Goal: Task Accomplishment & Management: Manage account settings

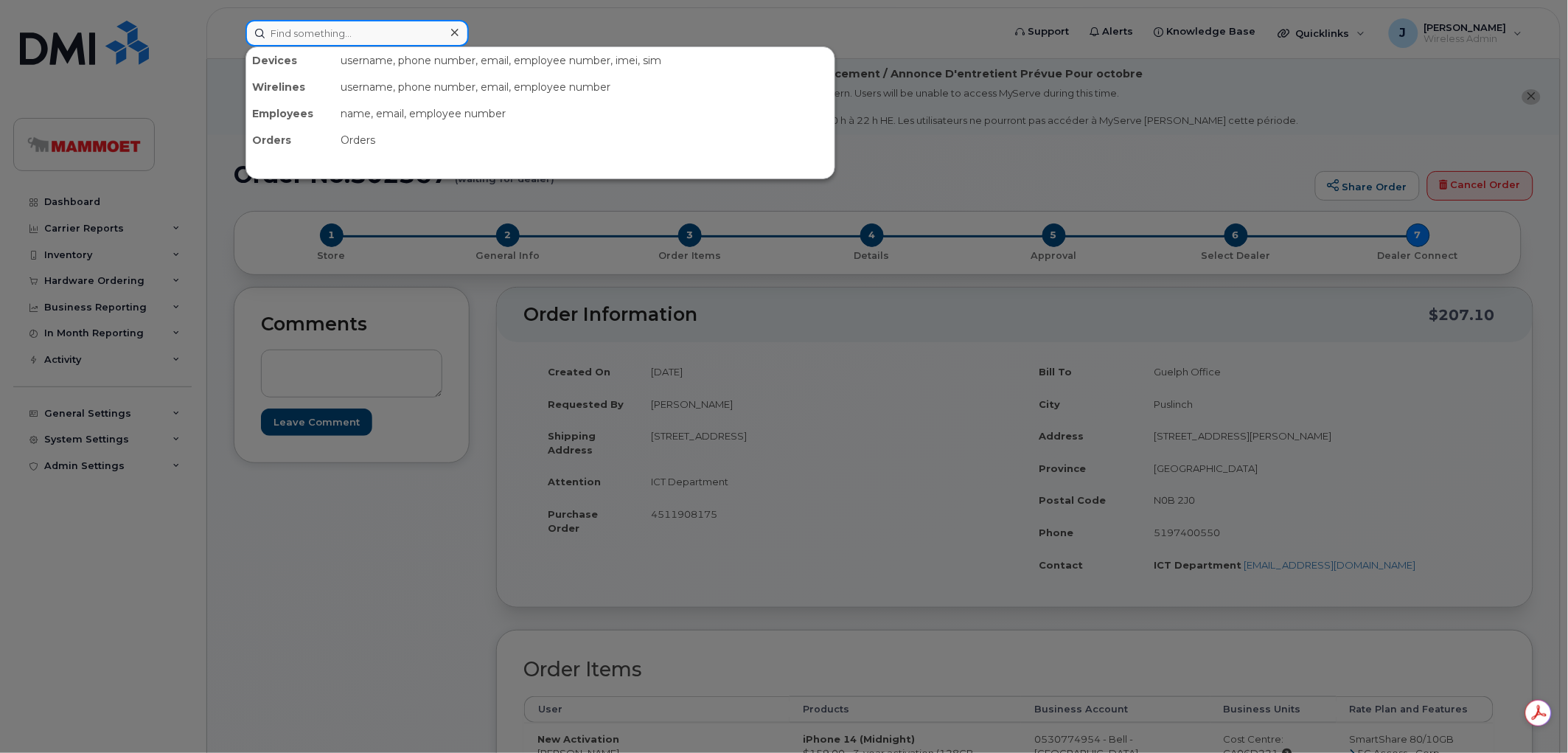
click at [336, 43] on input at bounding box center [357, 33] width 223 height 27
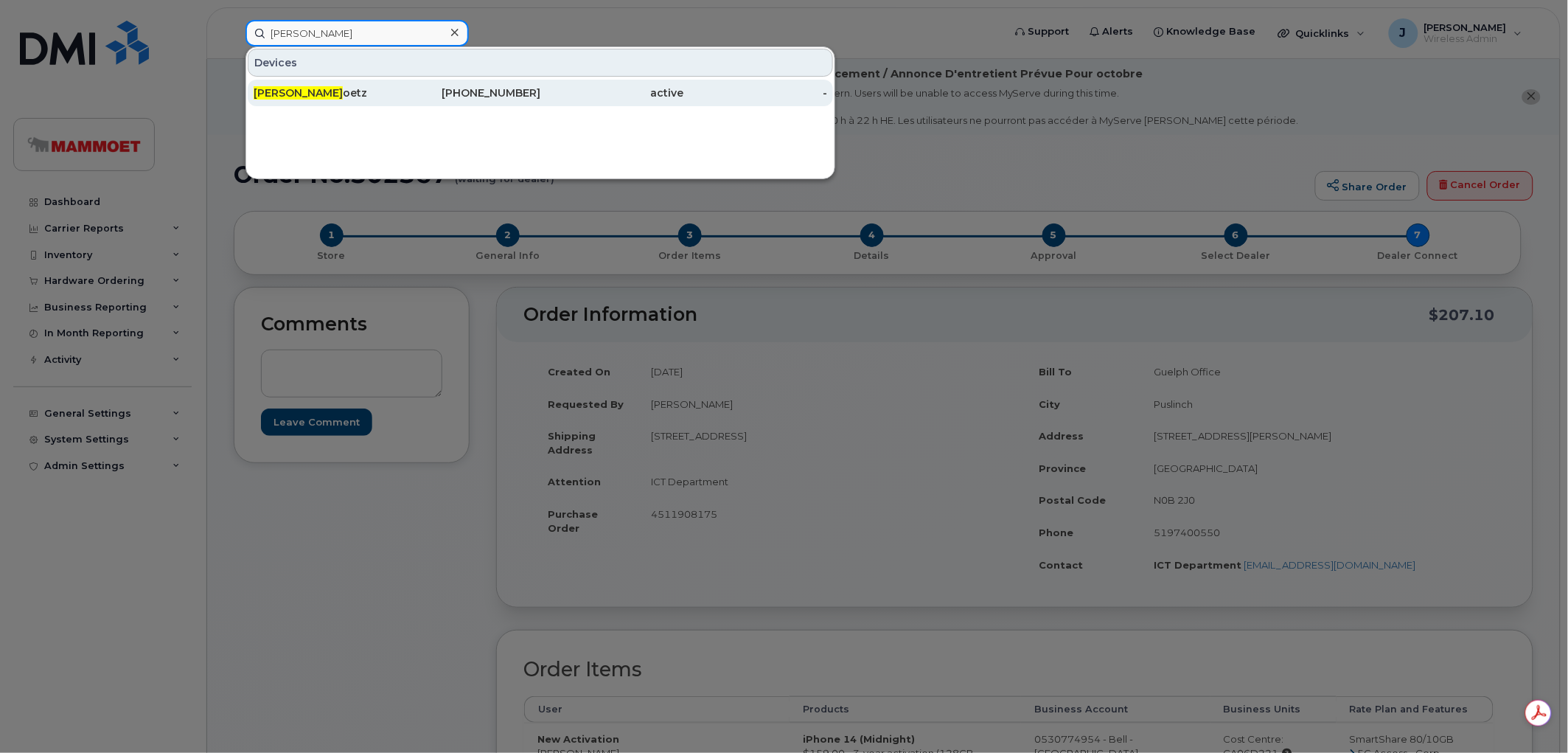
type input "Dustin G"
click at [303, 90] on div "Dustin G oetz" at bounding box center [325, 93] width 143 height 15
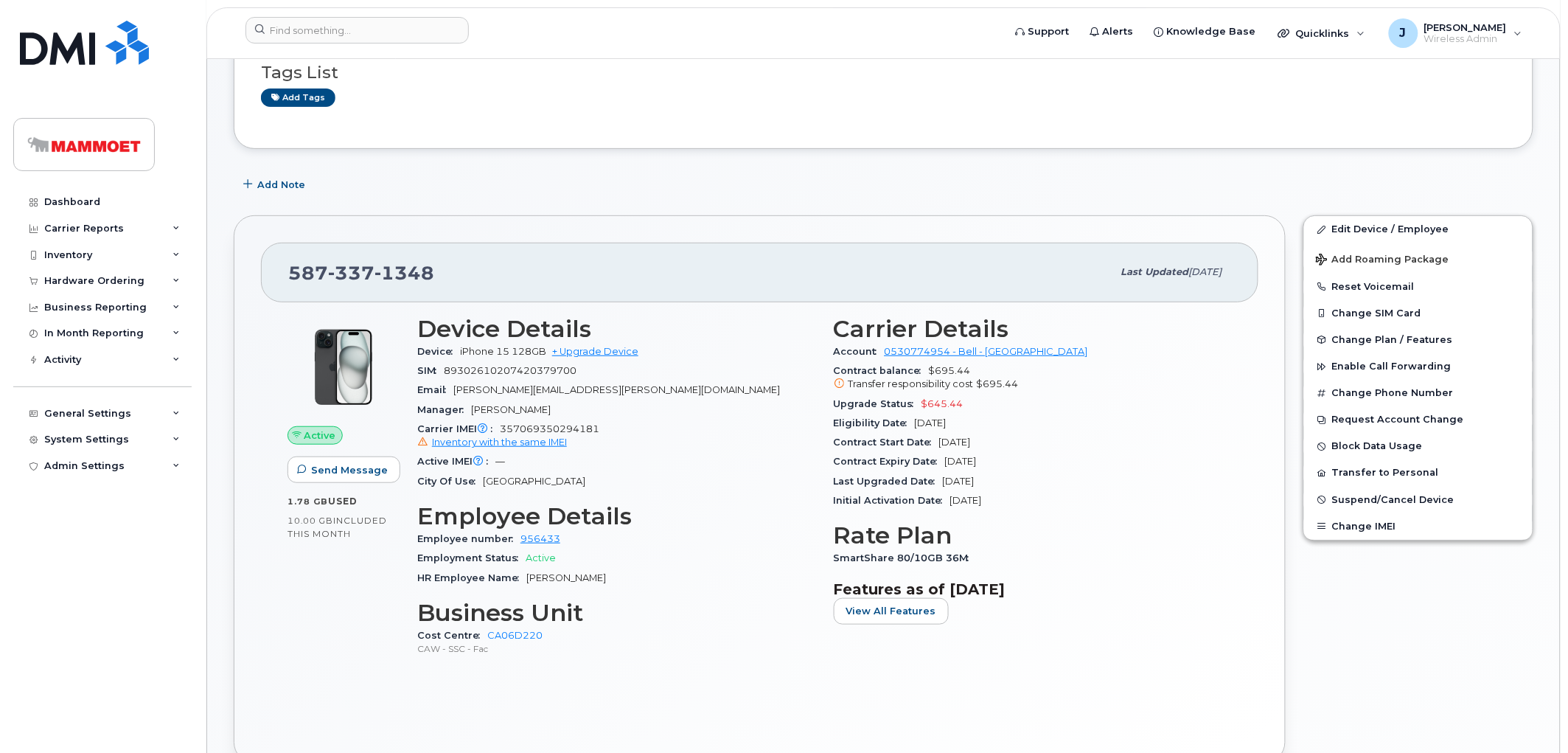
scroll to position [163, 0]
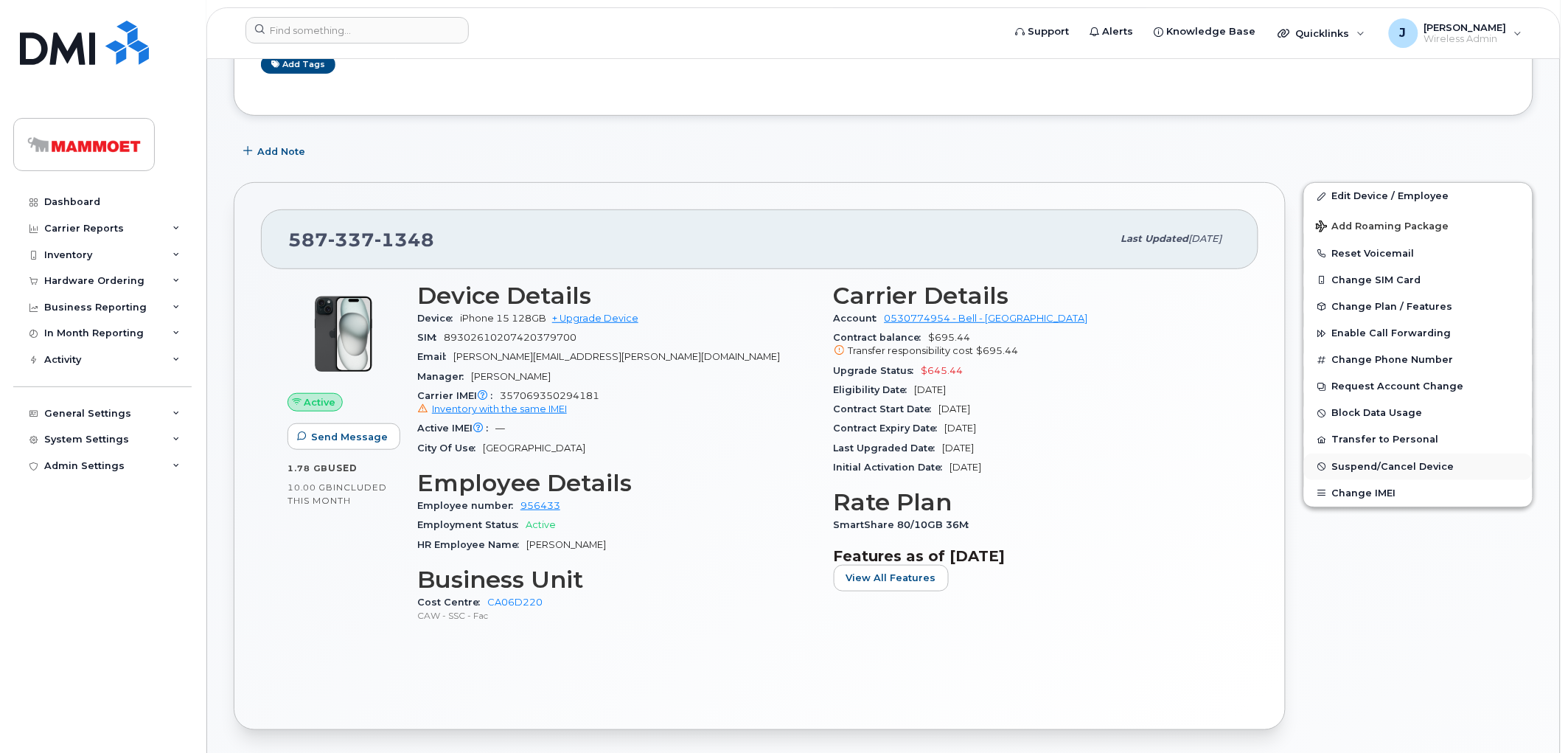
click at [1369, 472] on span "Suspend/Cancel Device" at bounding box center [1393, 466] width 122 height 11
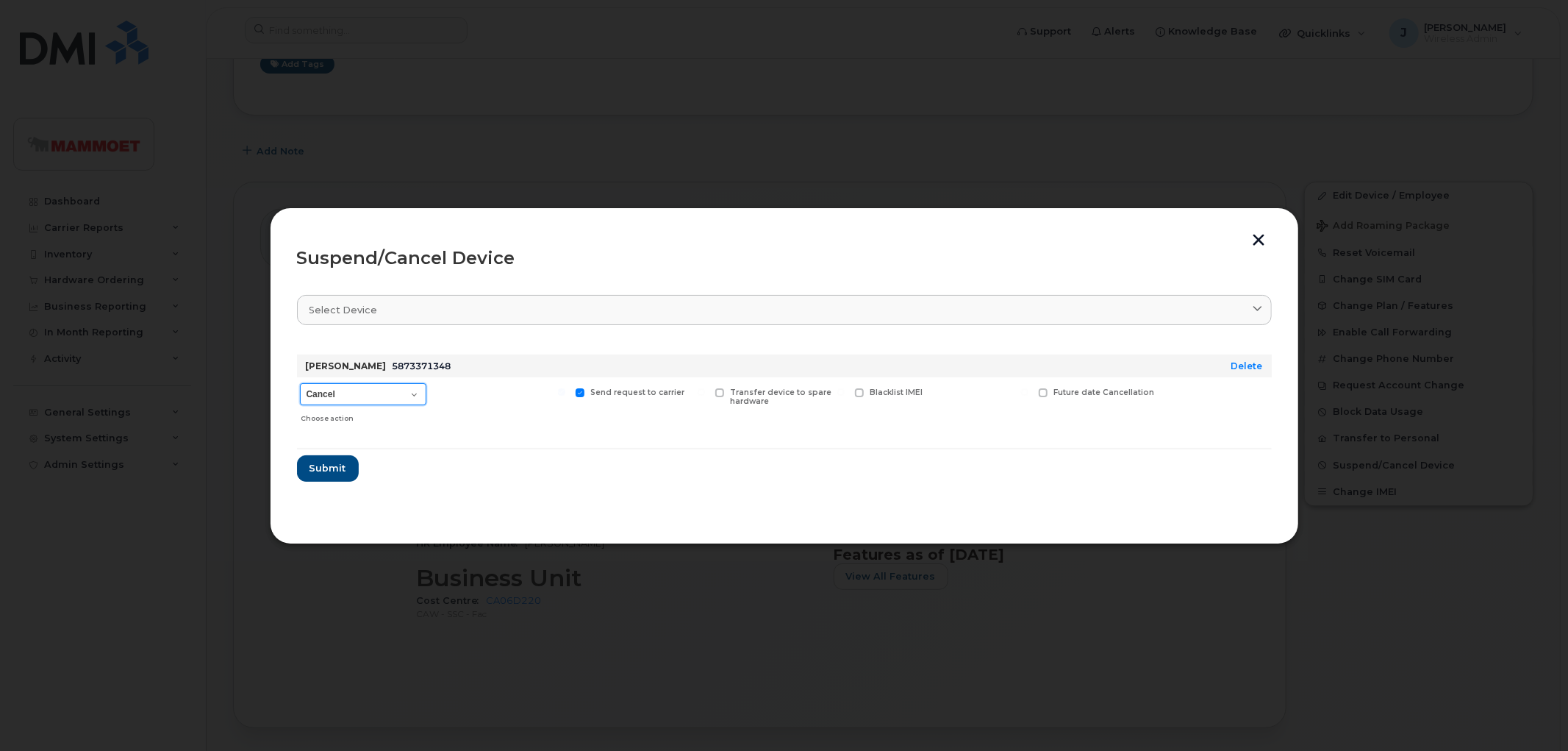
click at [351, 384] on select "Cancel Suspend - Extend Suspension Suspend - Reduced Rate Suspend - Full Rate S…" at bounding box center [363, 394] width 126 height 22
select select "[object Object]"
click at [300, 383] on select "Cancel Suspend - Extend Suspension Suspend - Reduced Rate Suspend - Full Rate S…" at bounding box center [363, 394] width 126 height 22
click at [329, 465] on span "Submit" at bounding box center [327, 468] width 37 height 14
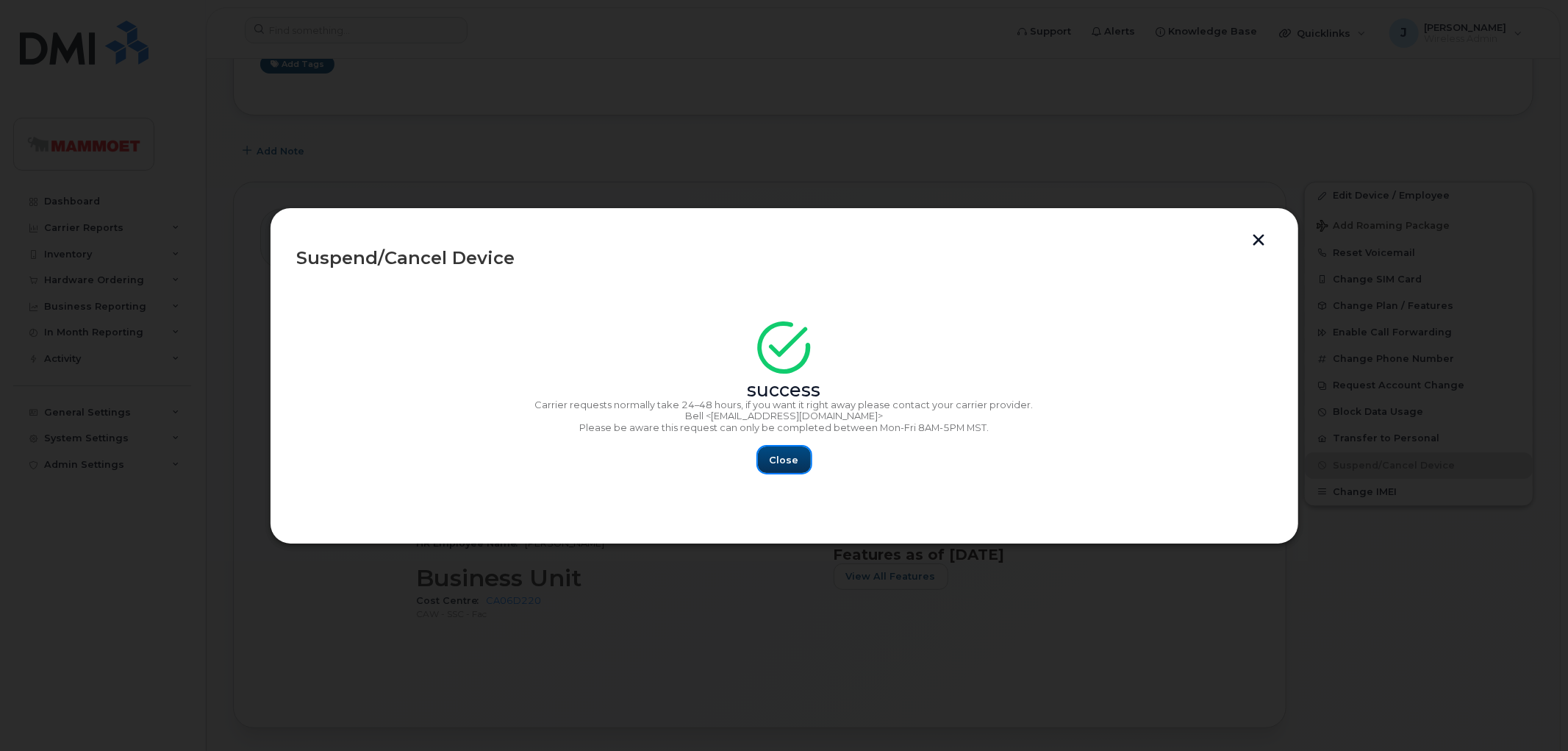
click at [794, 461] on span "Close" at bounding box center [785, 460] width 30 height 14
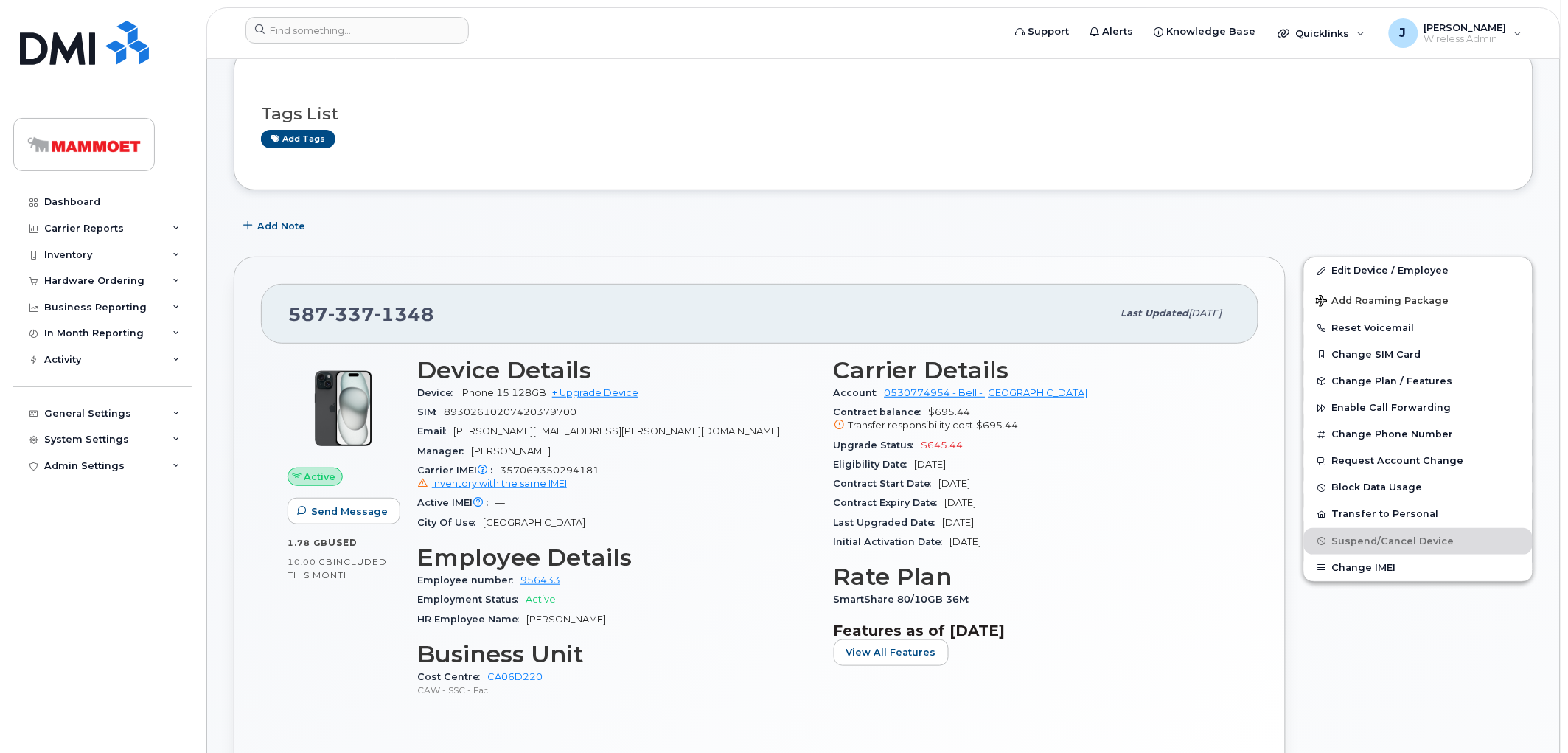
scroll to position [0, 0]
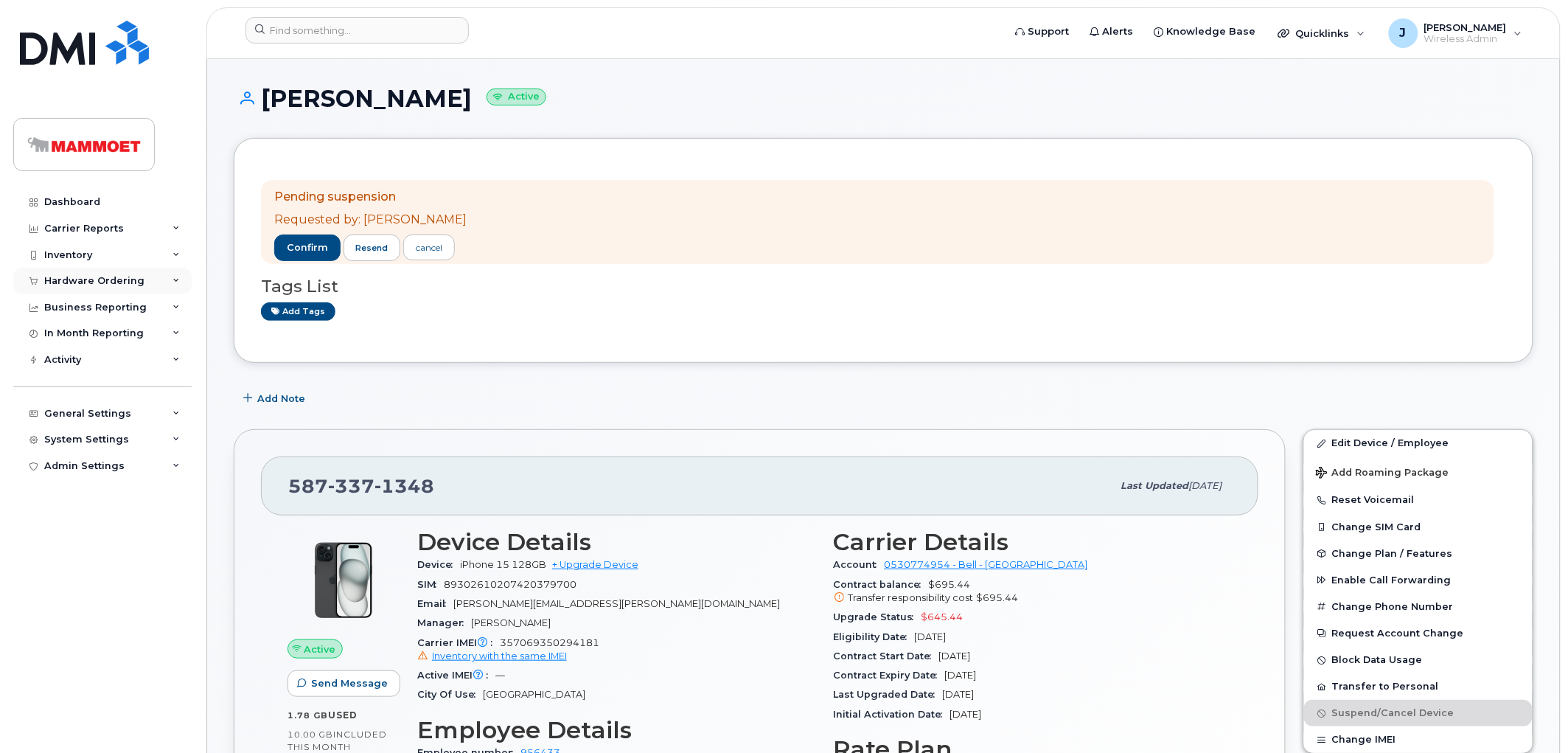
click at [94, 277] on div "Hardware Ordering" at bounding box center [95, 281] width 101 height 12
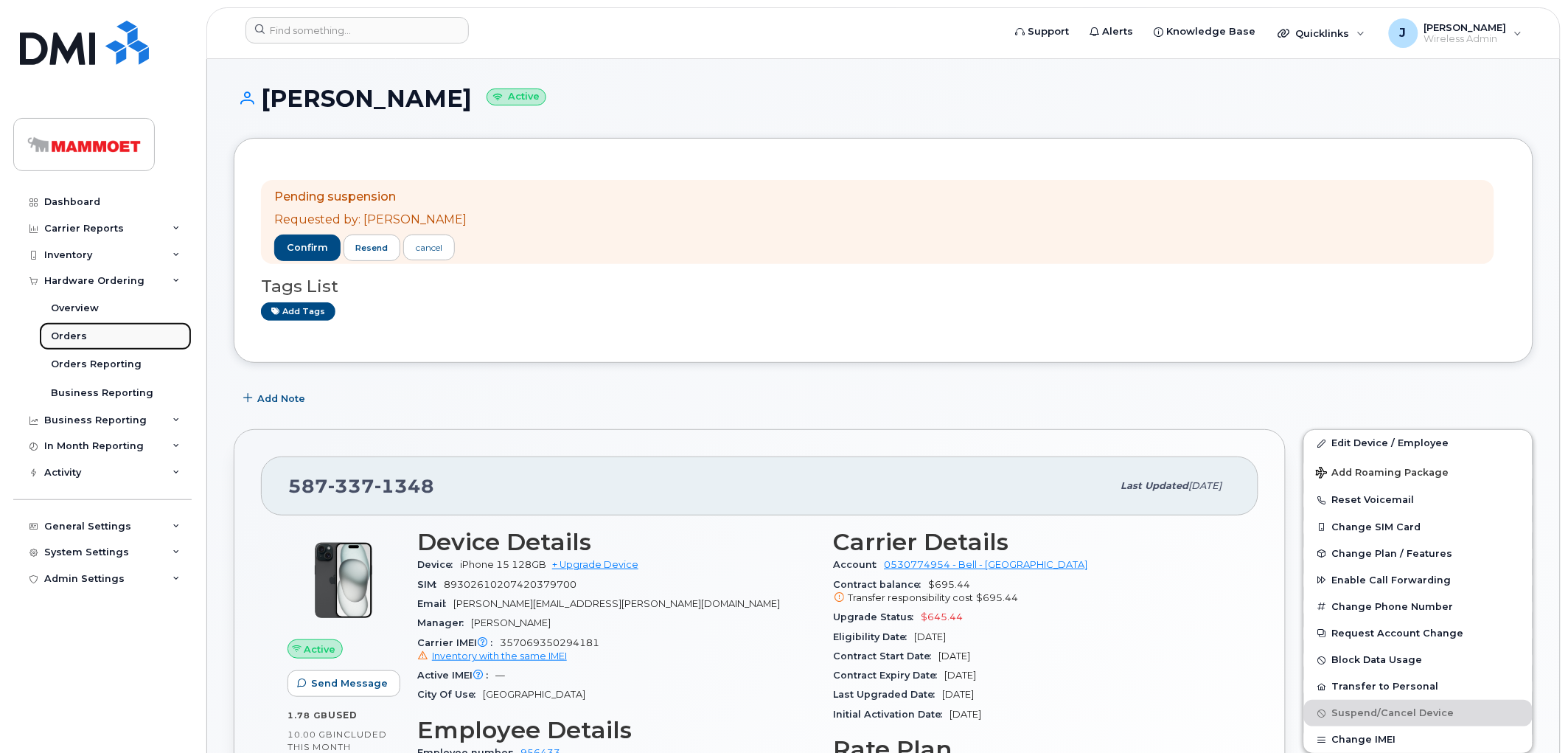
click at [63, 334] on div "Orders" at bounding box center [69, 337] width 36 height 13
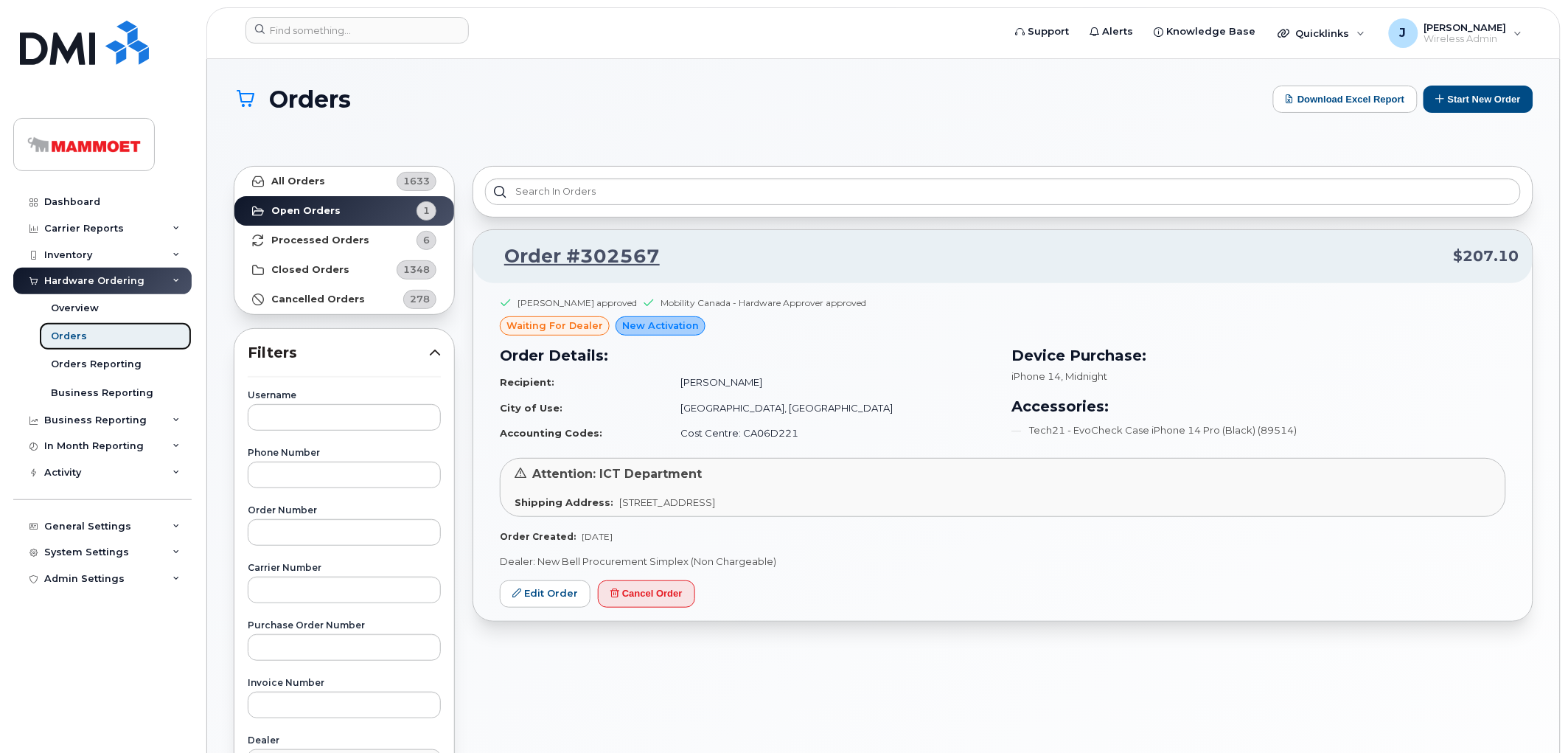
scroll to position [82, 0]
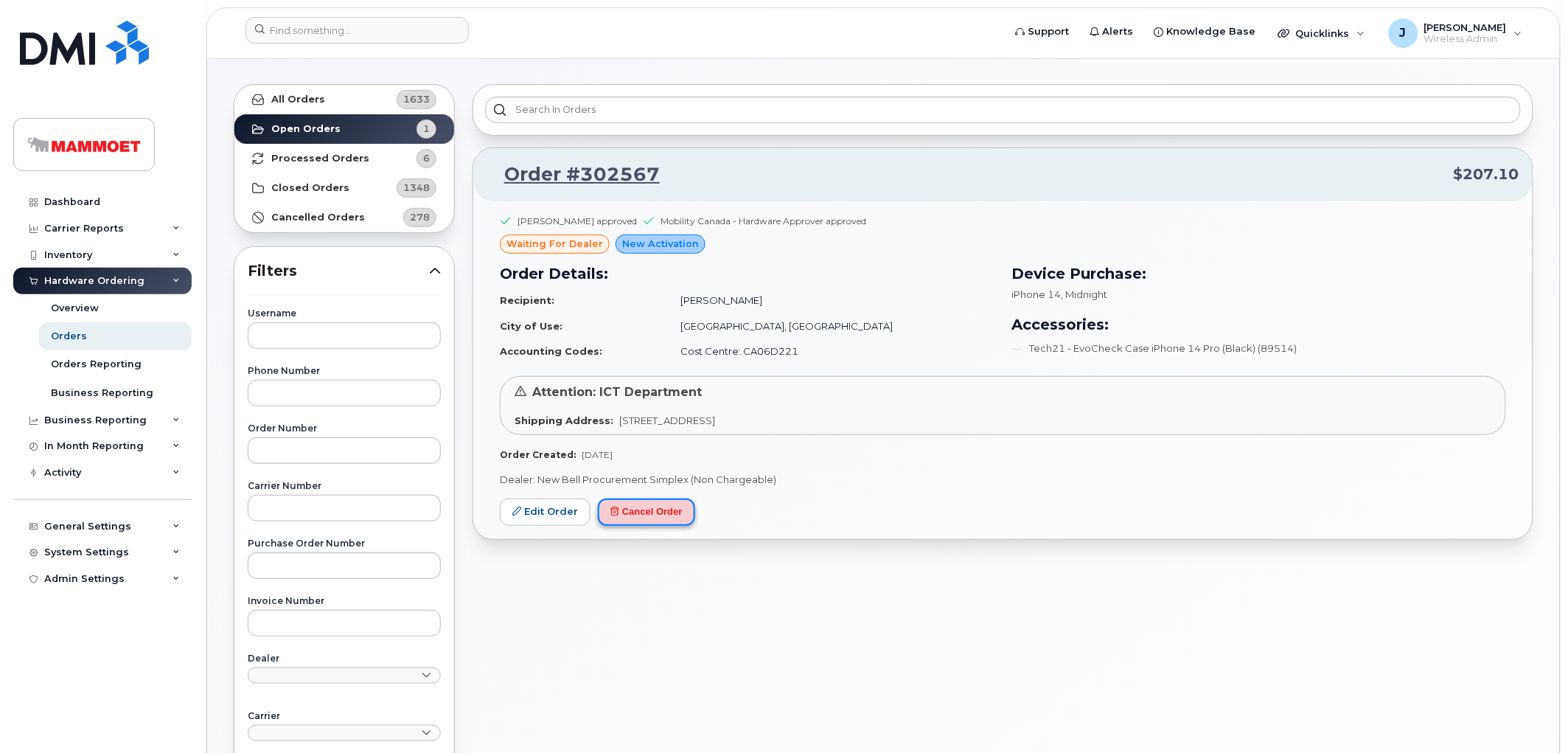
click at [643, 514] on button "Cancel Order" at bounding box center [646, 512] width 98 height 27
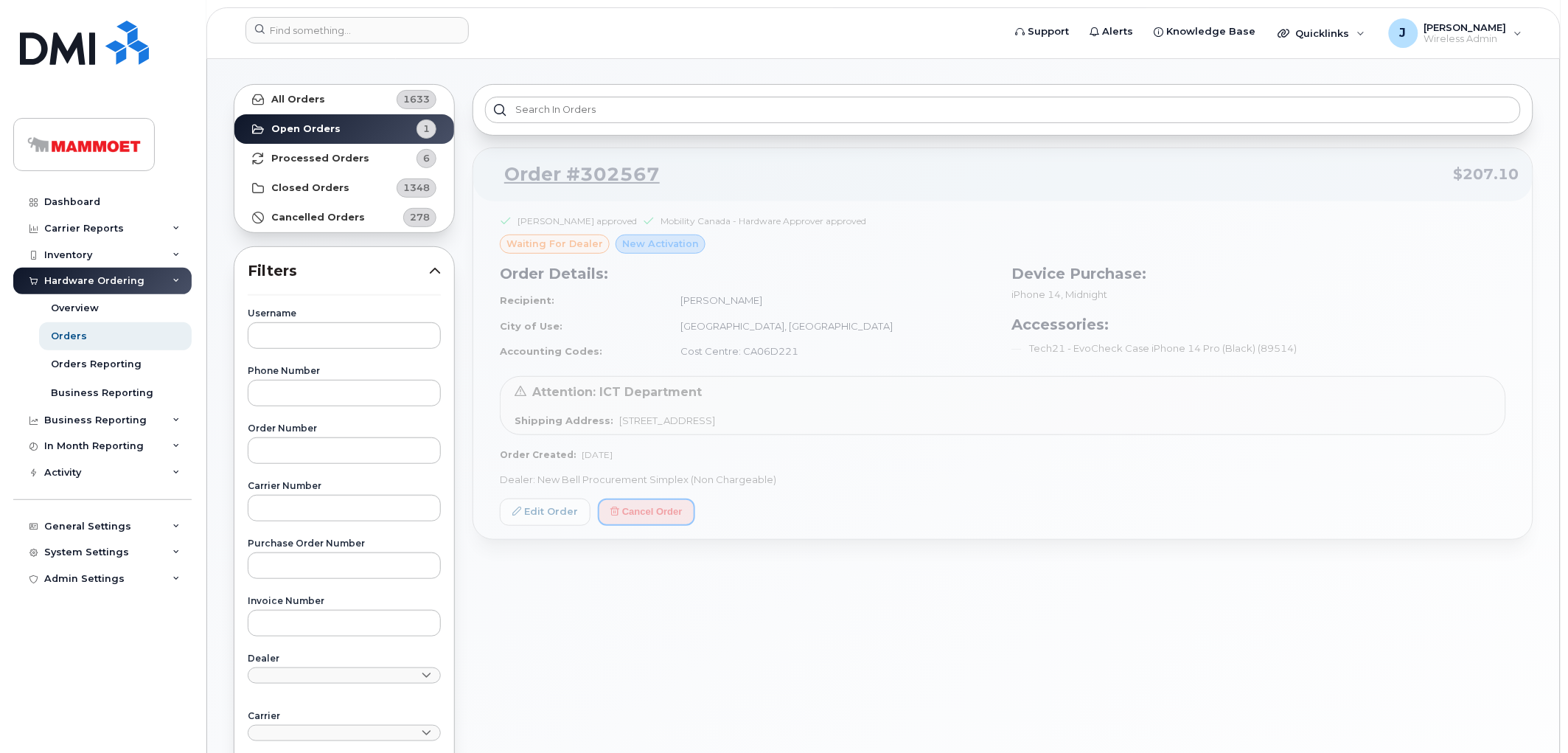
scroll to position [0, 0]
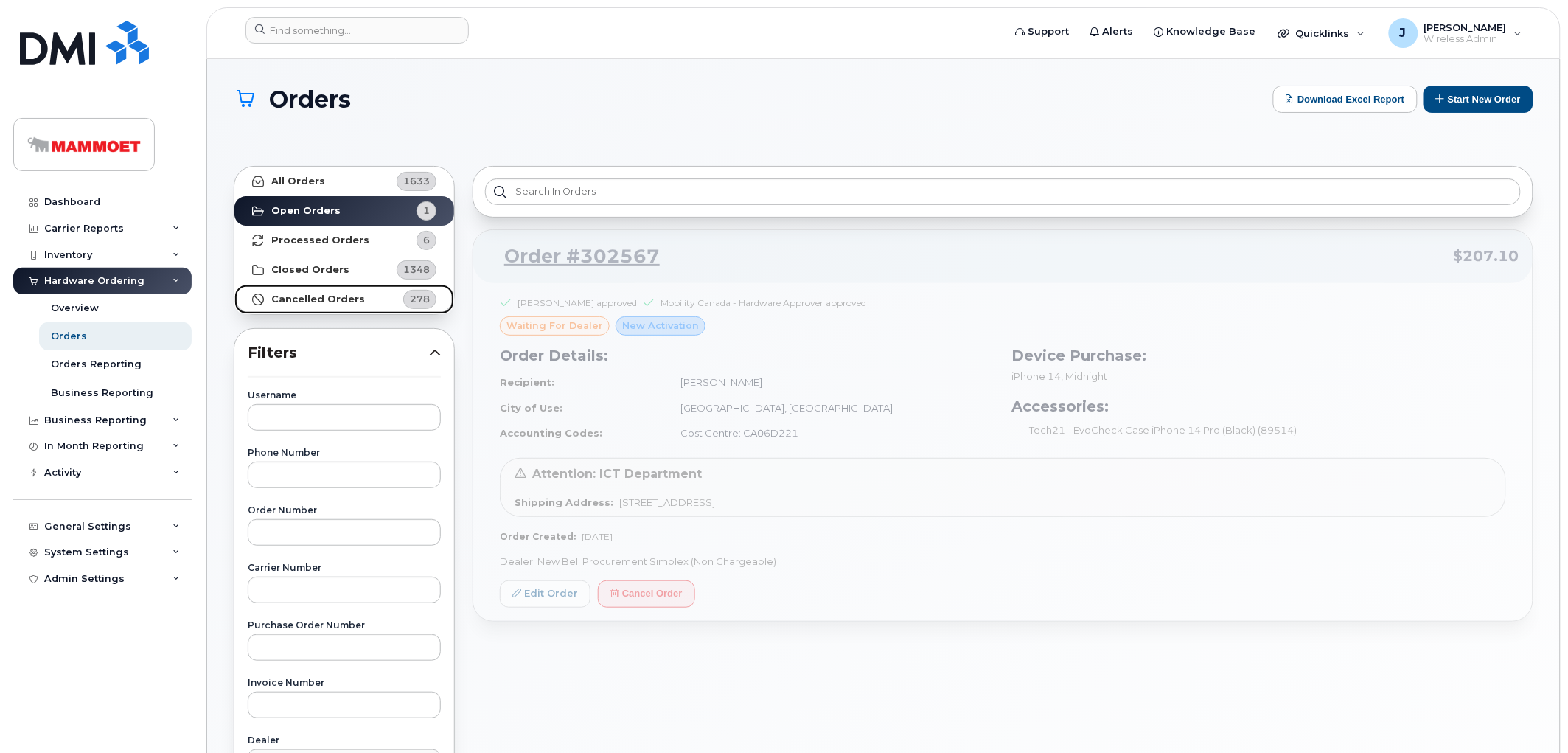
click at [285, 305] on link "Cancelled Orders 278" at bounding box center [344, 300] width 220 height 30
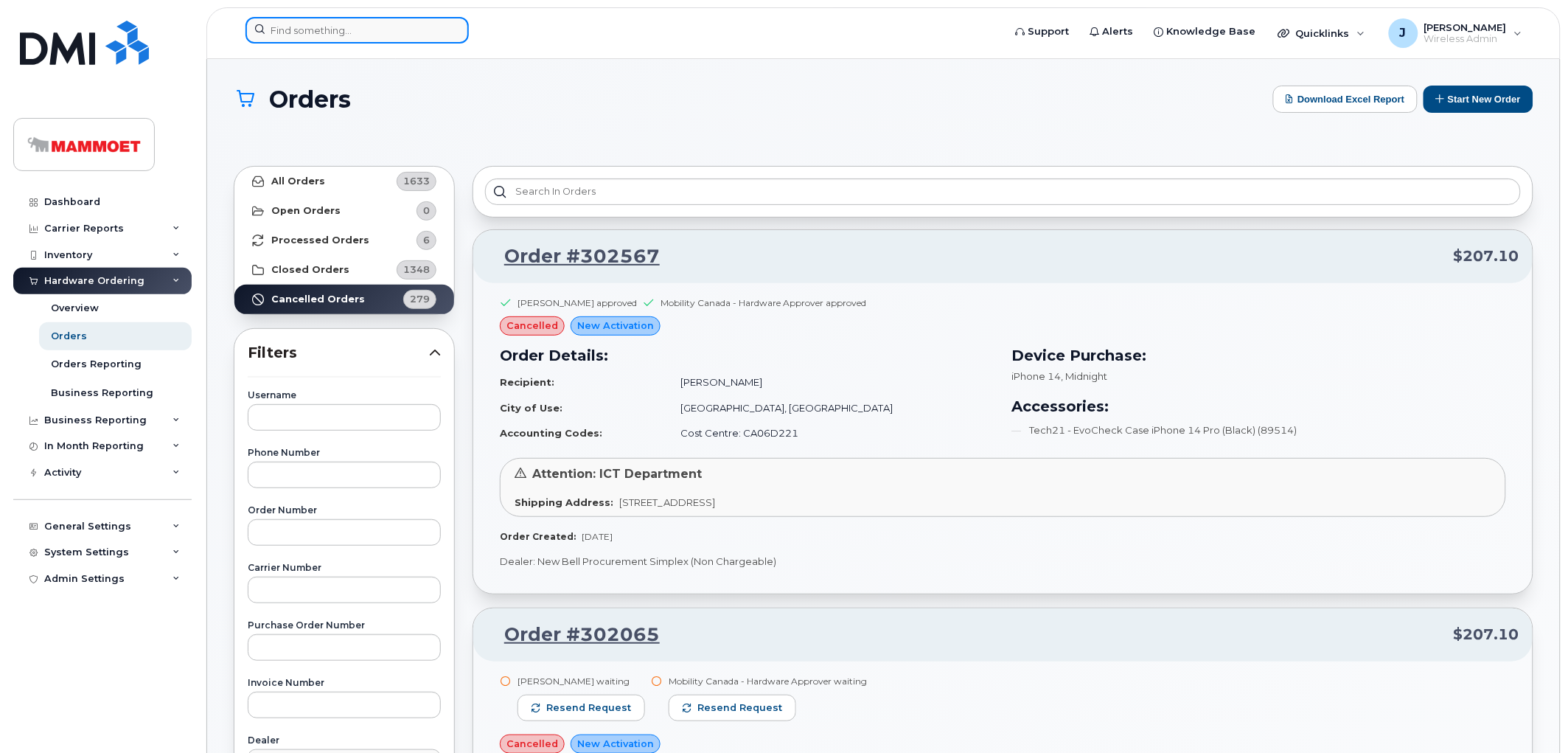
click at [301, 26] on input at bounding box center [357, 30] width 223 height 27
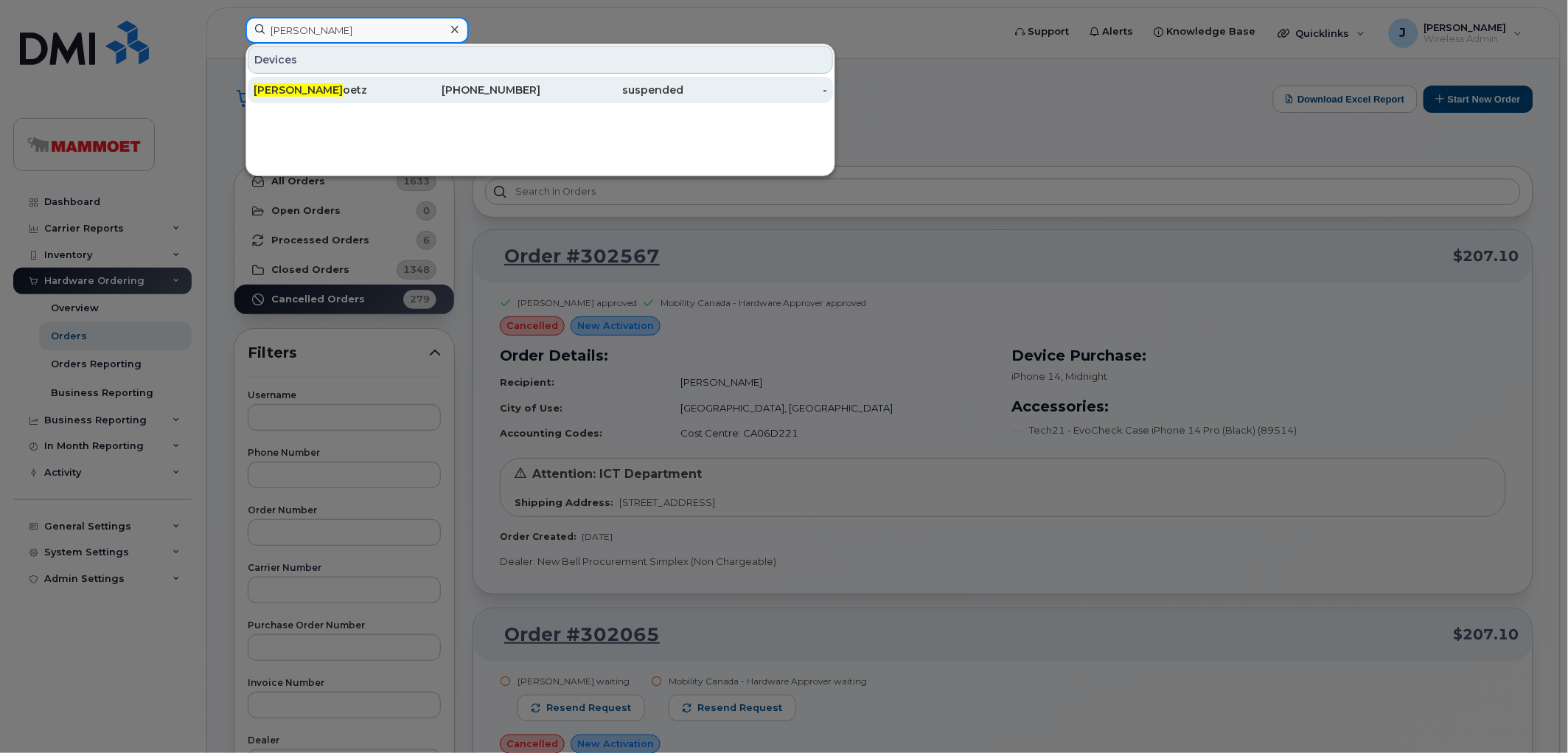
type input "Dustin G"
click at [269, 98] on div "Dustin G oetz" at bounding box center [325, 90] width 143 height 15
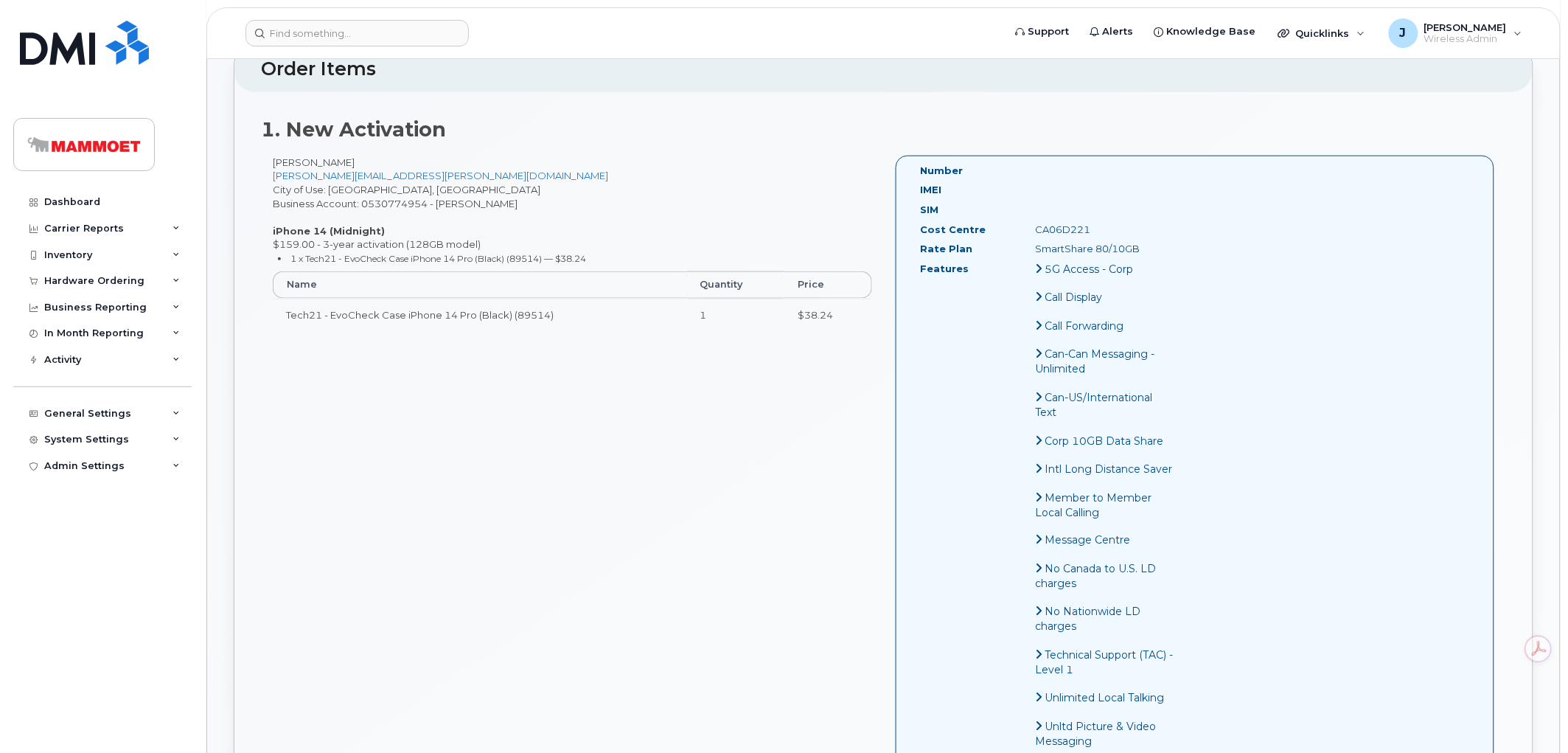
scroll to position [491, 0]
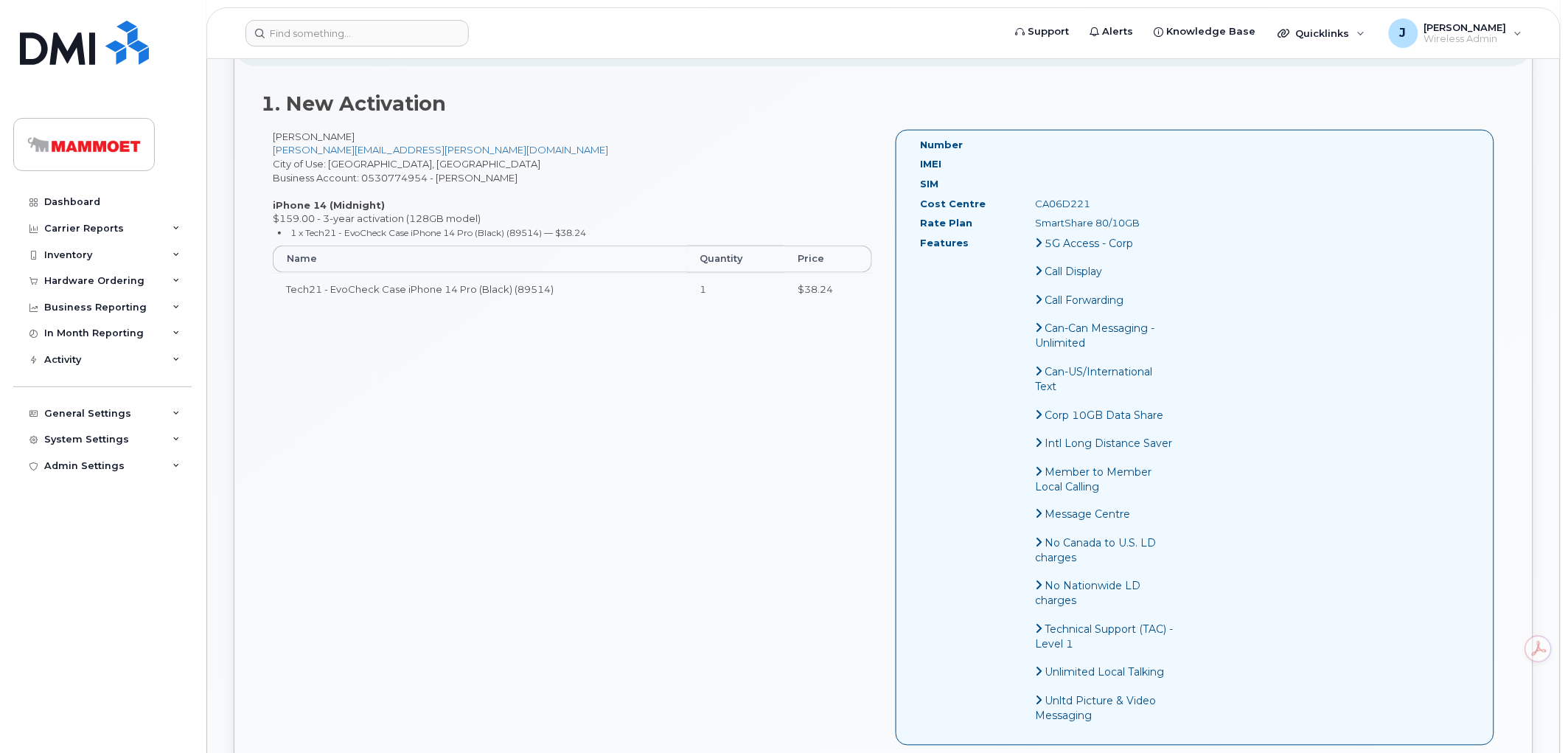
drag, startPoint x: 1095, startPoint y: 201, endPoint x: 1032, endPoint y: 203, distance: 63.0
click at [1032, 203] on div "CA06D221" at bounding box center [1105, 203] width 161 height 14
copy div "CA06D221"
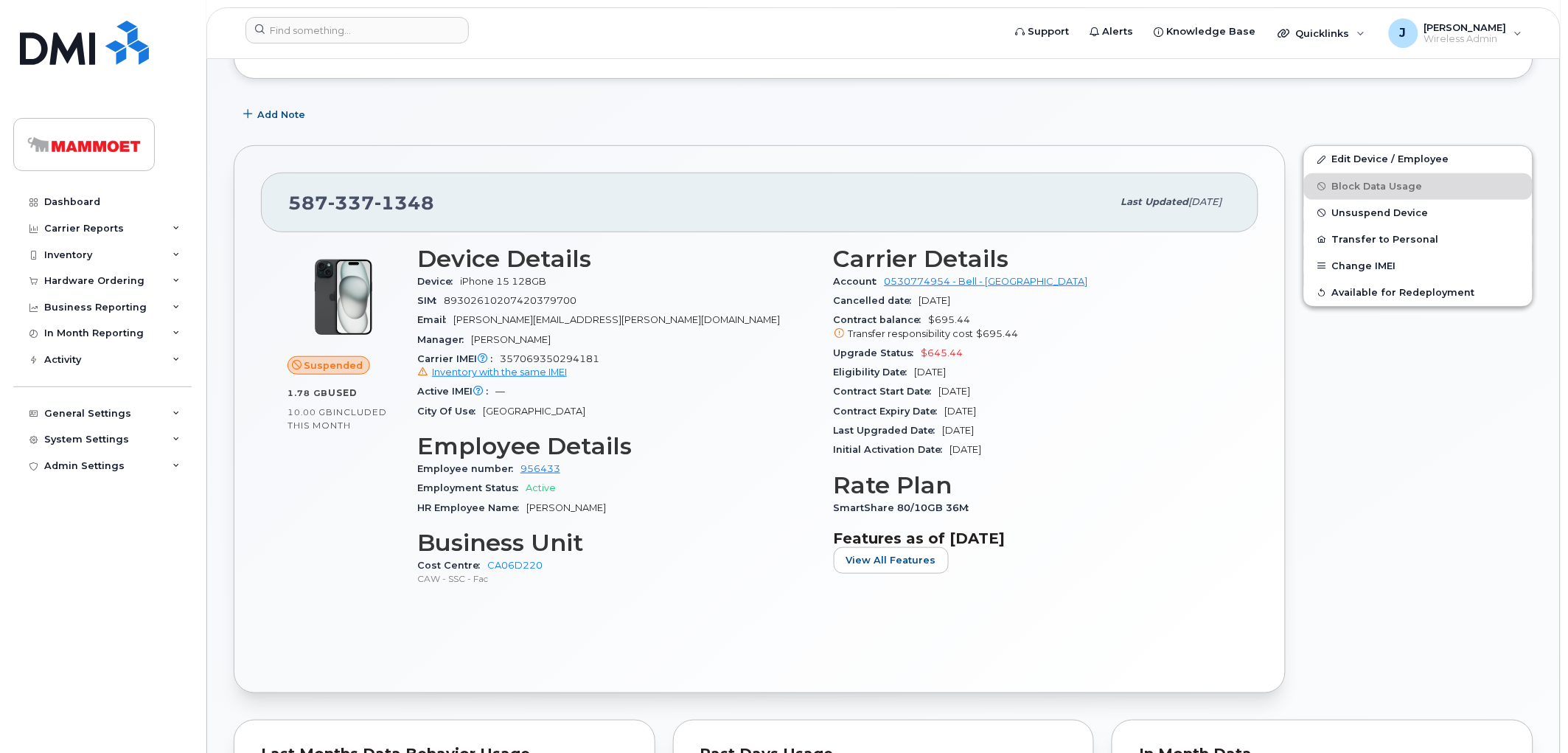
scroll to position [246, 0]
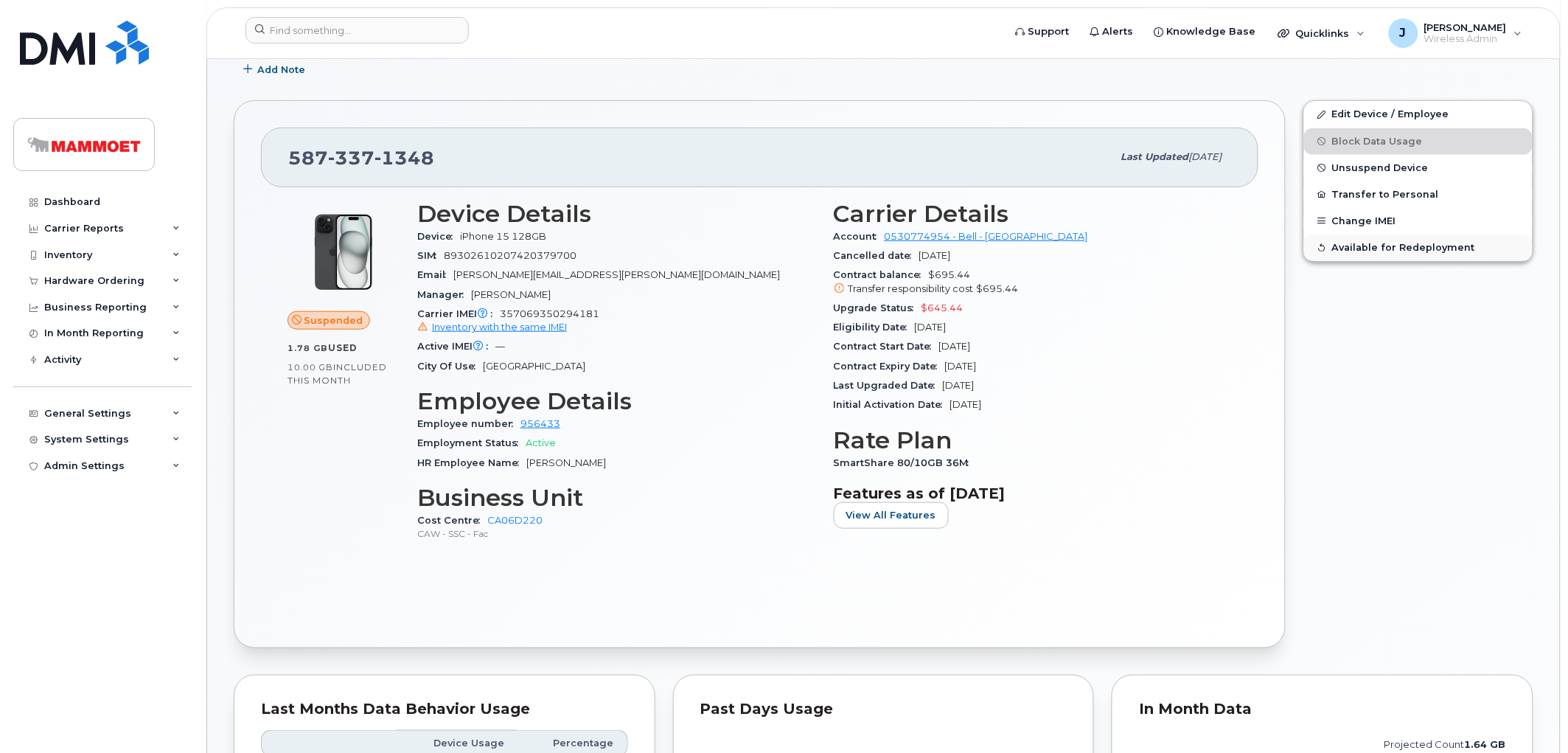
click at [1379, 253] on span "Available for Redeployment" at bounding box center [1403, 247] width 143 height 11
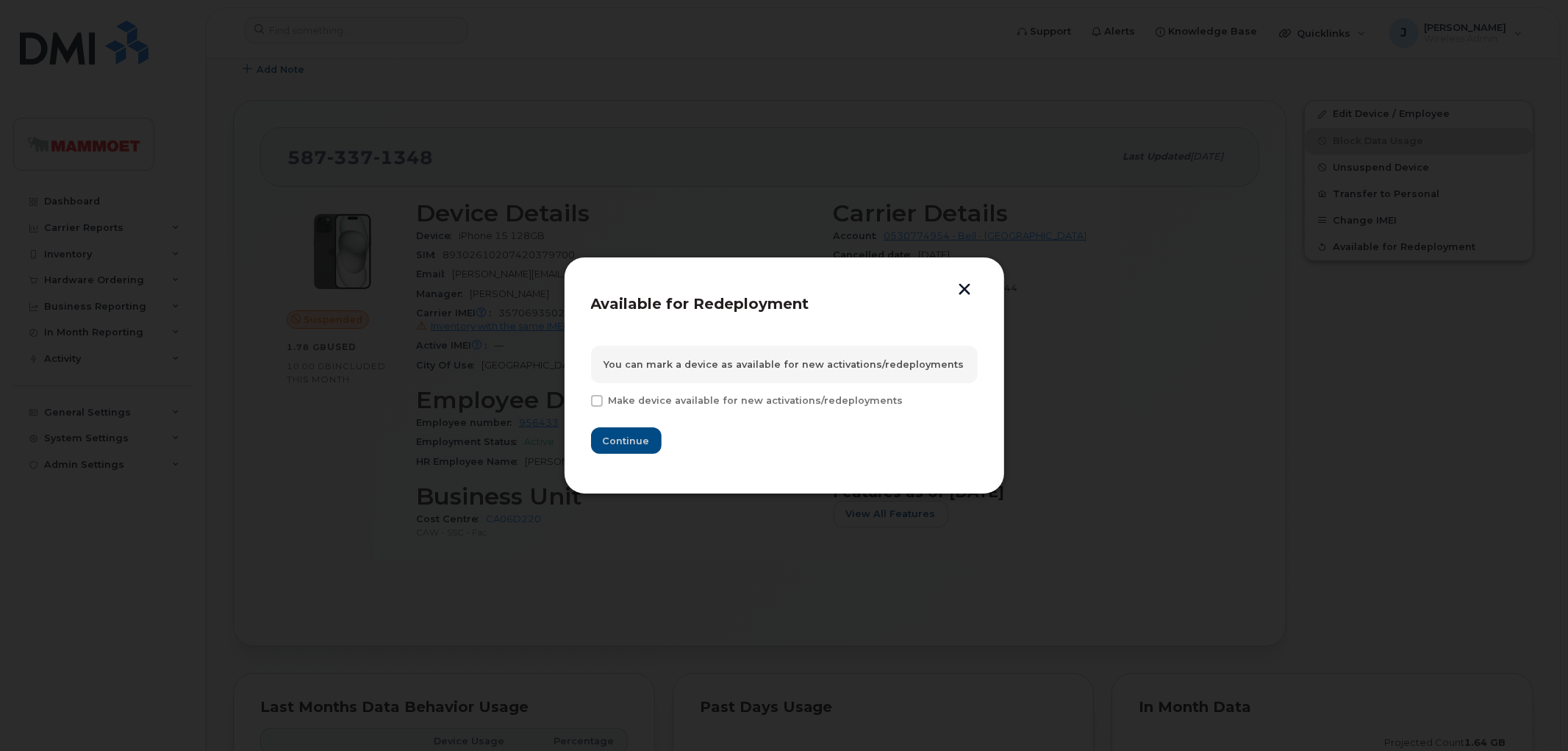
click at [963, 288] on button "button" at bounding box center [965, 291] width 22 height 15
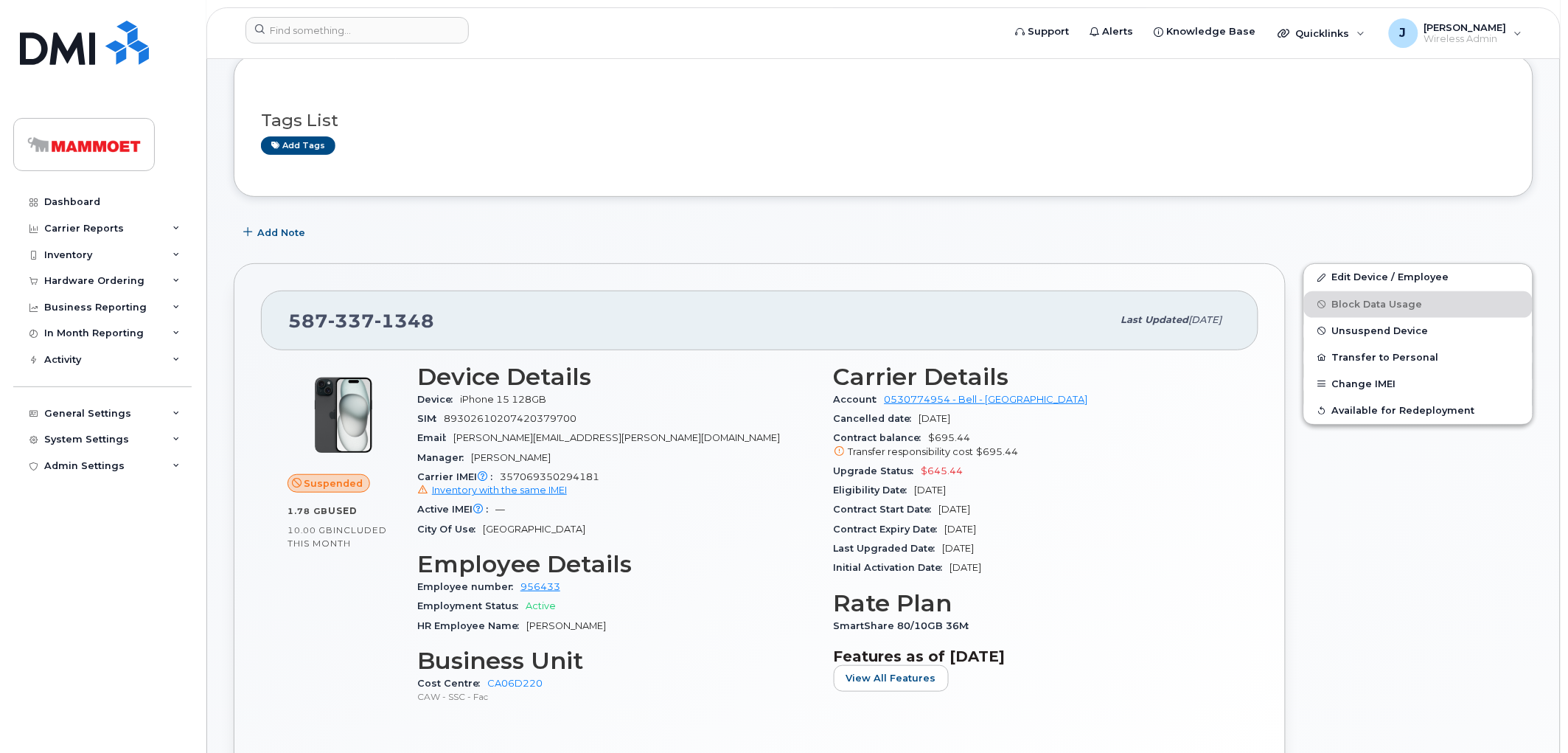
scroll to position [82, 0]
click at [1350, 328] on span "Unsuspend Device" at bounding box center [1380, 331] width 97 height 11
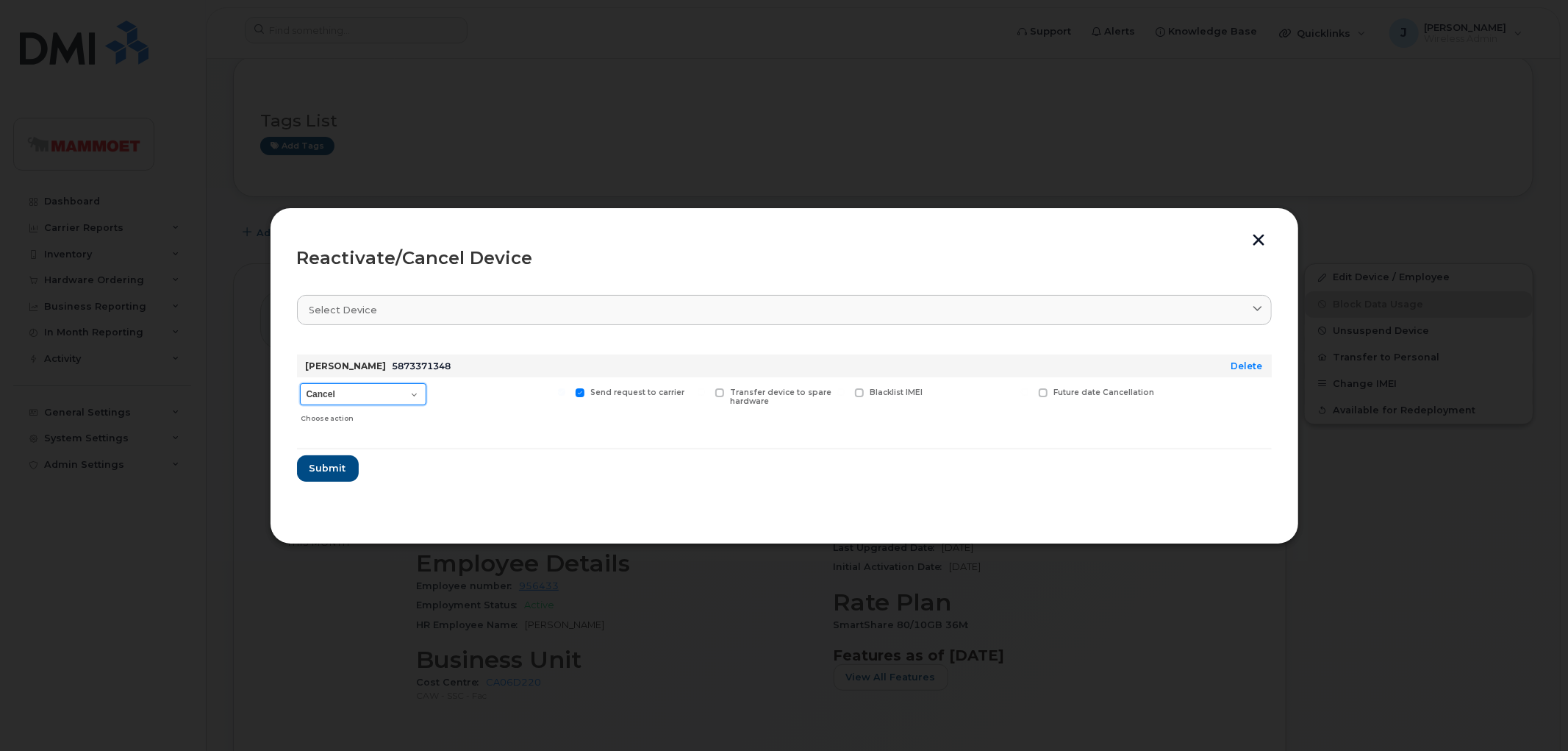
click at [366, 390] on select "Cancel Suspend - Extend Suspension Reactivate" at bounding box center [363, 394] width 126 height 22
select select "[object Object]"
click at [300, 383] on select "Cancel Suspend - Extend Suspension Reactivate" at bounding box center [363, 394] width 126 height 22
click at [340, 465] on span "Submit" at bounding box center [327, 468] width 37 height 14
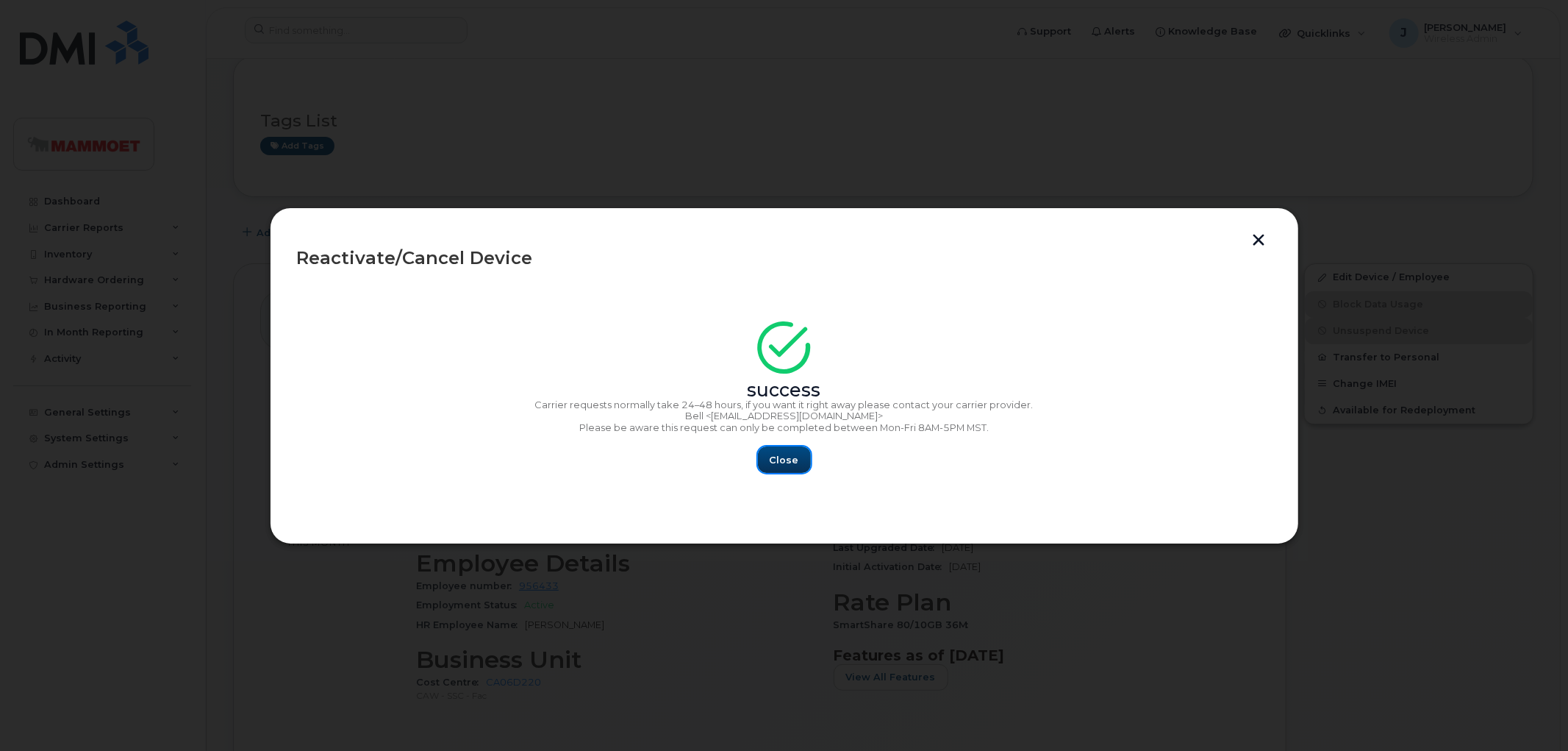
click at [794, 468] on button "Close" at bounding box center [785, 460] width 53 height 27
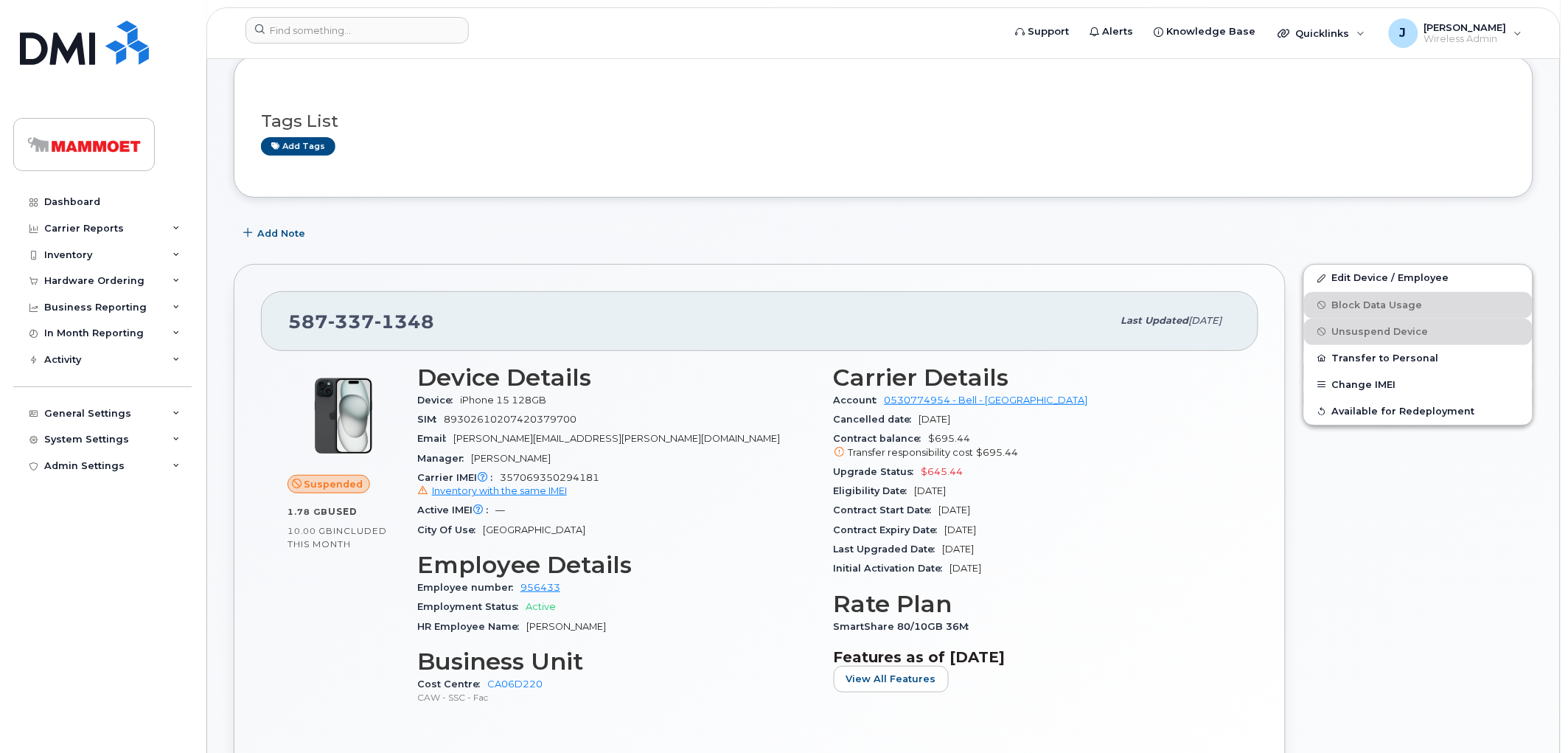
scroll to position [163, 0]
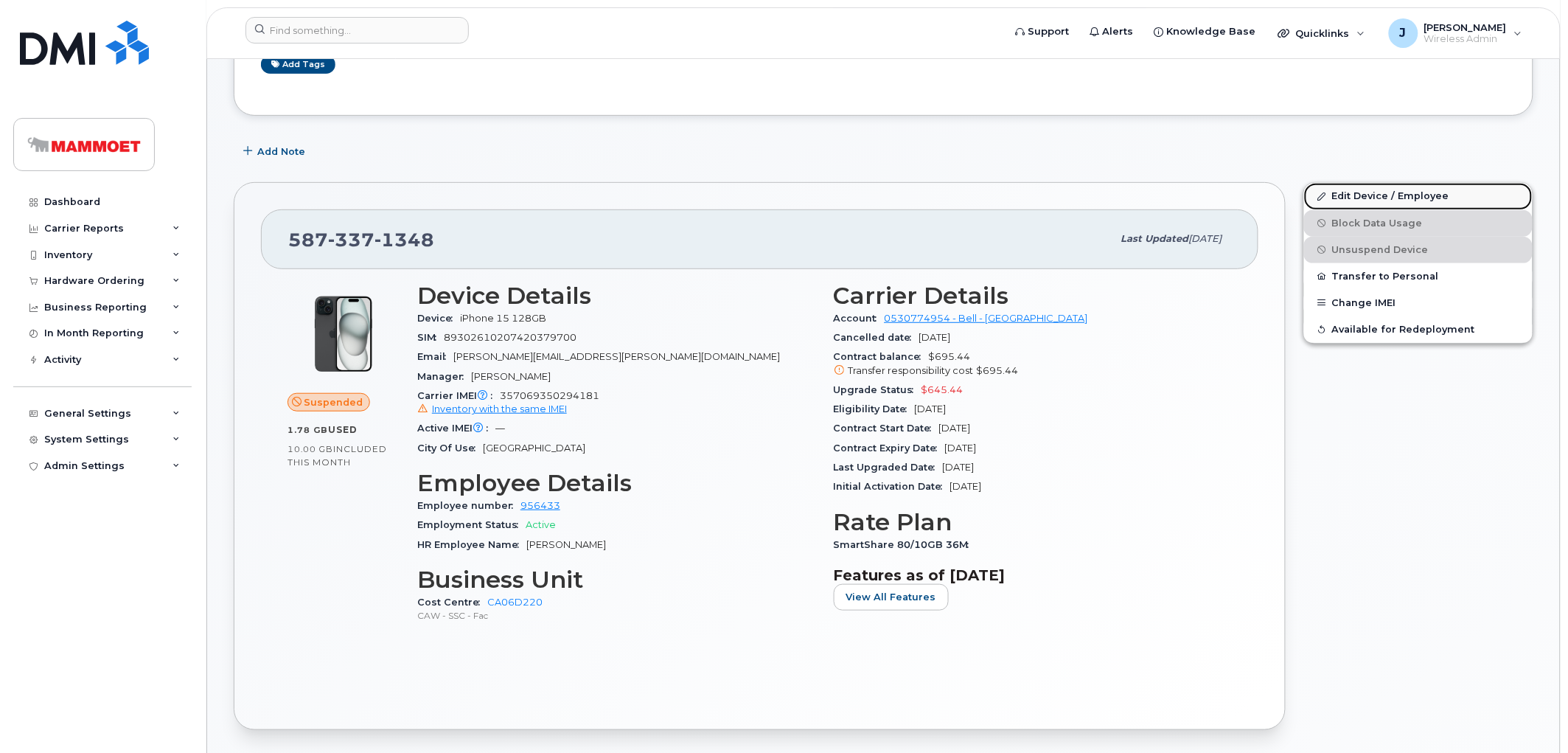
click at [1366, 194] on link "Edit Device / Employee" at bounding box center [1418, 196] width 229 height 27
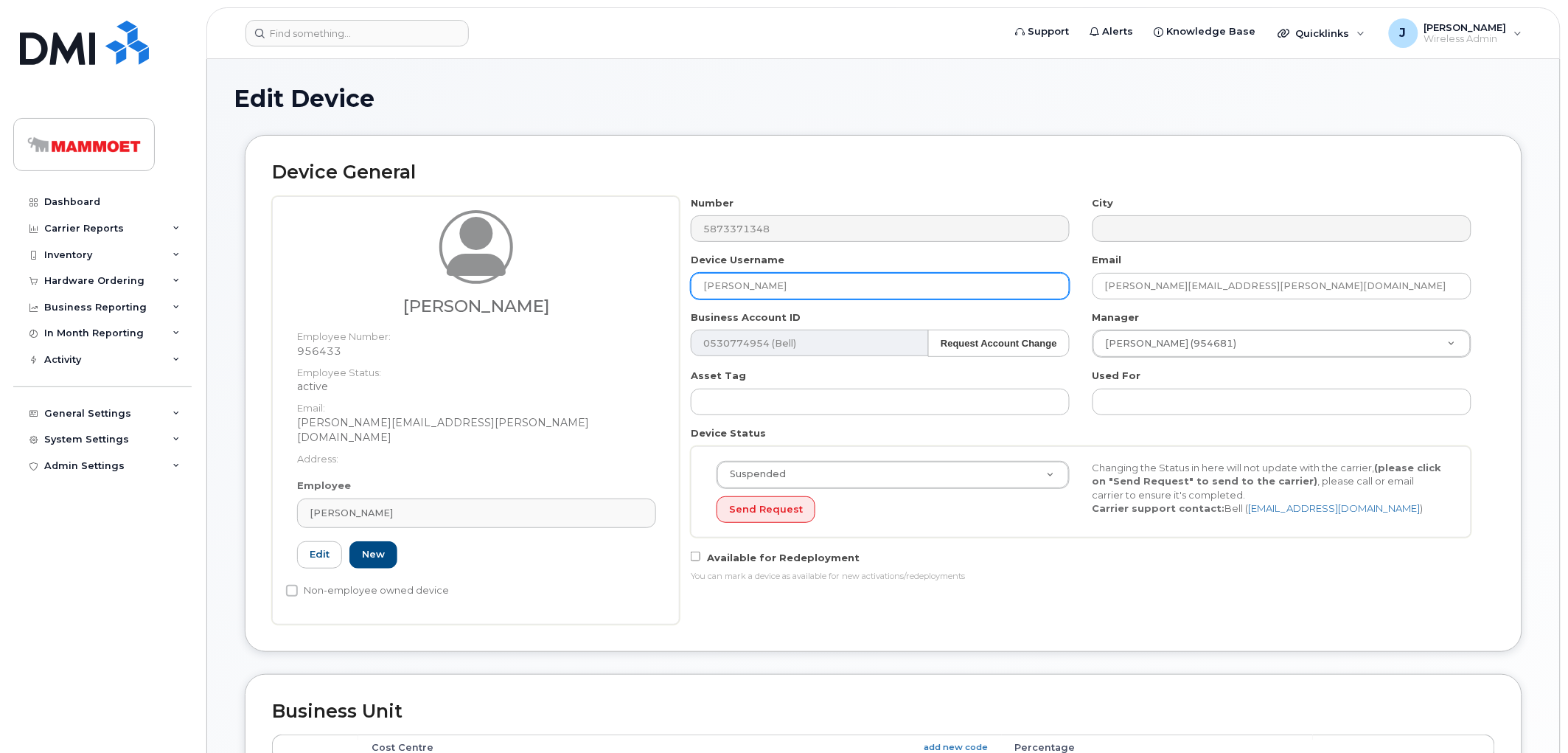
drag, startPoint x: 758, startPoint y: 286, endPoint x: 612, endPoint y: 275, distance: 146.4
click at [612, 275] on div "[PERSON_NAME] Employee Number: 956433 Employee Status: active Email: [PERSON_NA…" at bounding box center [884, 410] width 1223 height 428
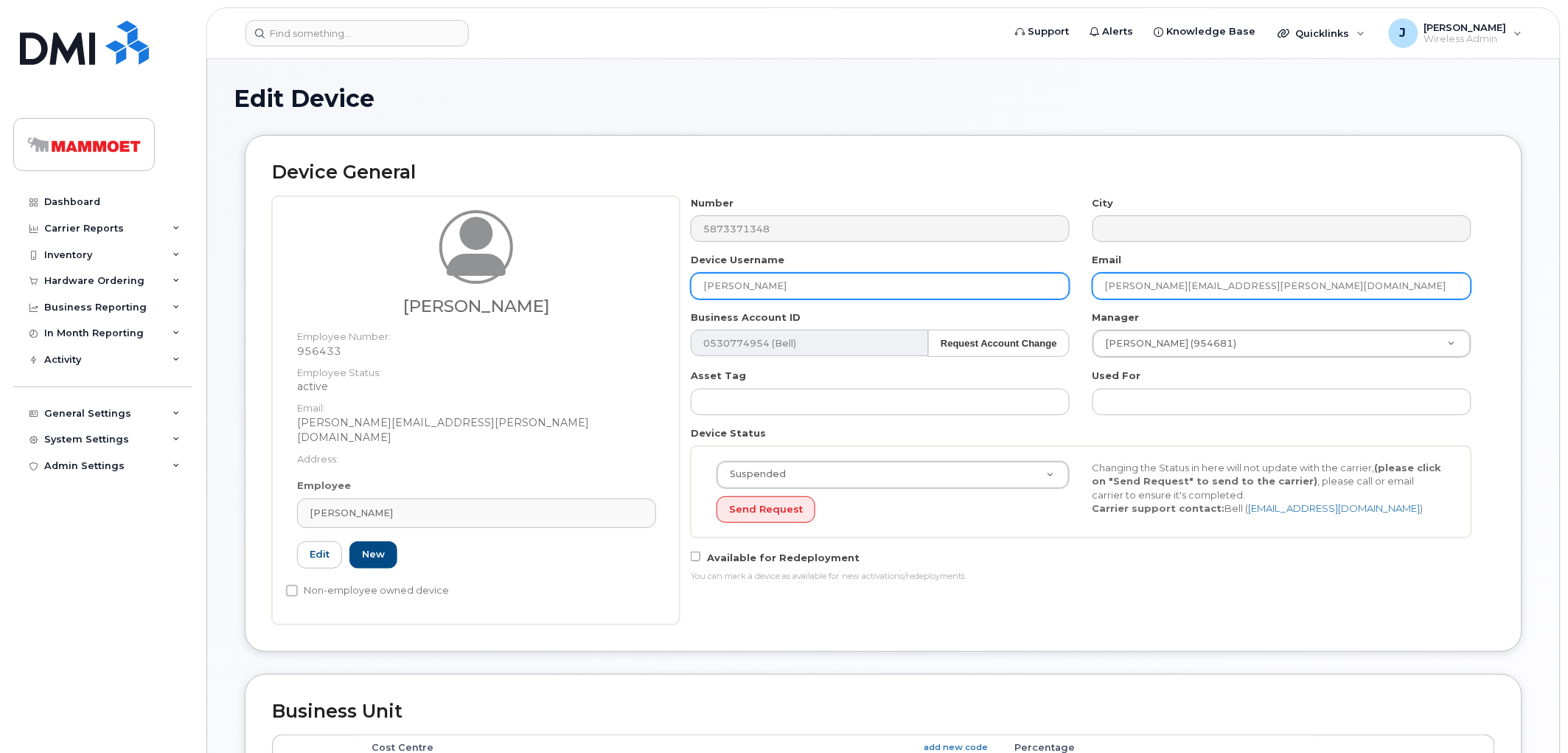
drag, startPoint x: 1283, startPoint y: 282, endPoint x: 1001, endPoint y: 277, distance: 282.0
click at [1001, 277] on div "Number 5873371348 City Device Username [PERSON_NAME] Email [PERSON_NAME][EMAIL_…" at bounding box center [1081, 394] width 803 height 397
paste input "[PERSON_NAME].[PERSON_NAME]"
type input "[PERSON_NAME][EMAIL_ADDRESS][PERSON_NAME][DOMAIN_NAME]"
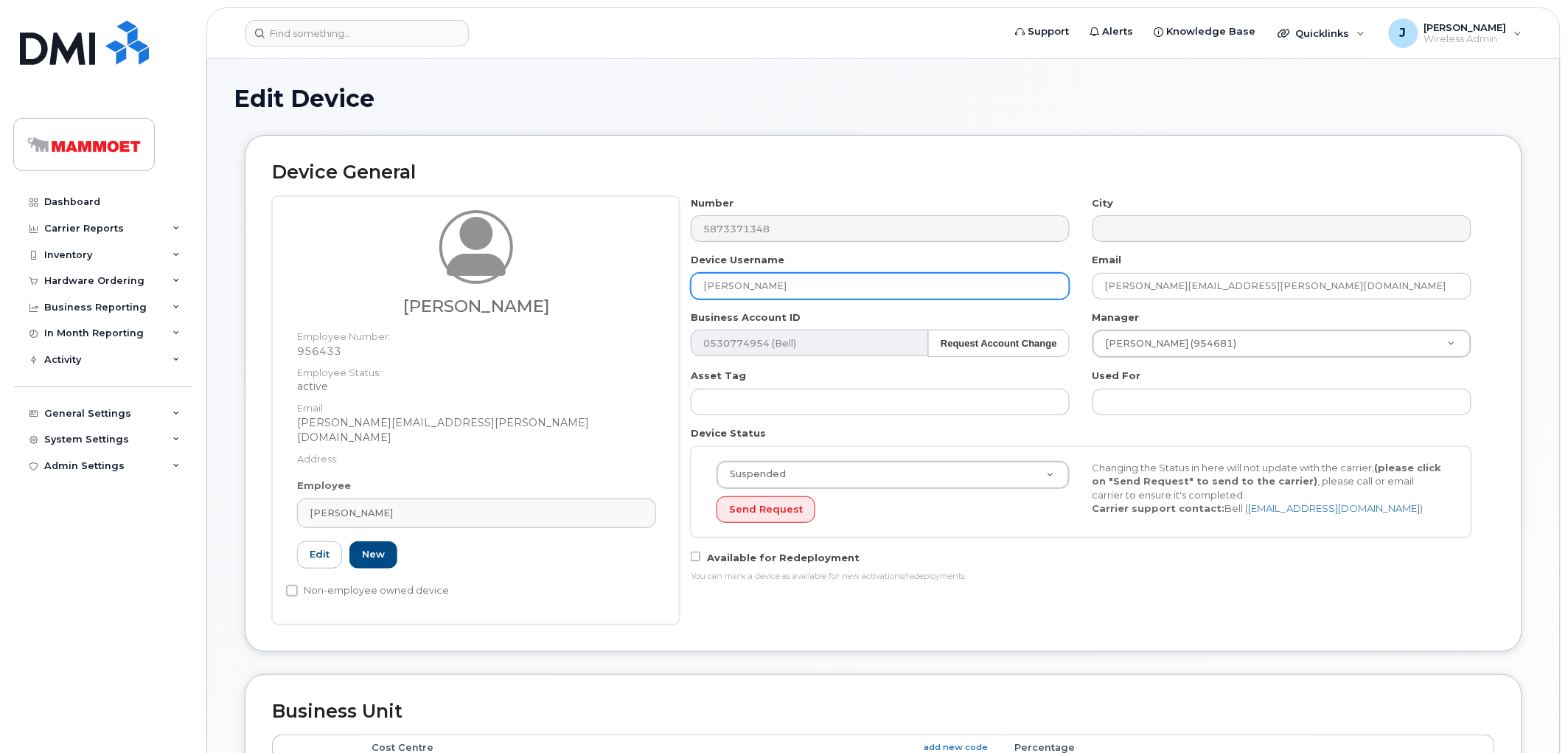
drag, startPoint x: 805, startPoint y: 283, endPoint x: 627, endPoint y: 288, distance: 178.1
click at [627, 288] on div "[PERSON_NAME] Employee Number: 956433 Employee Status: active Email: [PERSON_NA…" at bounding box center [884, 410] width 1223 height 428
paste input "[PERSON_NAME][EMAIL_ADDRESS][PERSON_NAME][DOMAIN_NAME]"
click at [747, 285] on input "[PERSON_NAME].[PERSON_NAME]" at bounding box center [880, 286] width 379 height 27
type input "[PERSON_NAME]"
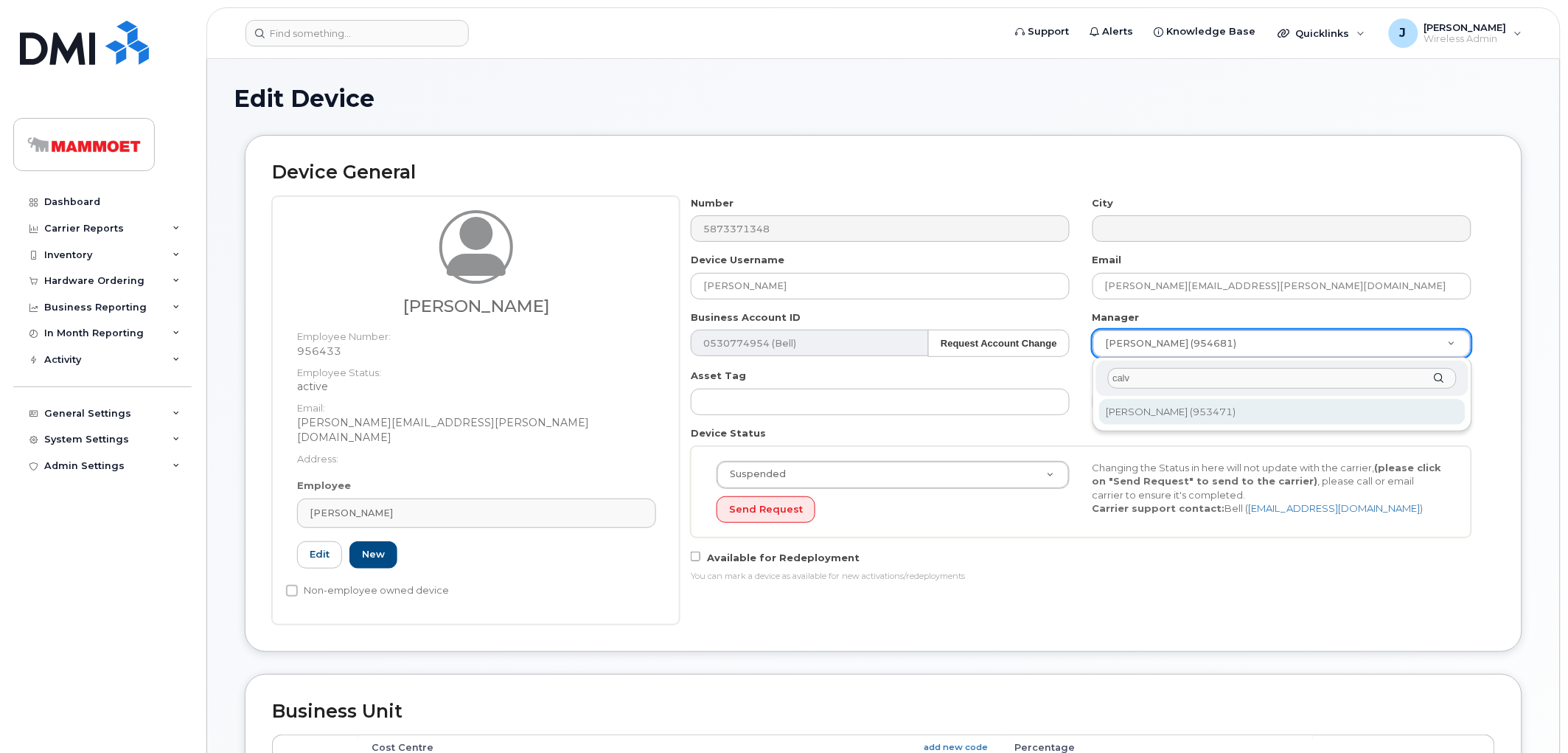
type input "calv"
type input "1665059"
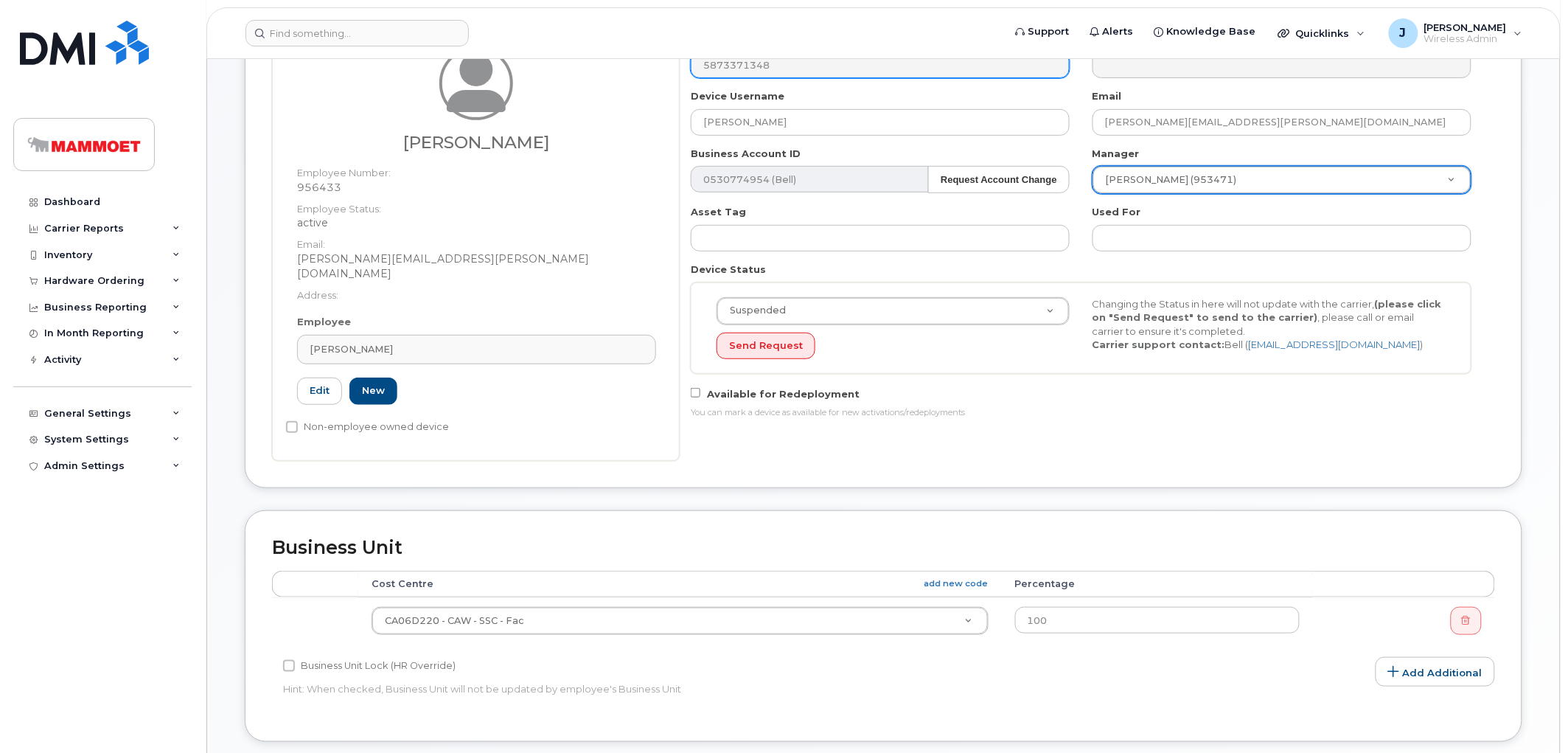
scroll to position [246, 0]
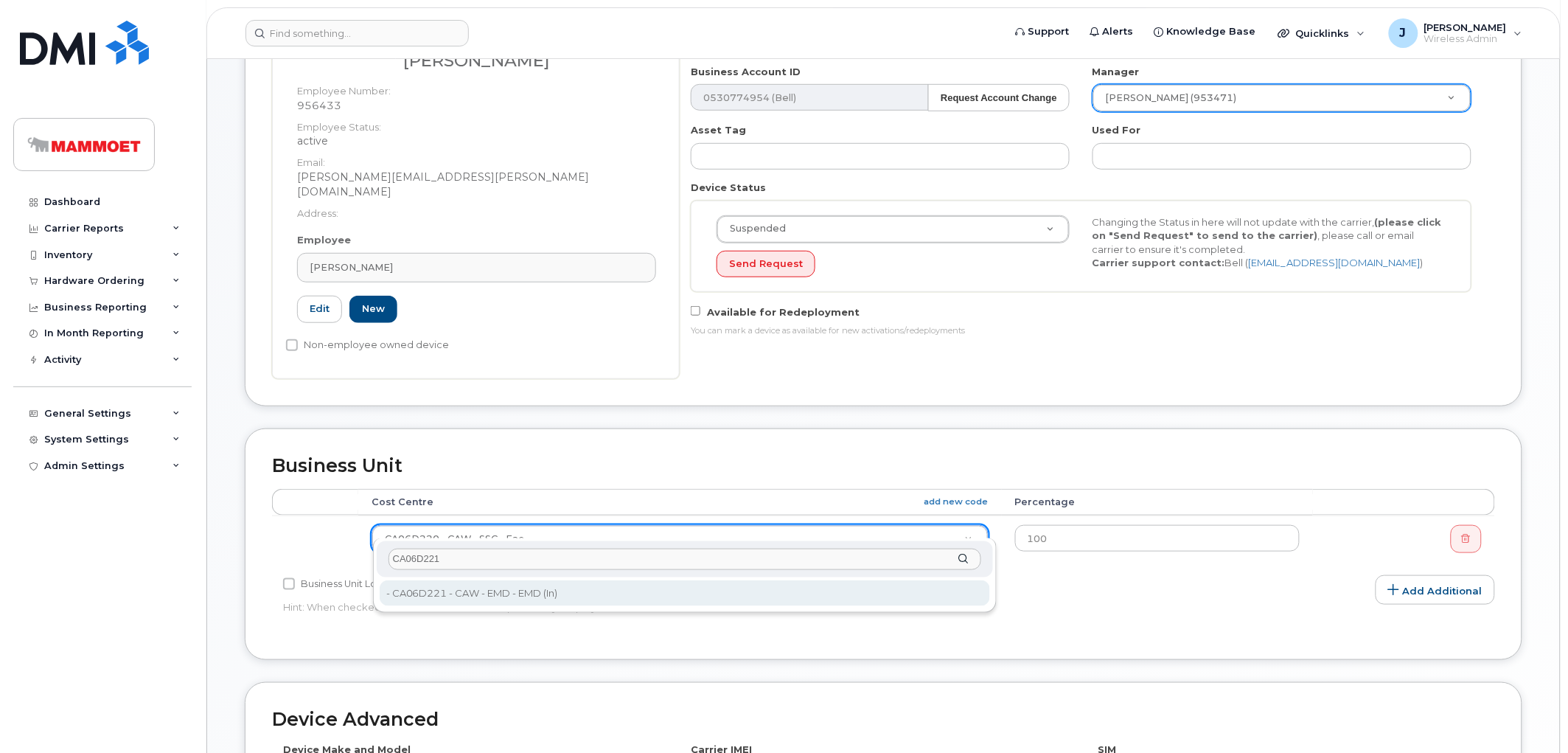
type input "CA06D221"
type input "39111"
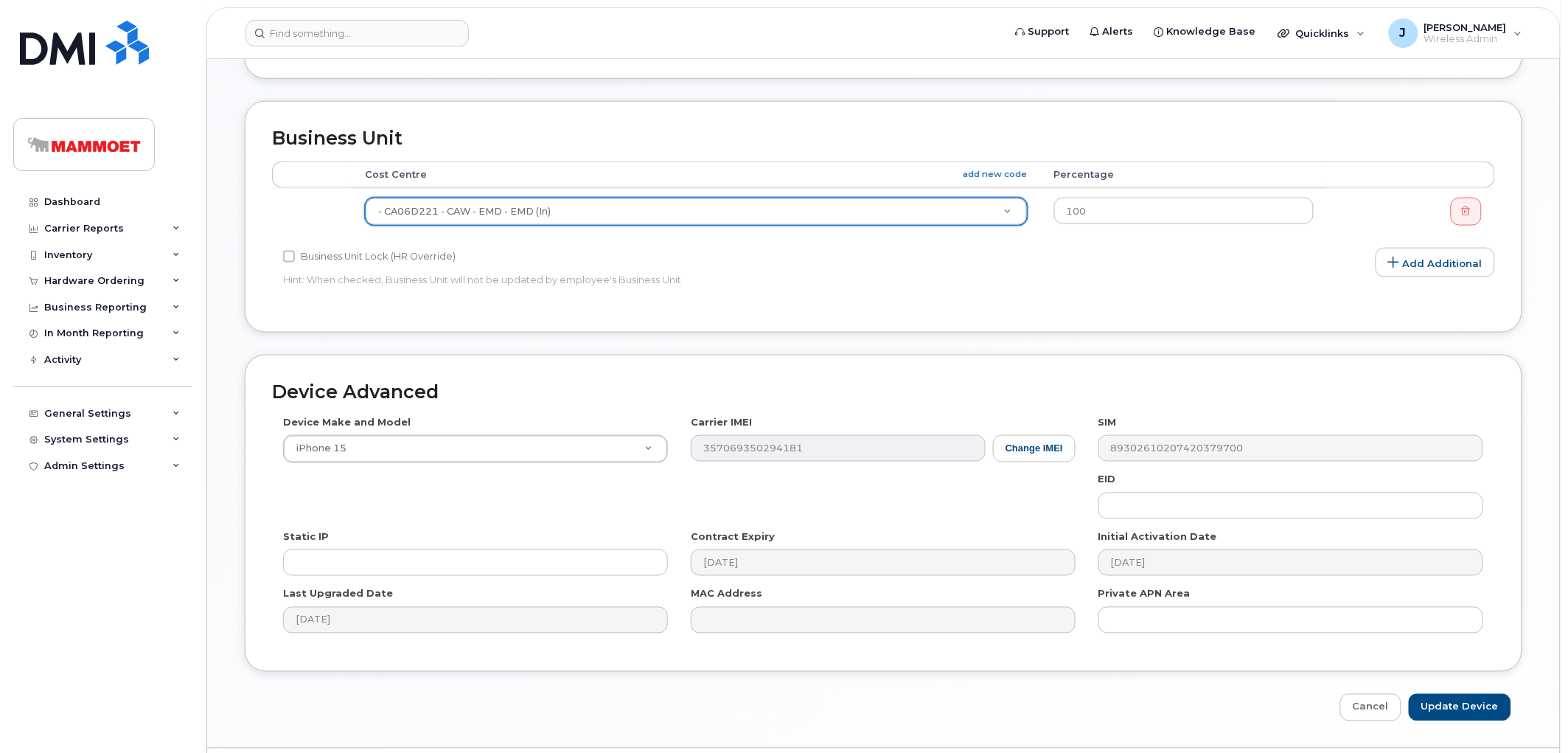
scroll to position [601, 0]
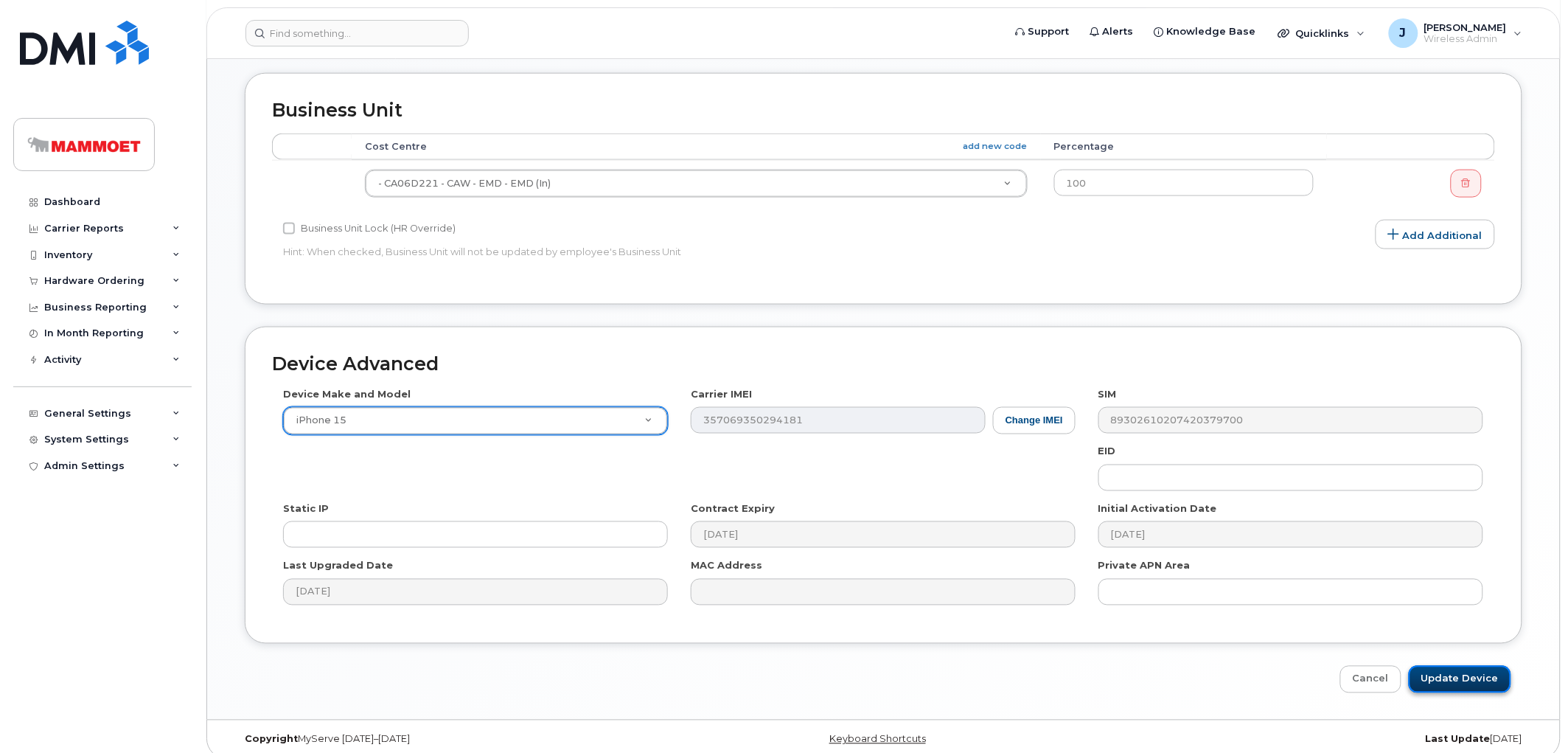
click at [1464, 666] on input "Update Device" at bounding box center [1460, 679] width 103 height 27
type input "Saving..."
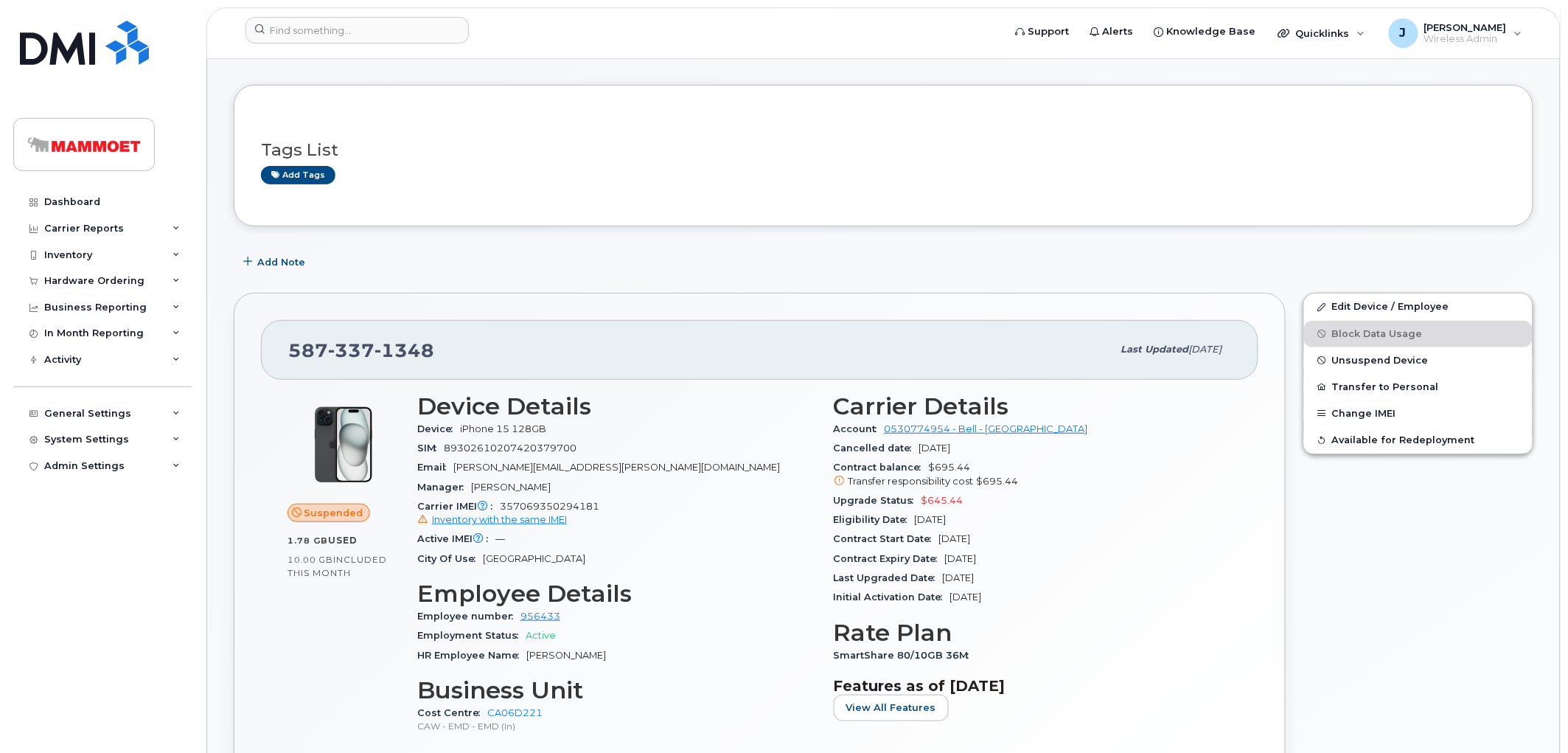
scroll to position [82, 0]
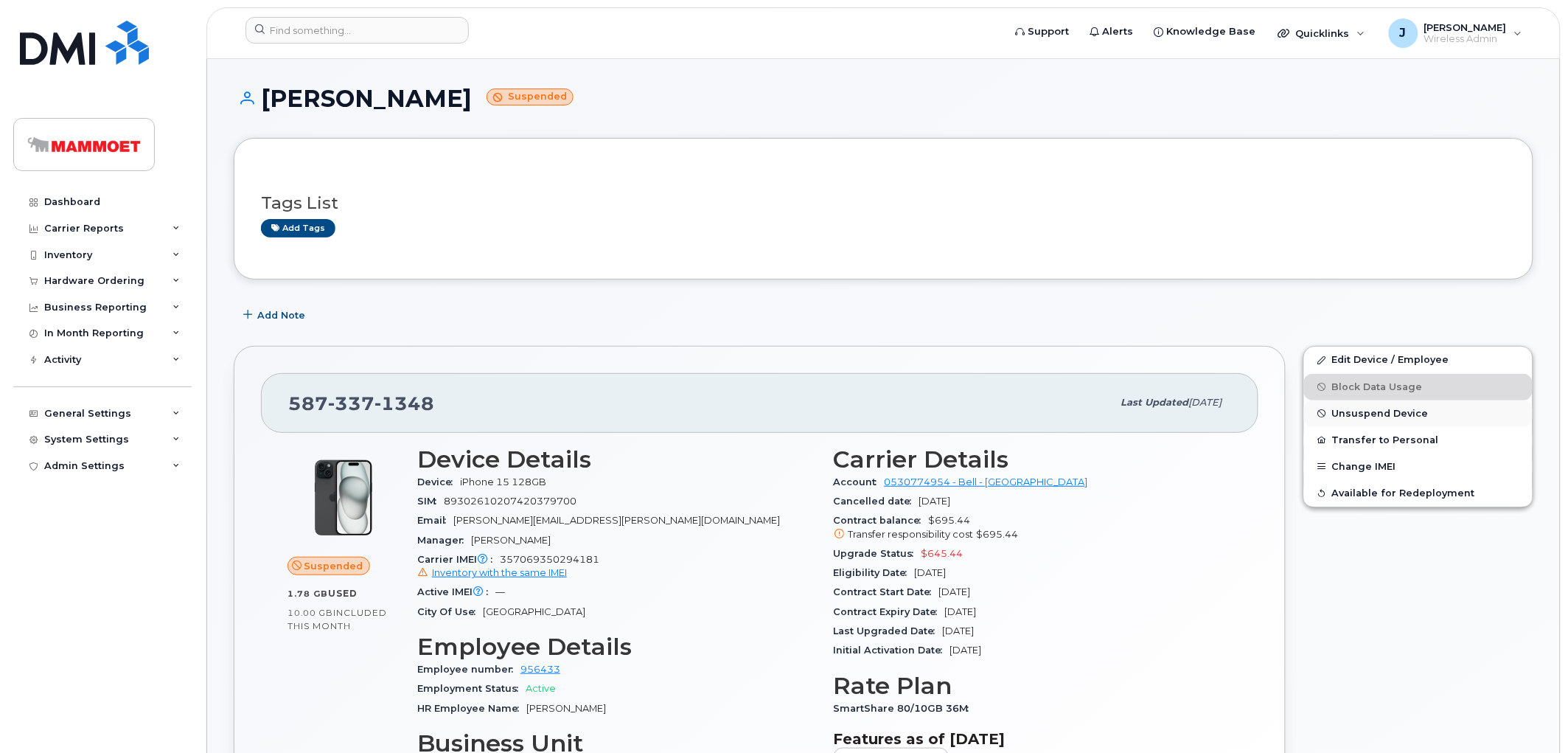
click at [1351, 414] on span "Unsuspend Device" at bounding box center [1380, 413] width 97 height 11
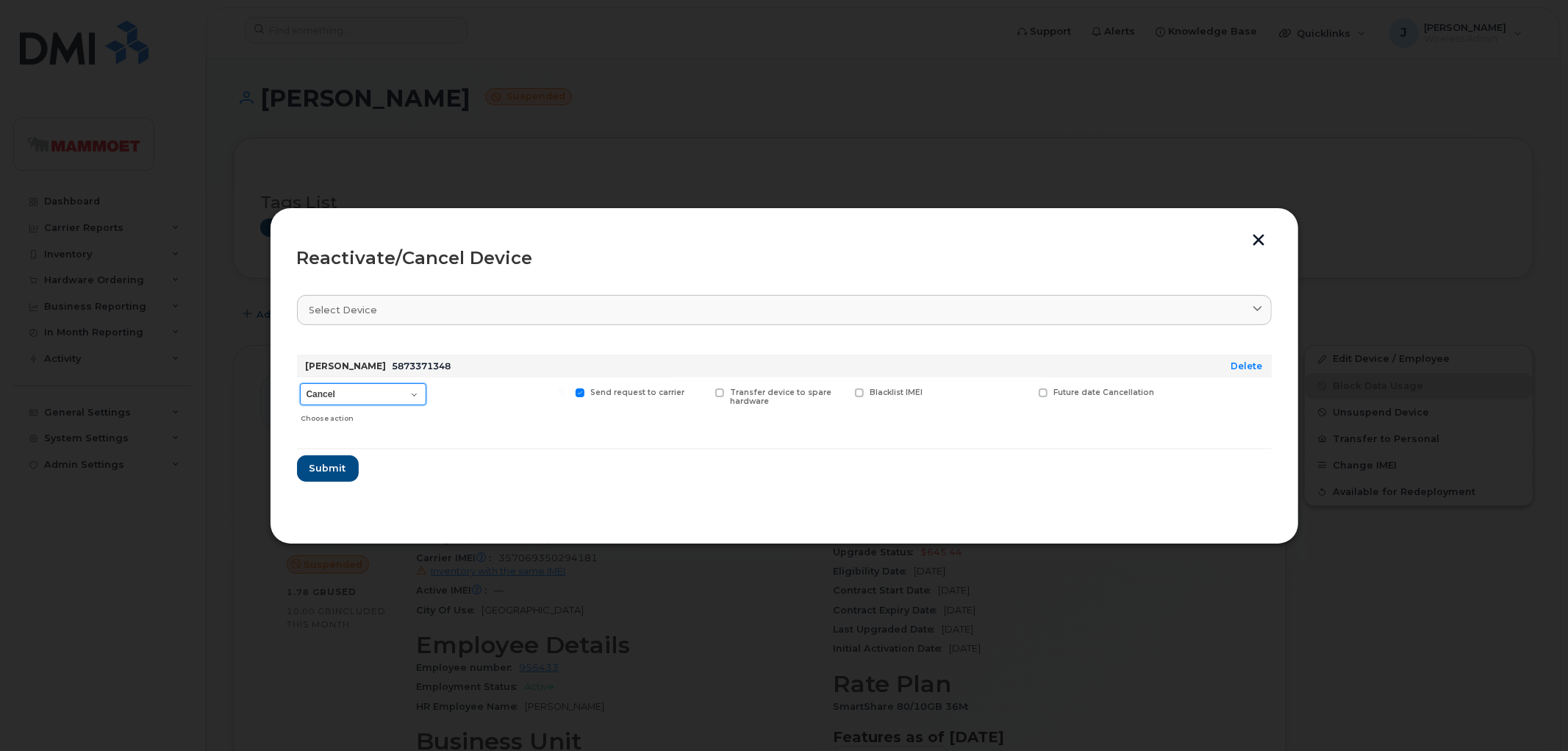
click at [393, 390] on select "Cancel Suspend - Extend Suspension Reactivate" at bounding box center [363, 394] width 126 height 22
select select "[object Object]"
click at [300, 383] on select "Cancel Suspend - Extend Suspension Reactivate" at bounding box center [363, 394] width 126 height 22
click at [333, 460] on button "Submit" at bounding box center [327, 468] width 60 height 27
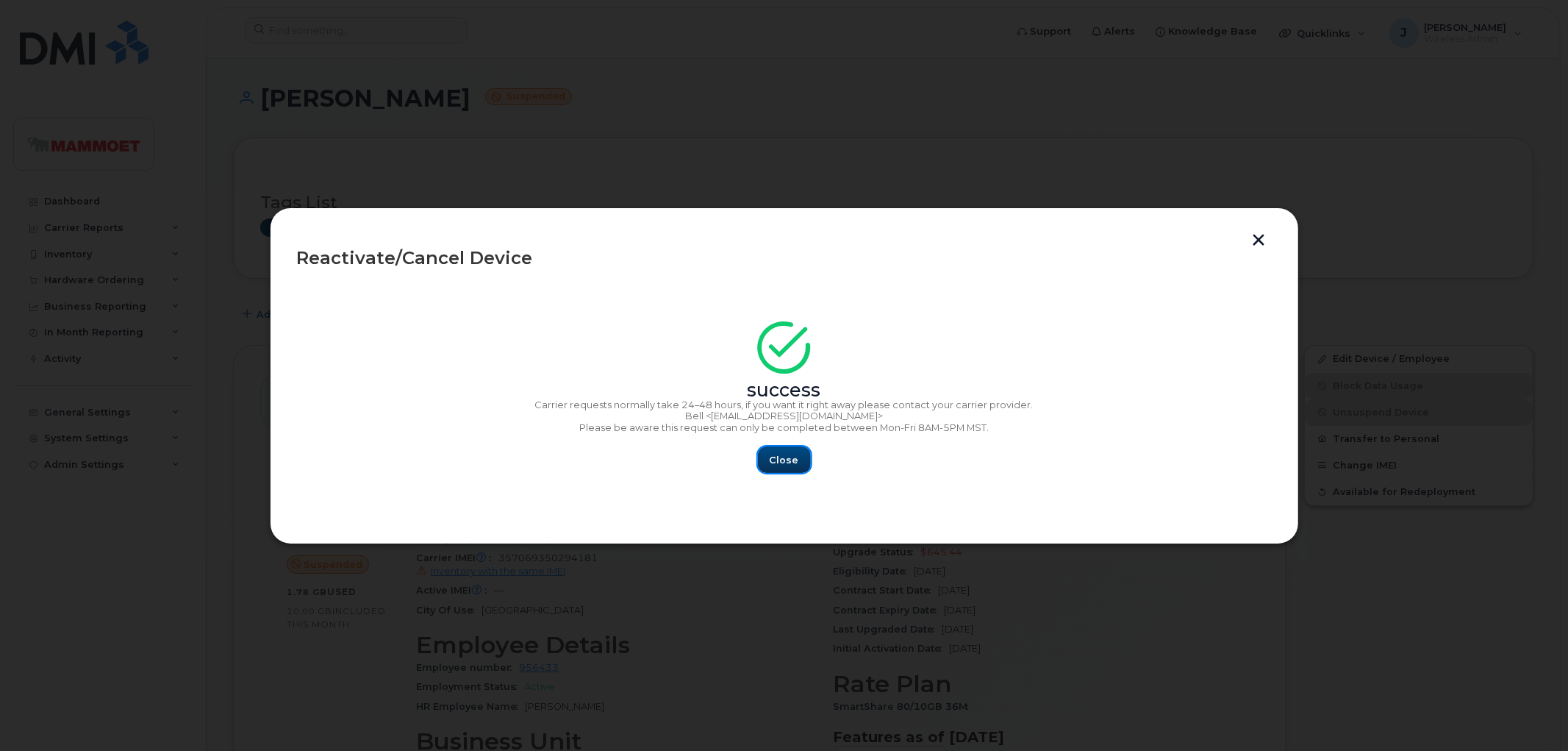
click at [797, 460] on button "Close" at bounding box center [785, 460] width 53 height 27
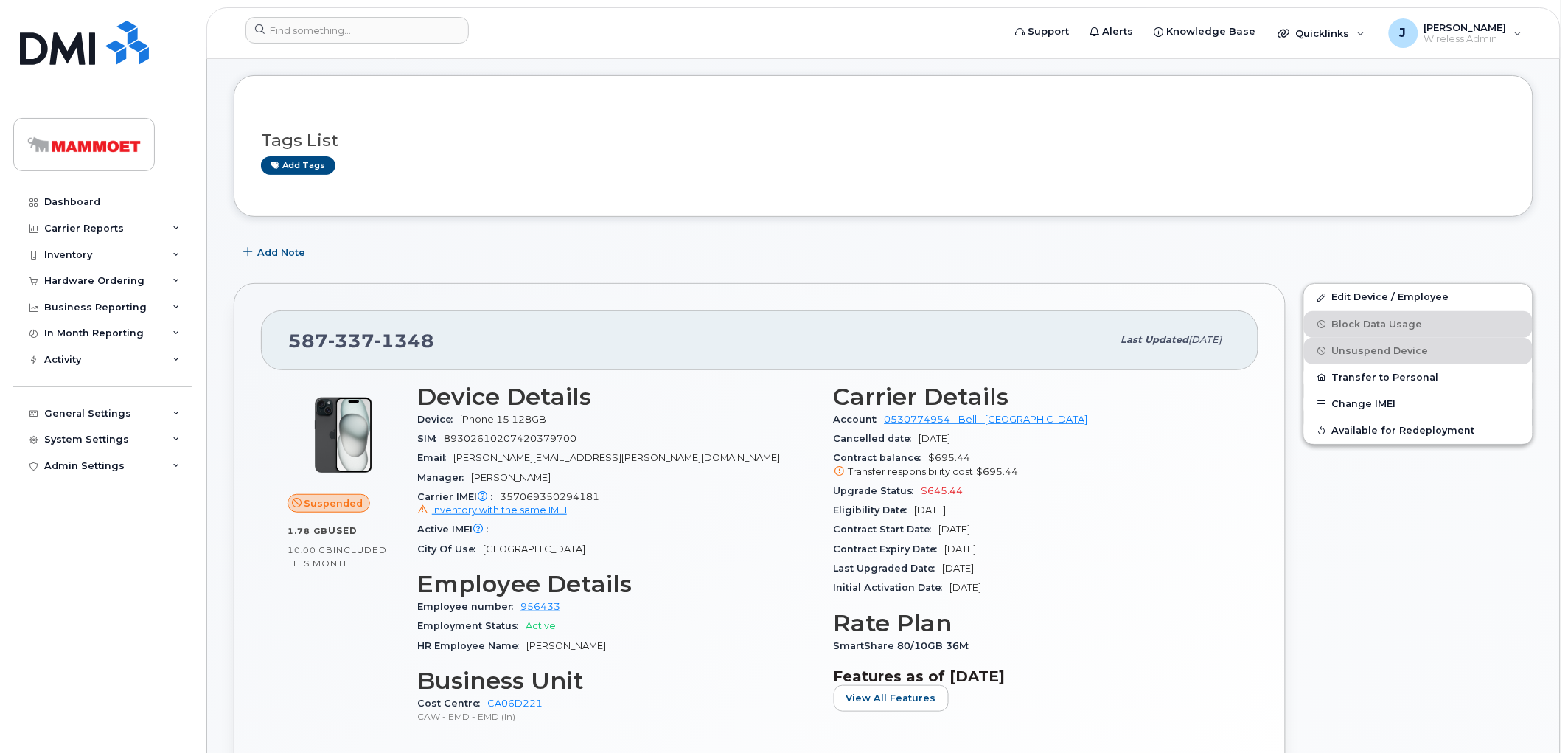
scroll to position [82, 0]
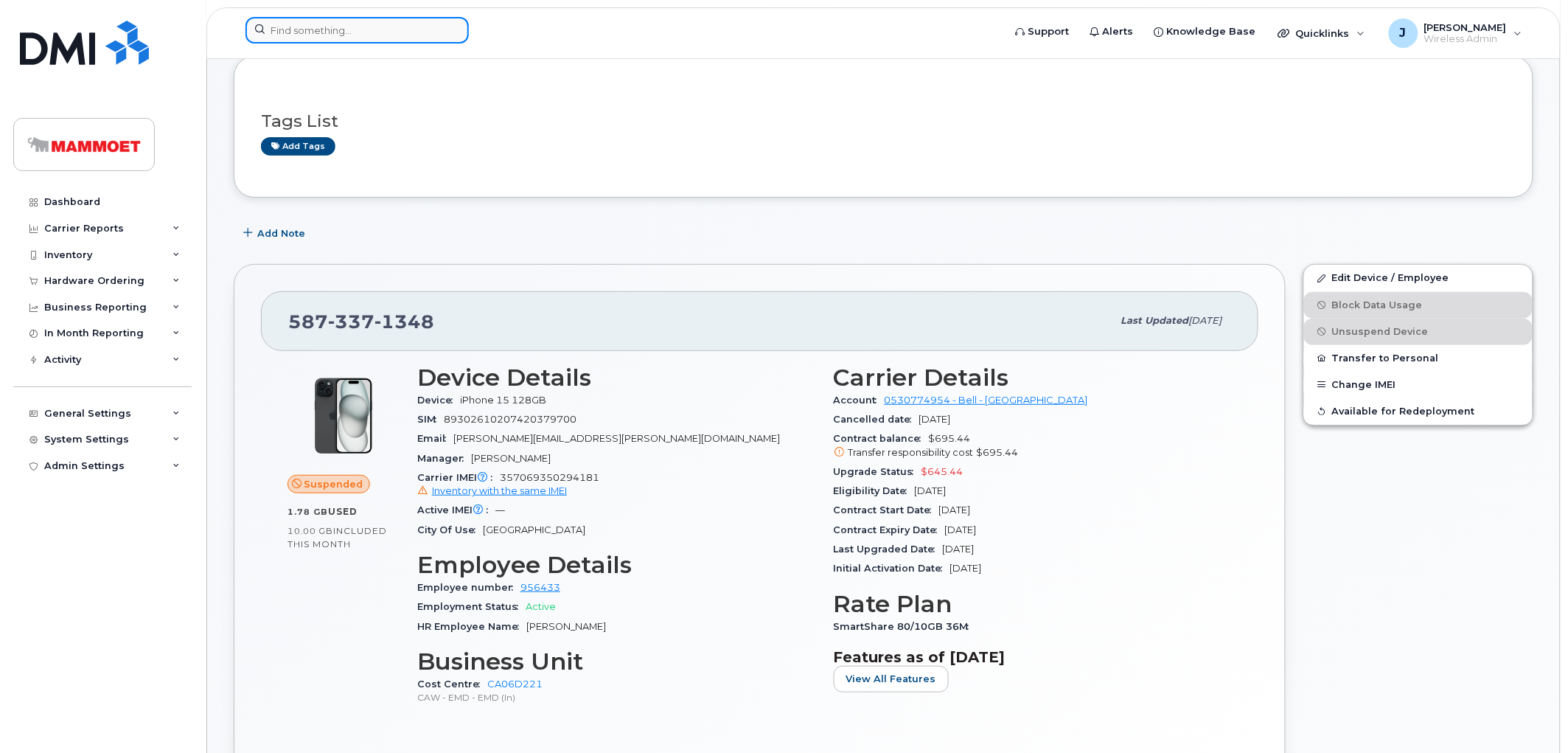
click at [275, 38] on input at bounding box center [357, 30] width 223 height 27
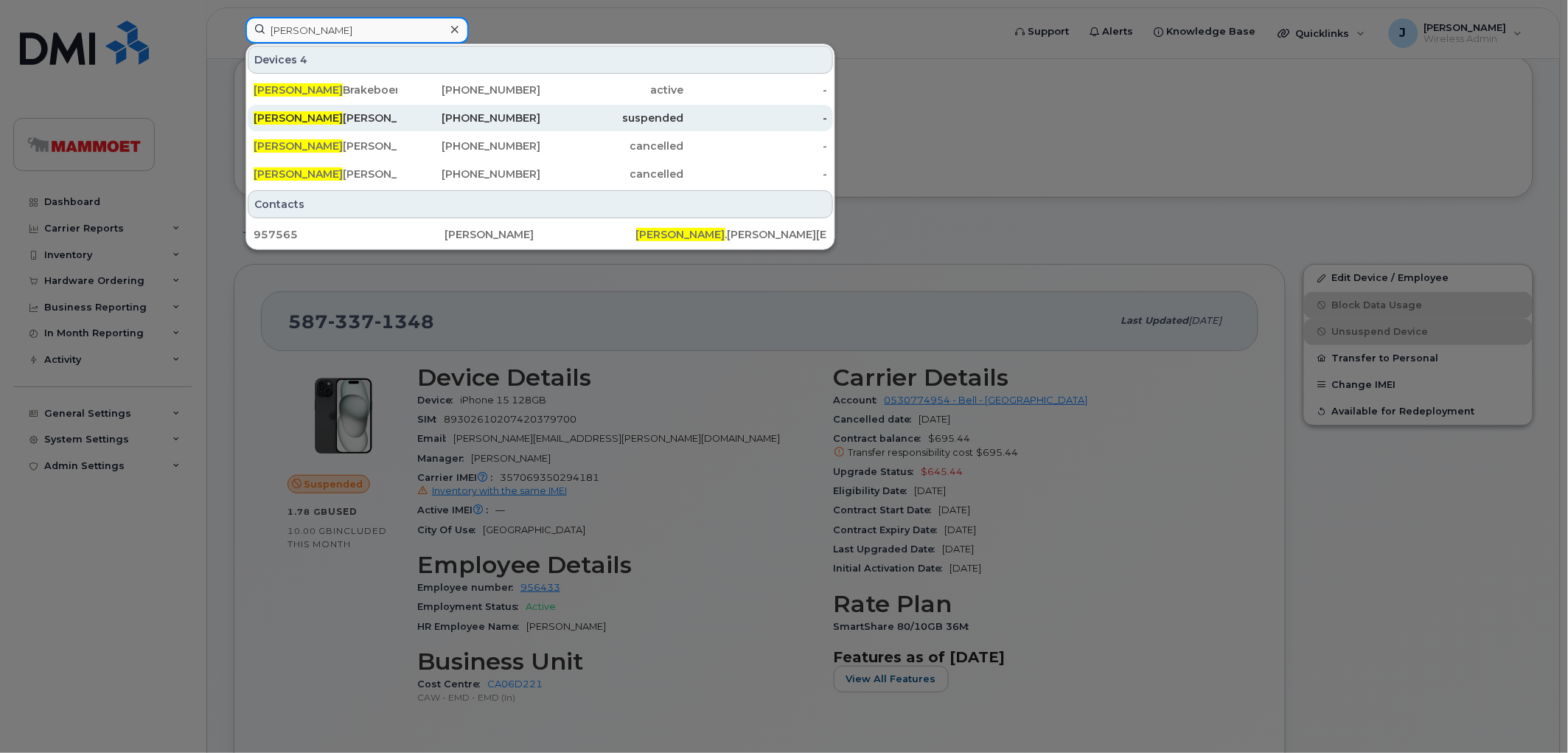
type input "[PERSON_NAME]"
click at [341, 109] on div "[PERSON_NAME]" at bounding box center [325, 118] width 143 height 27
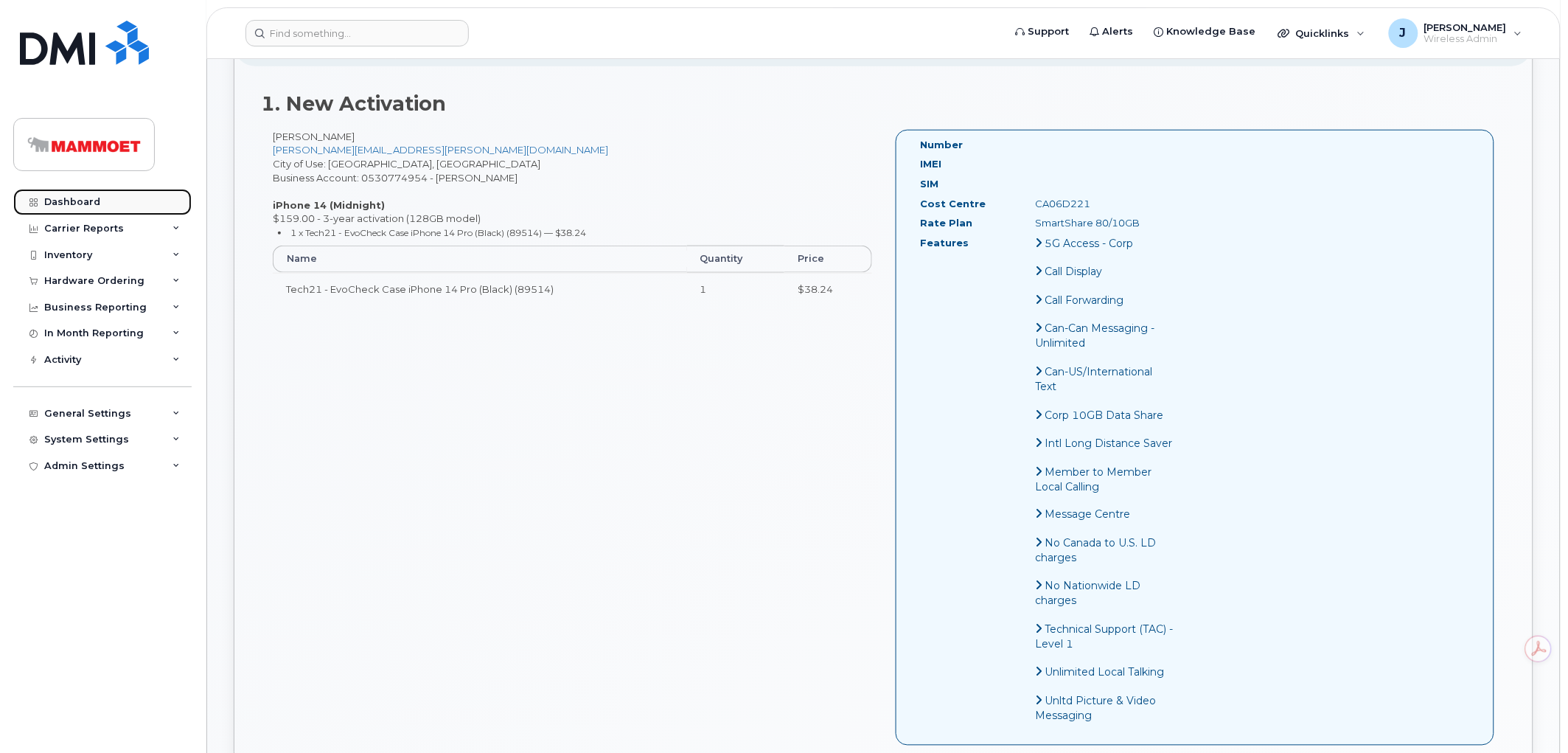
click at [109, 200] on link "Dashboard" at bounding box center [102, 202] width 178 height 27
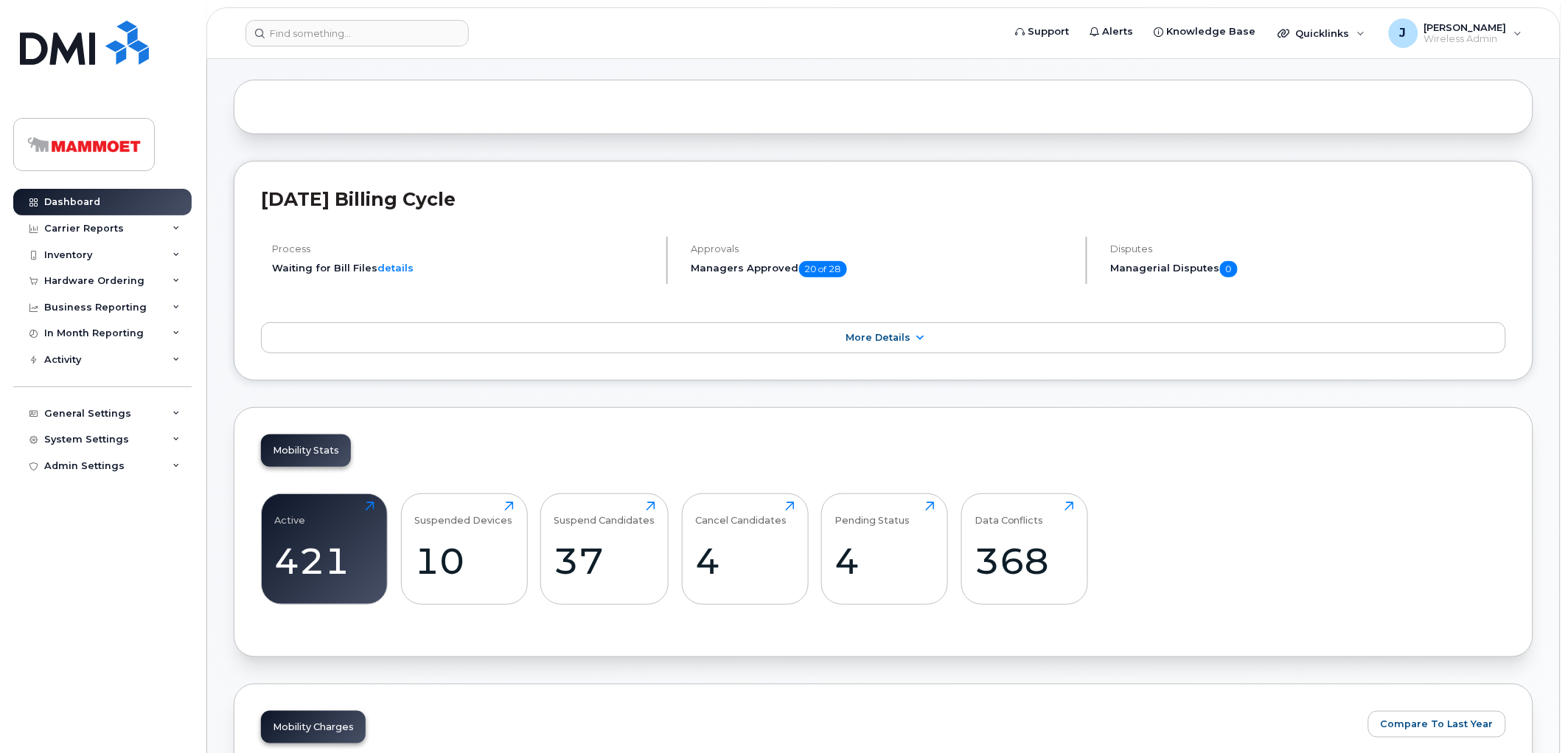
scroll to position [82, 0]
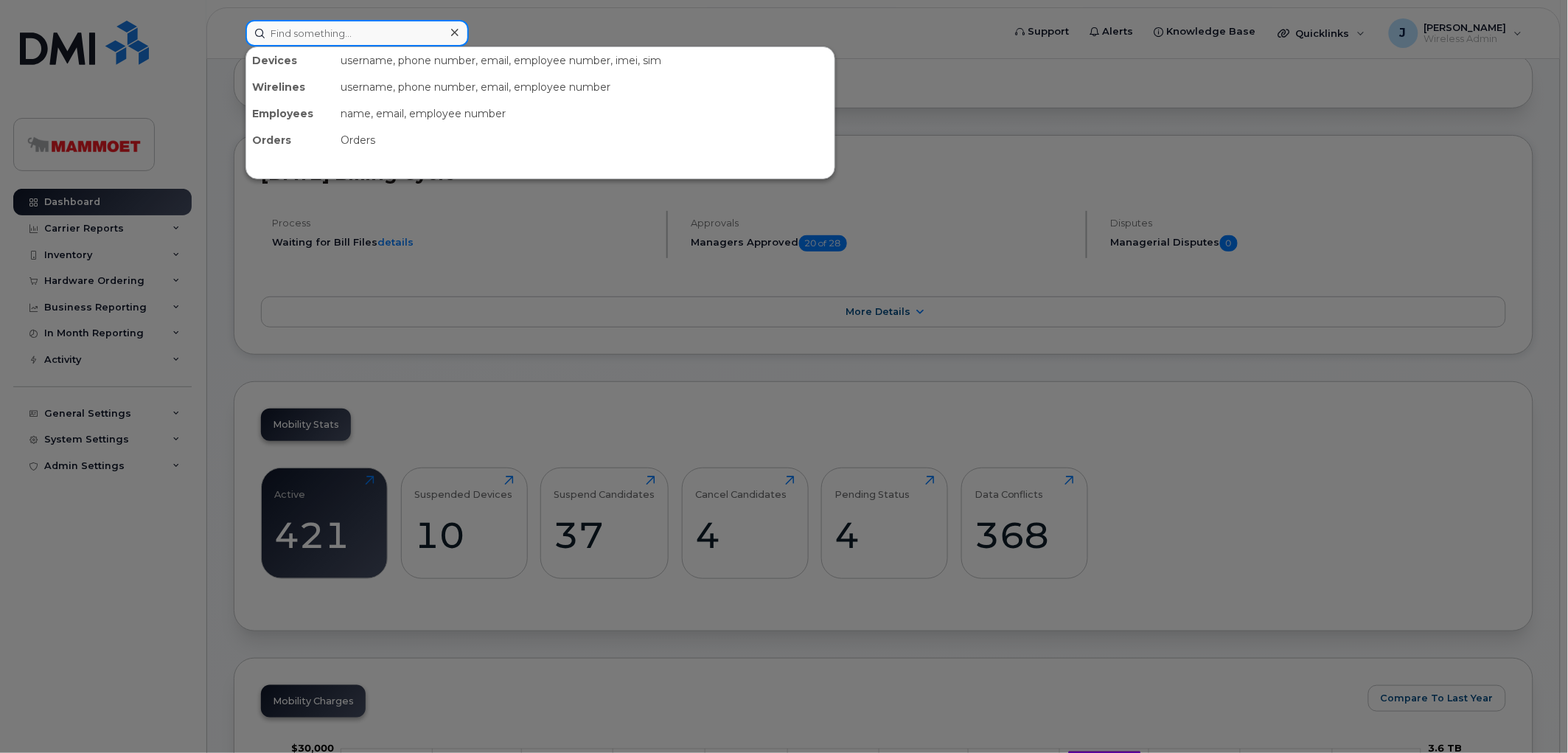
click at [362, 32] on input at bounding box center [357, 33] width 223 height 27
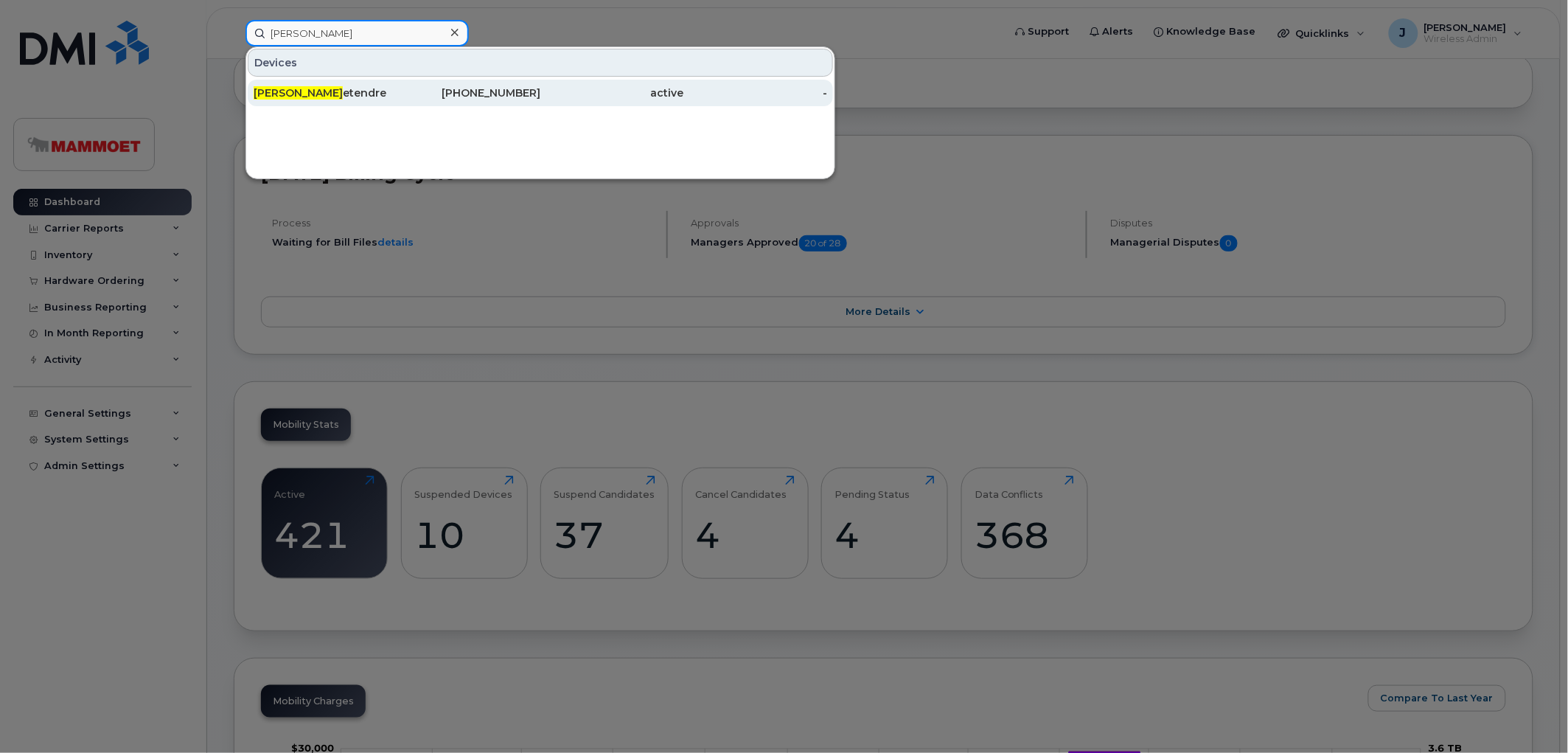
type input "Aimee L"
click at [323, 84] on div "Aimee L etendre" at bounding box center [325, 93] width 143 height 27
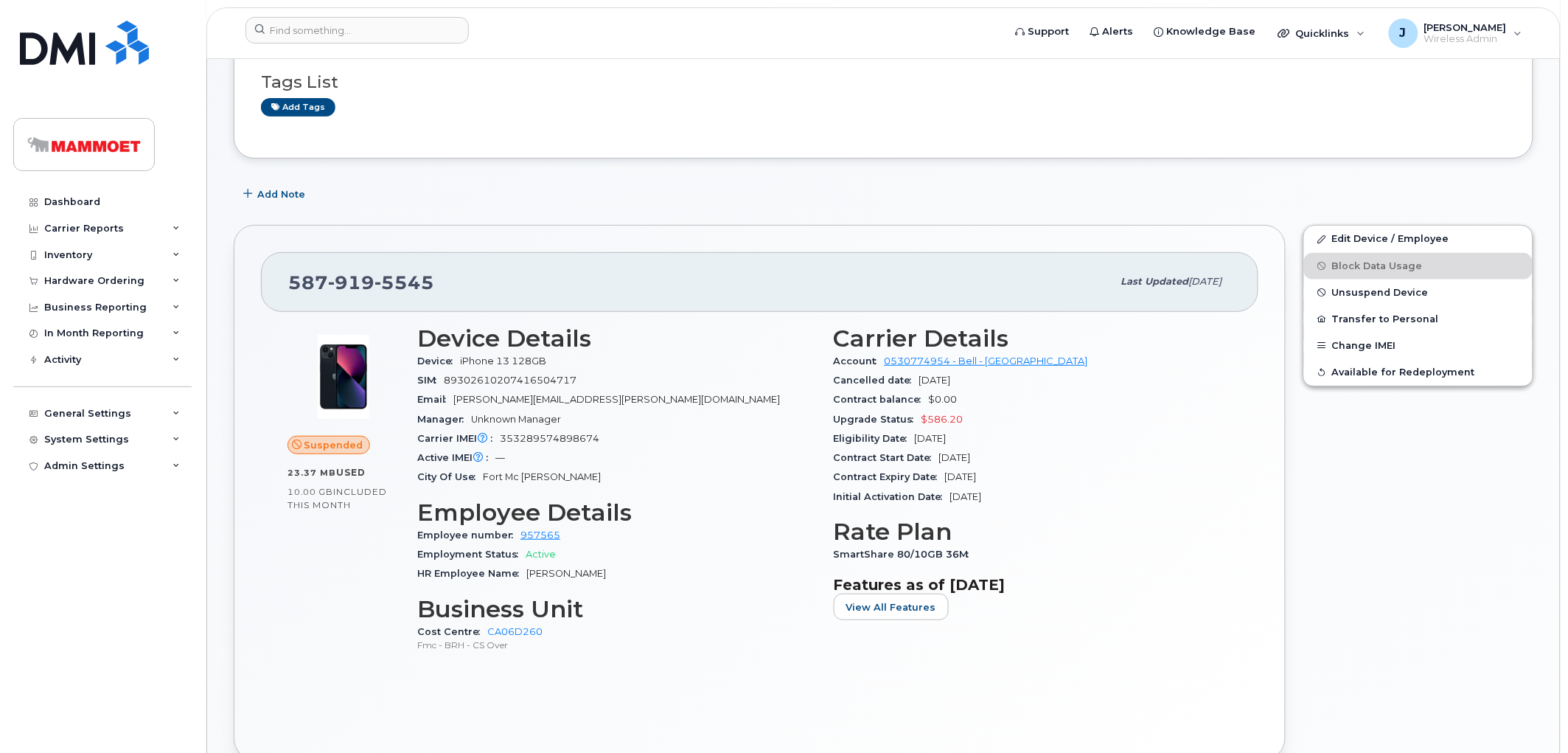
scroll to position [82, 0]
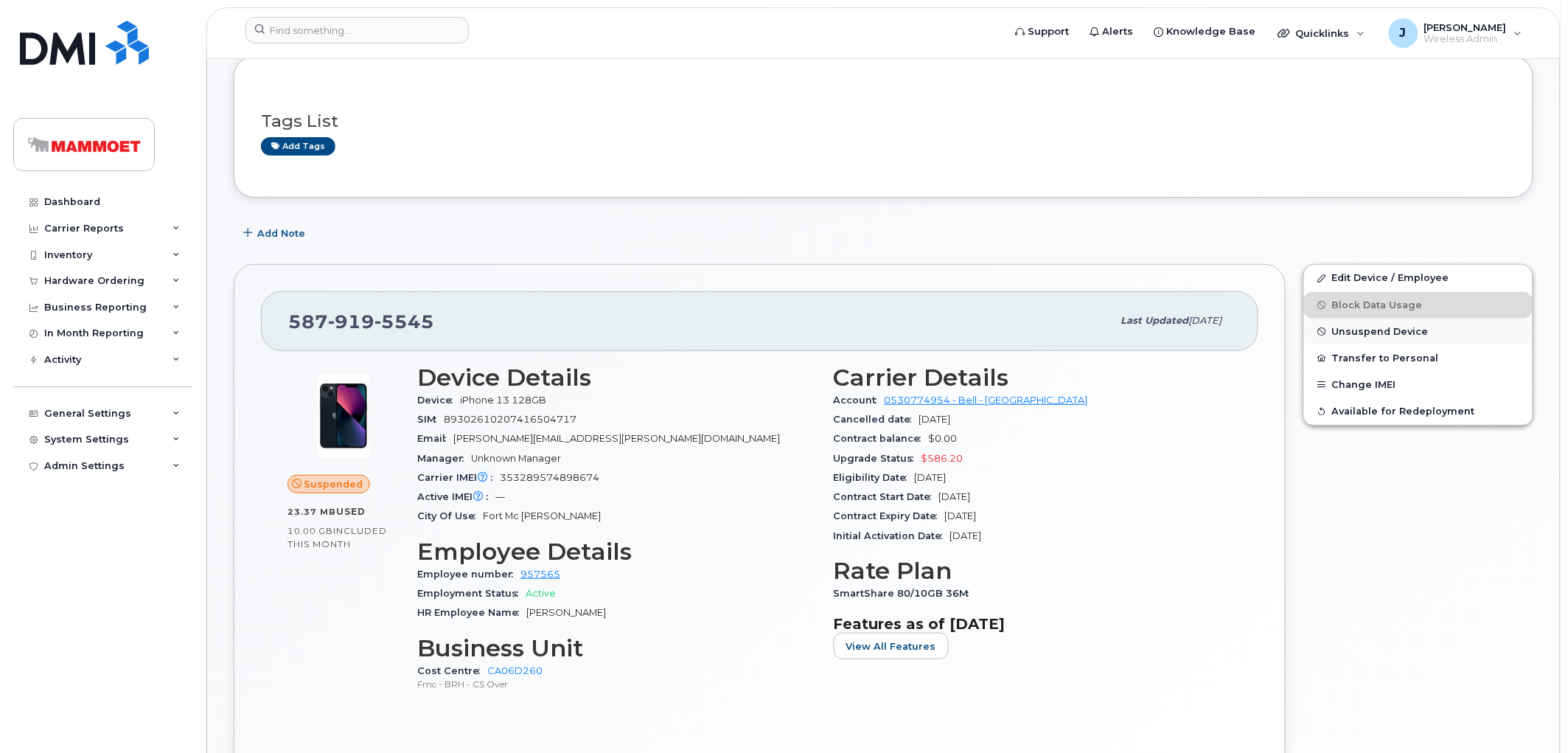
click at [1359, 335] on span "Unsuspend Device" at bounding box center [1380, 331] width 97 height 11
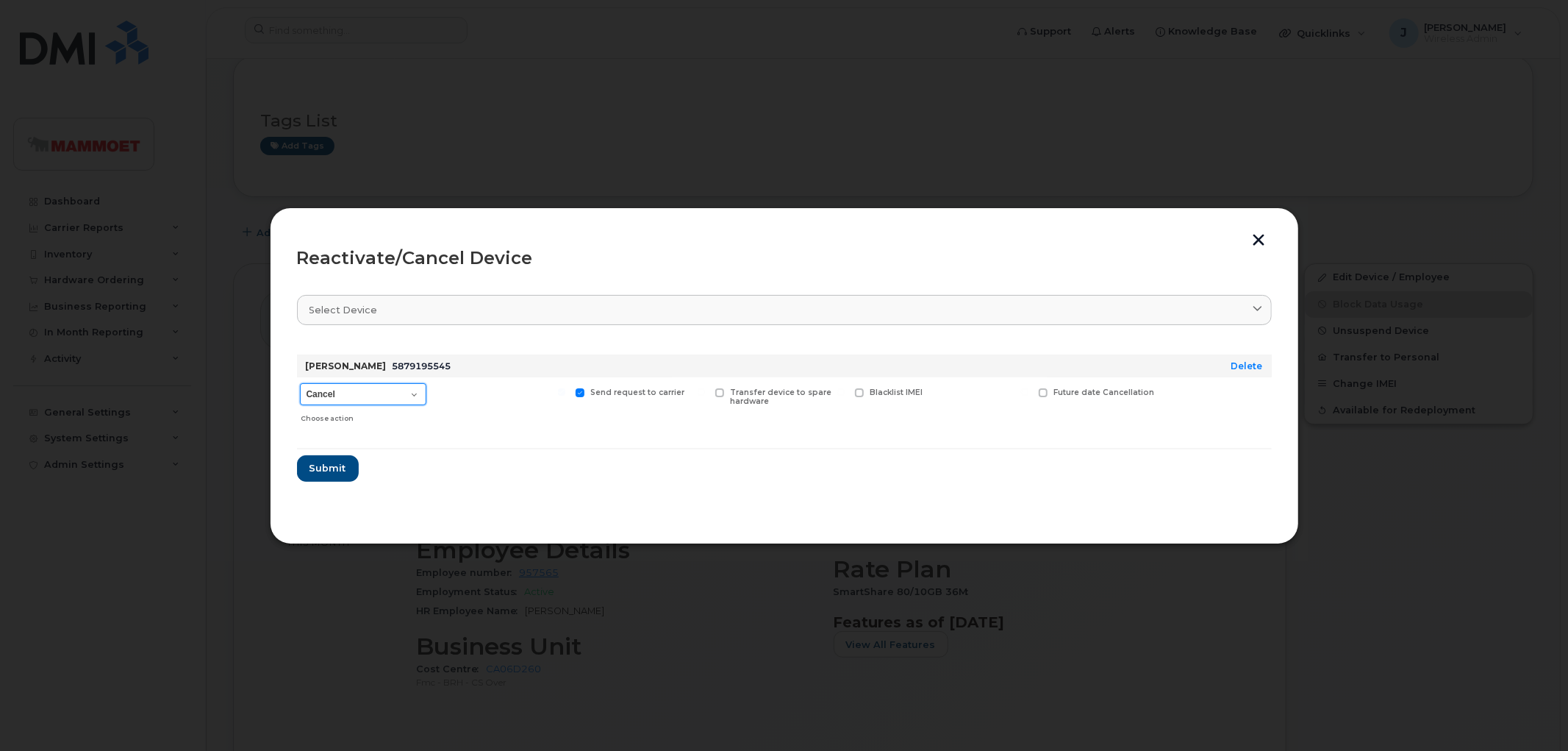
click at [339, 391] on select "Cancel Suspend - Extend Suspension Reactivate" at bounding box center [363, 394] width 126 height 22
select select "[object Object]"
click at [300, 383] on select "Cancel Suspend - Extend Suspension Reactivate" at bounding box center [363, 394] width 126 height 22
click at [326, 471] on span "Submit" at bounding box center [327, 468] width 37 height 14
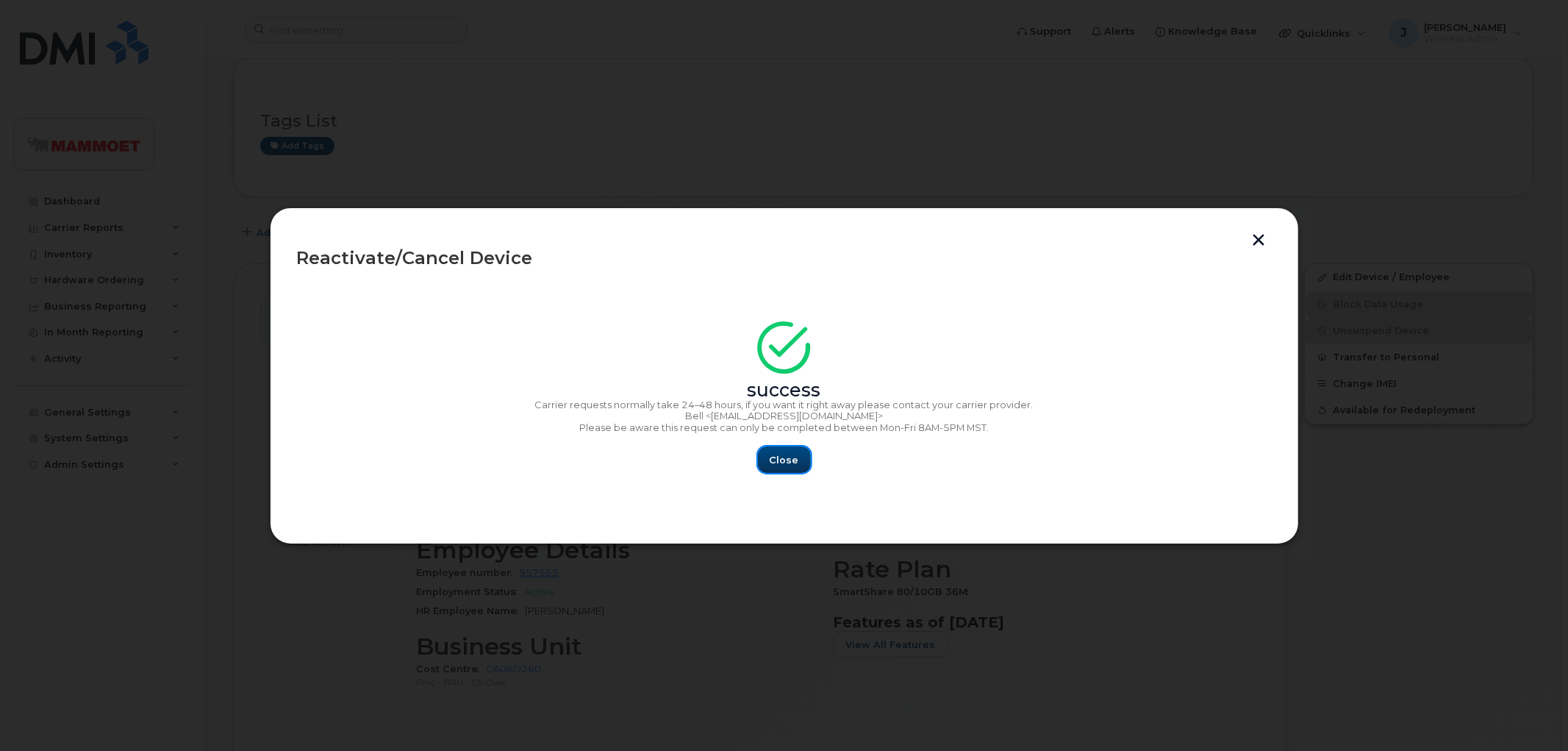
click at [774, 453] on span "Close" at bounding box center [785, 460] width 30 height 14
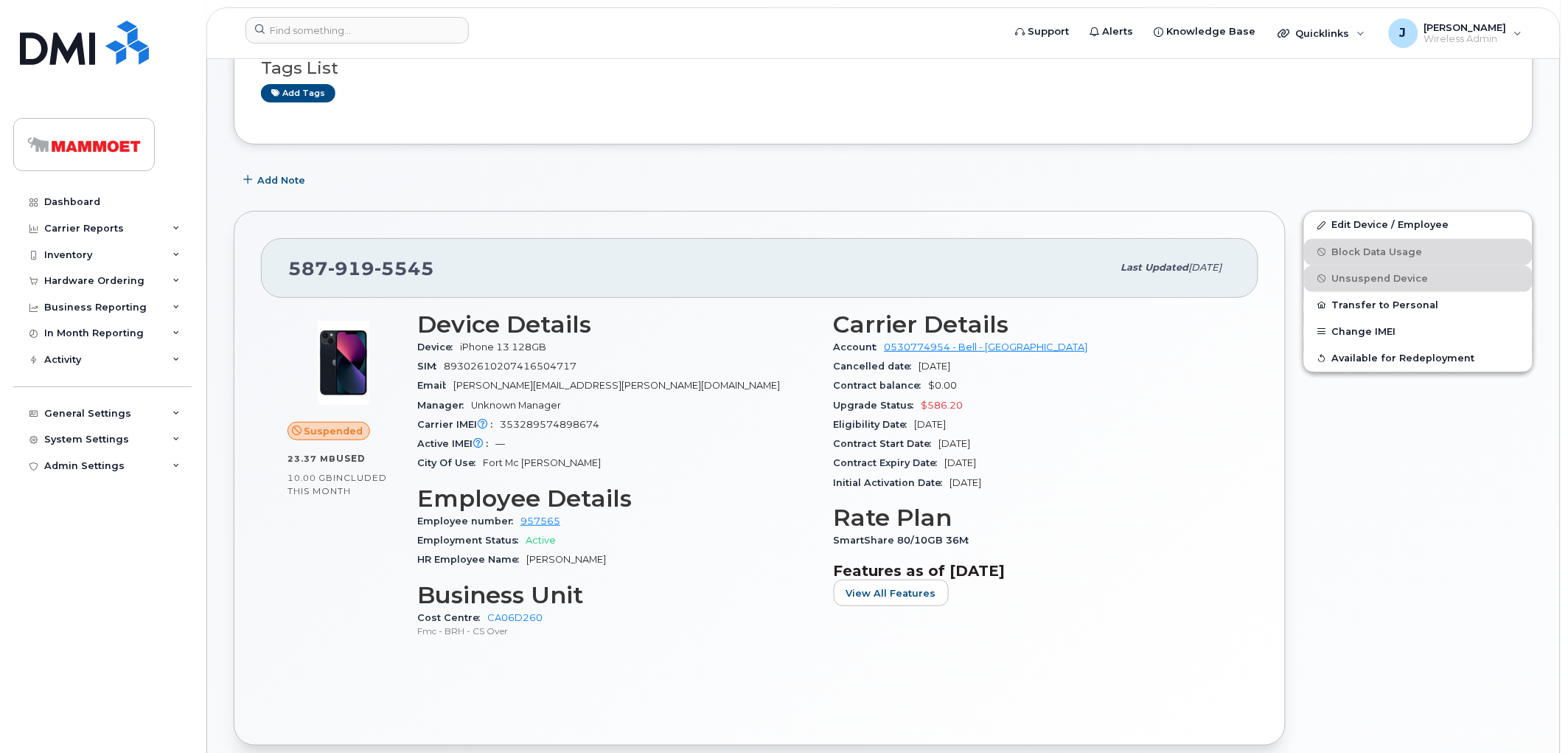
scroll to position [163, 0]
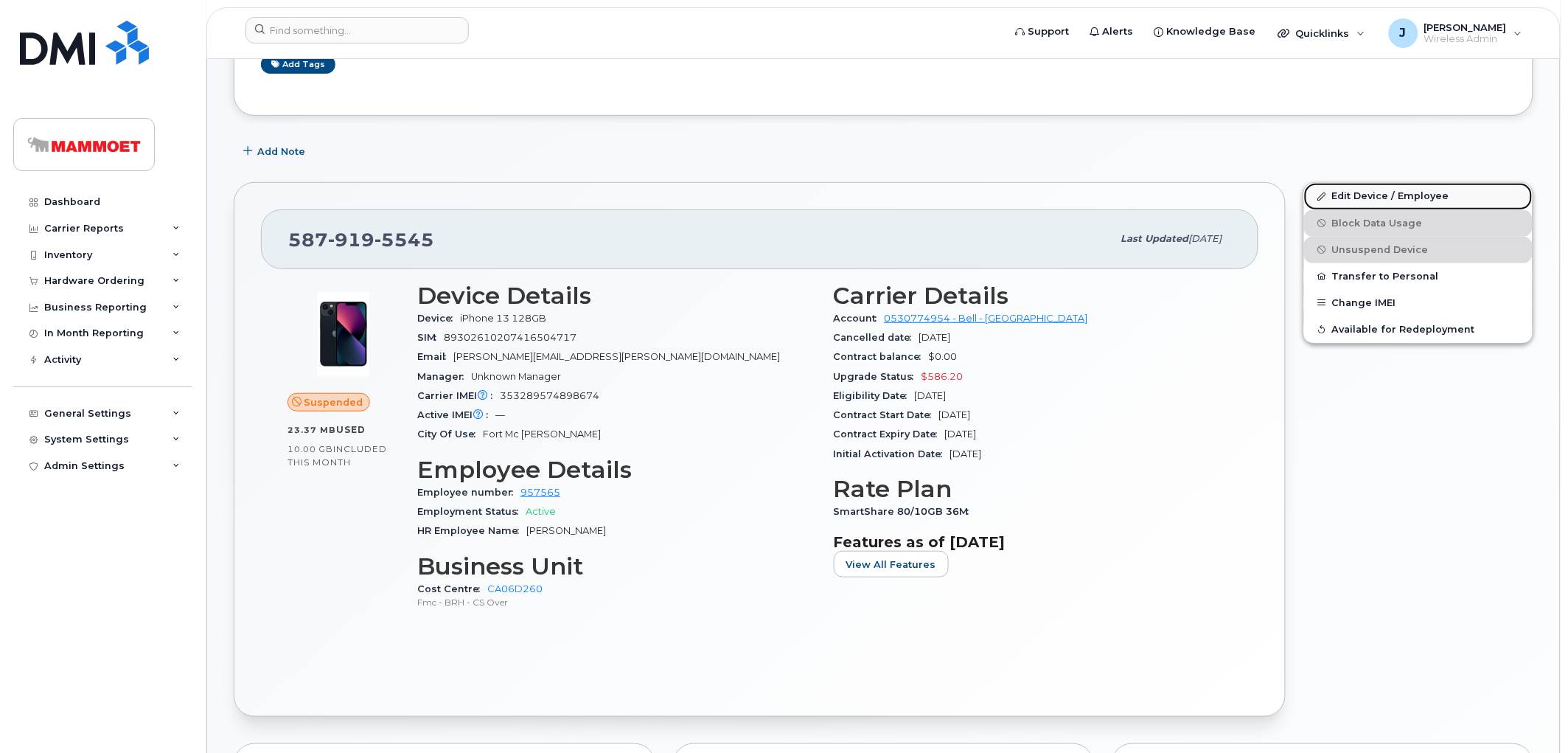
click at [1360, 195] on link "Edit Device / Employee" at bounding box center [1418, 196] width 229 height 27
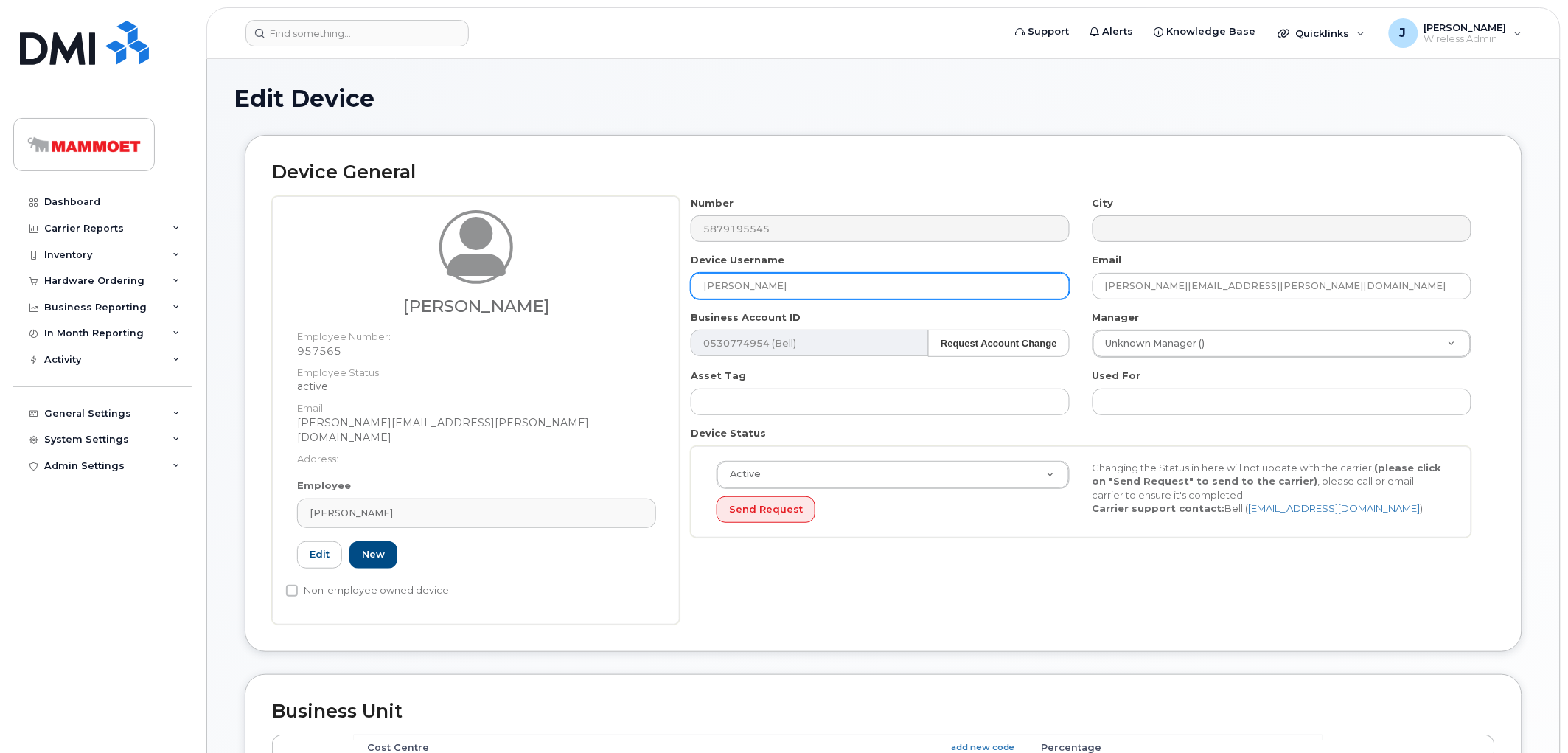
drag, startPoint x: 846, startPoint y: 285, endPoint x: 625, endPoint y: 285, distance: 221.0
click at [625, 285] on div "[PERSON_NAME] Employee Number: 957565 Employee Status: active Email: [PERSON_NA…" at bounding box center [884, 410] width 1223 height 428
paste input "[PERSON_NAME]"
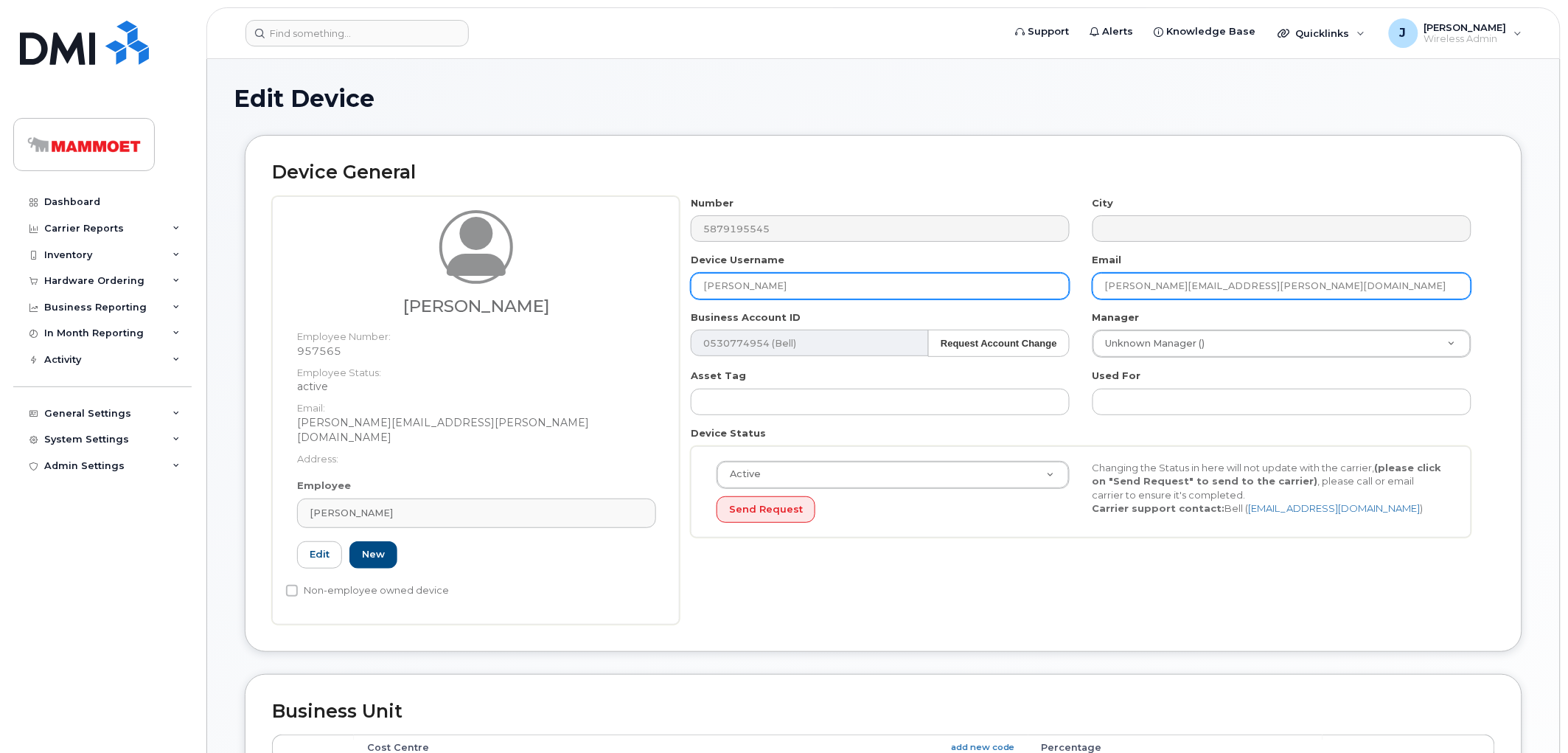
type input "[PERSON_NAME]"
drag, startPoint x: 1183, startPoint y: 286, endPoint x: 1037, endPoint y: 279, distance: 146.2
click at [1037, 279] on div "Number 5879195545 City Device Username [PERSON_NAME] Email [PERSON_NAME][EMAIL_…" at bounding box center [1081, 372] width 803 height 353
paste input "[PERSON_NAME]"
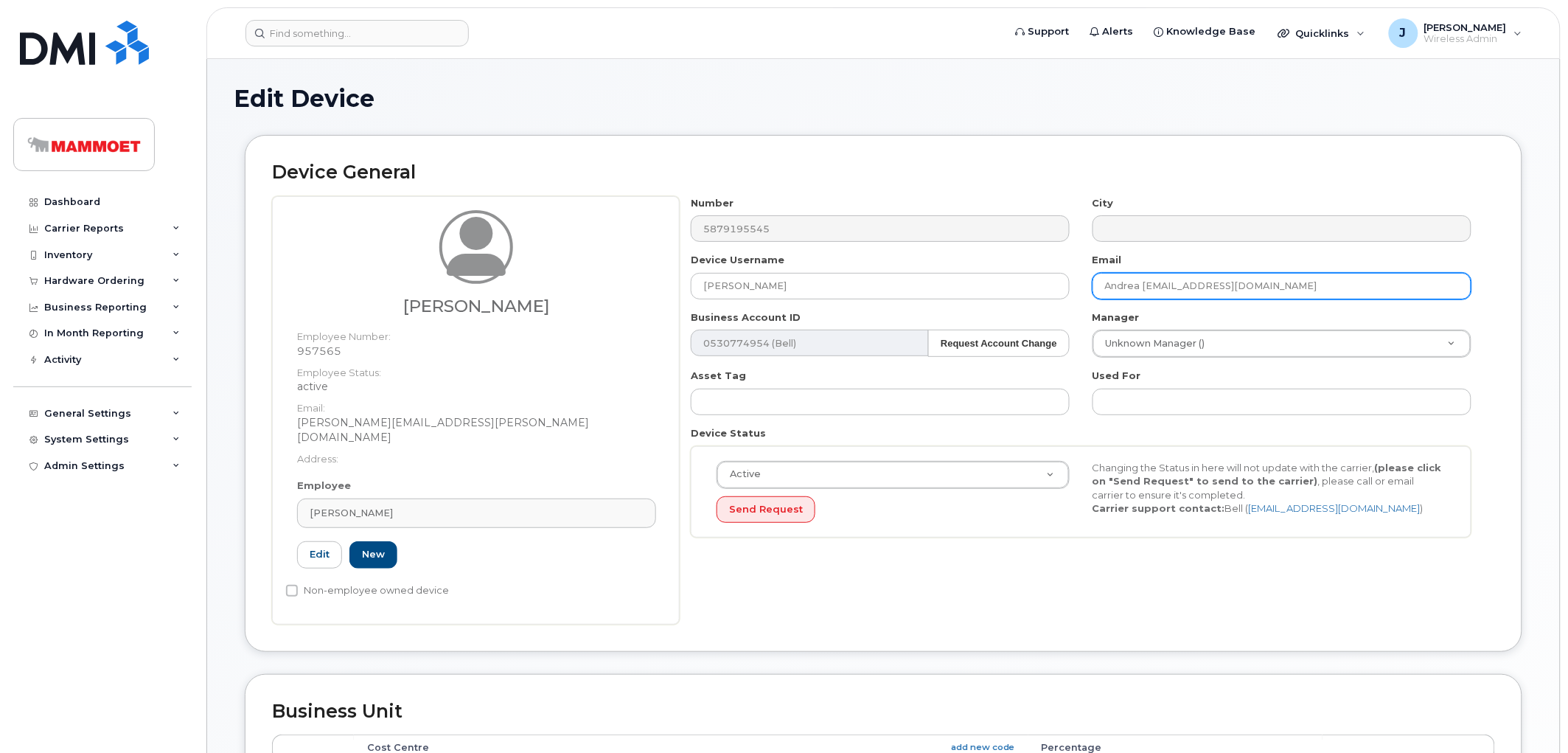
click at [1138, 289] on input "Andrea [EMAIL_ADDRESS][DOMAIN_NAME]" at bounding box center [1282, 286] width 379 height 27
type input "[PERSON_NAME][EMAIL_ADDRESS][PERSON_NAME][DOMAIN_NAME]"
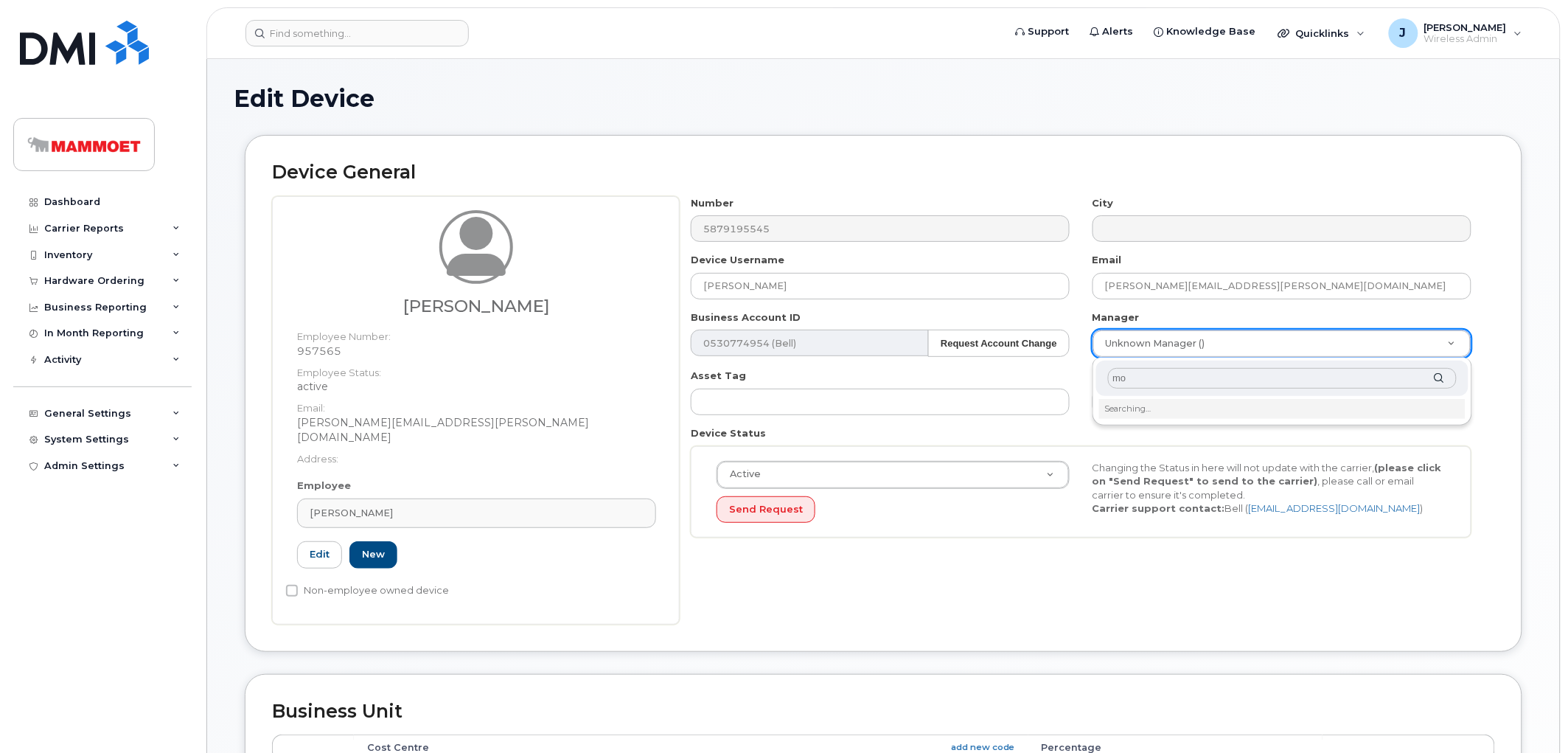
type input "m"
type input "MArie"
type input "276319"
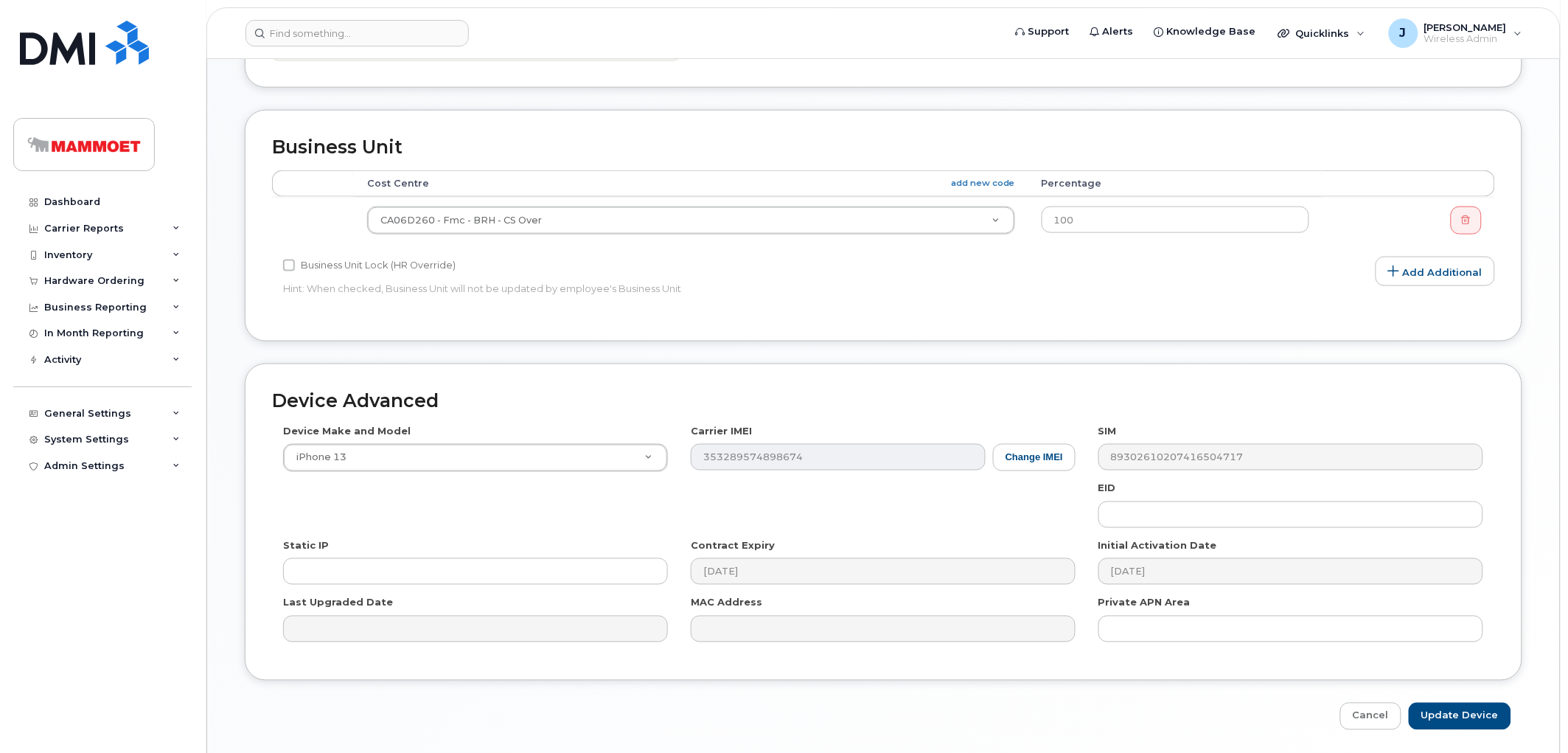
scroll to position [601, 0]
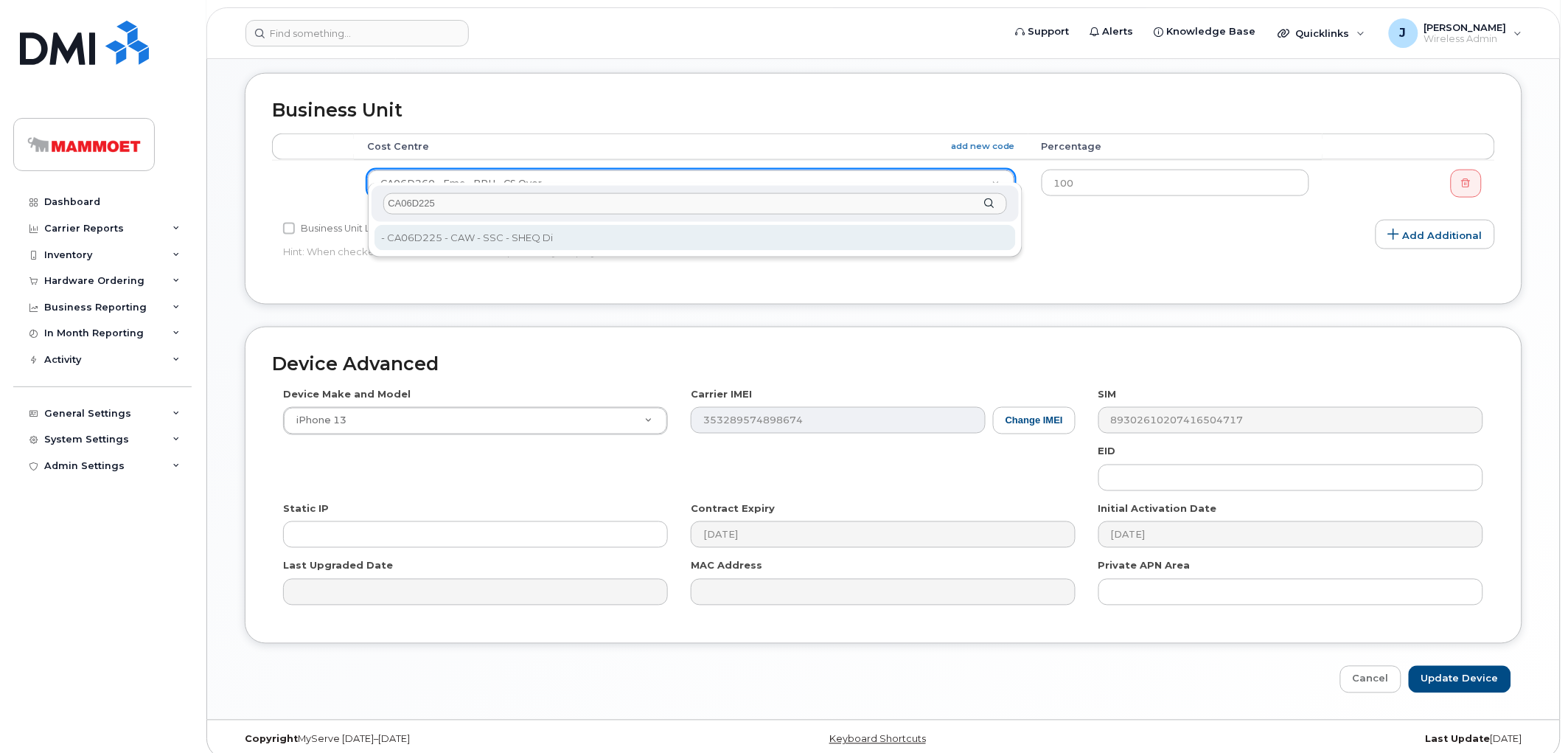
type input "CA06D225"
type input "39373"
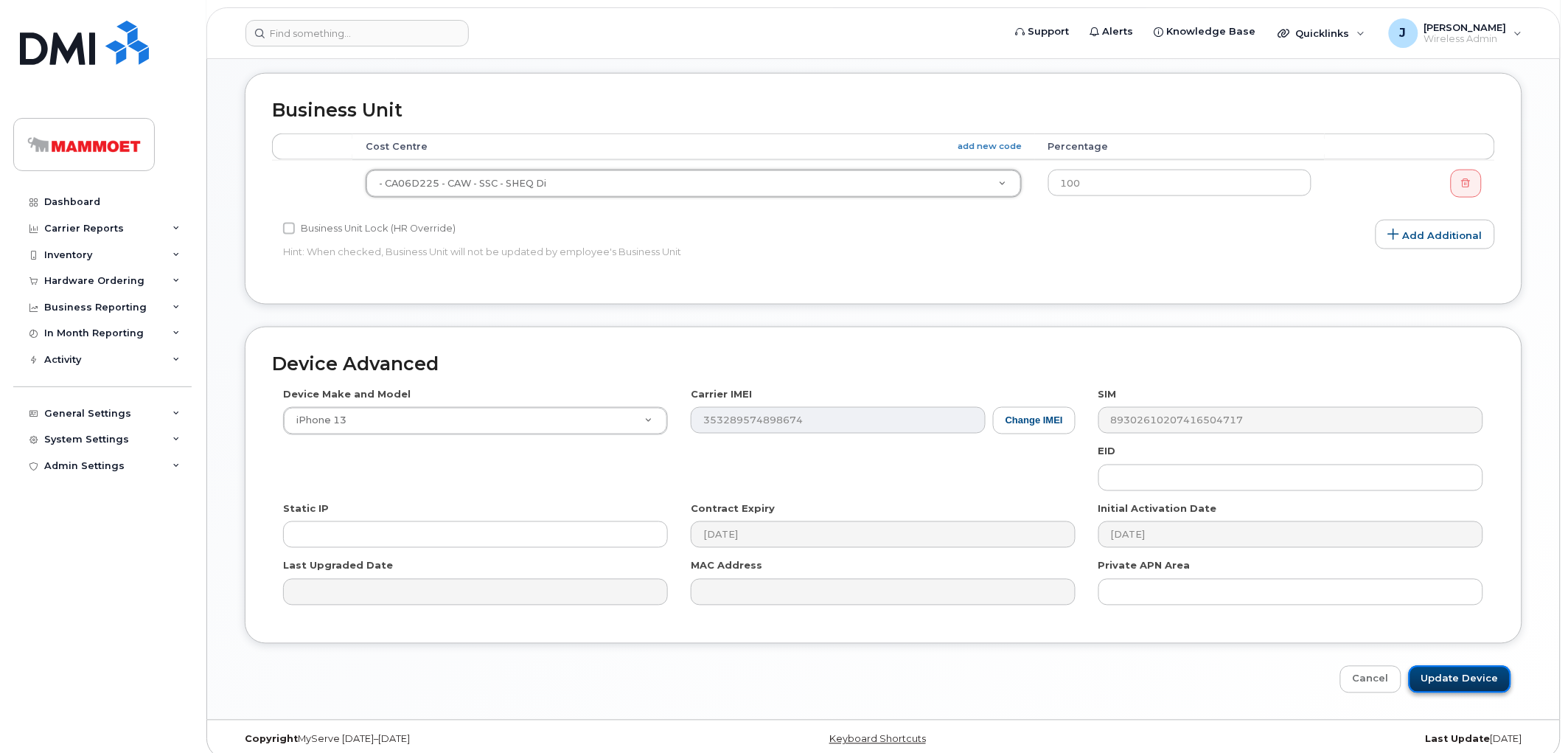
click at [1470, 666] on input "Update Device" at bounding box center [1460, 679] width 103 height 27
type input "Saving..."
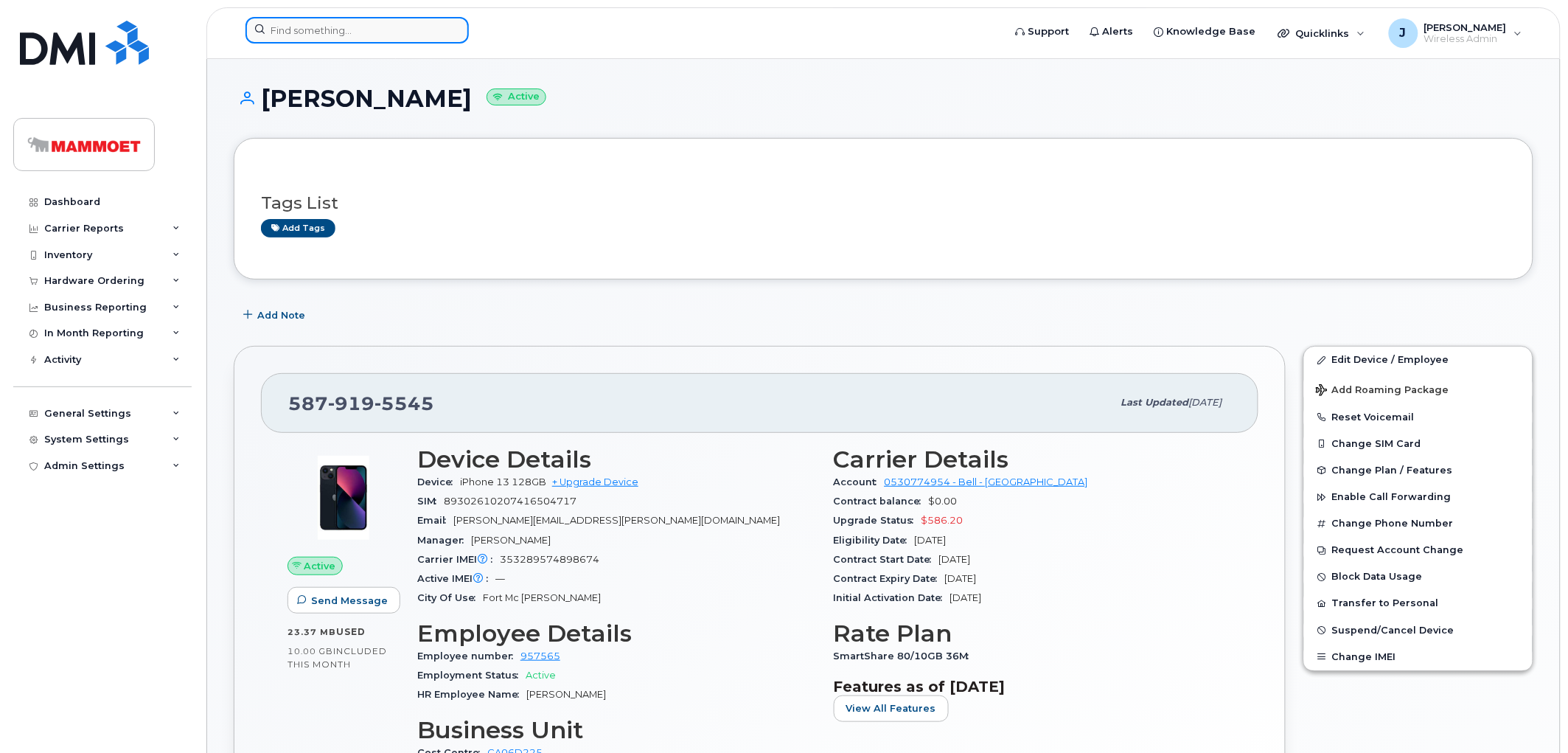
click at [348, 27] on input at bounding box center [357, 30] width 223 height 27
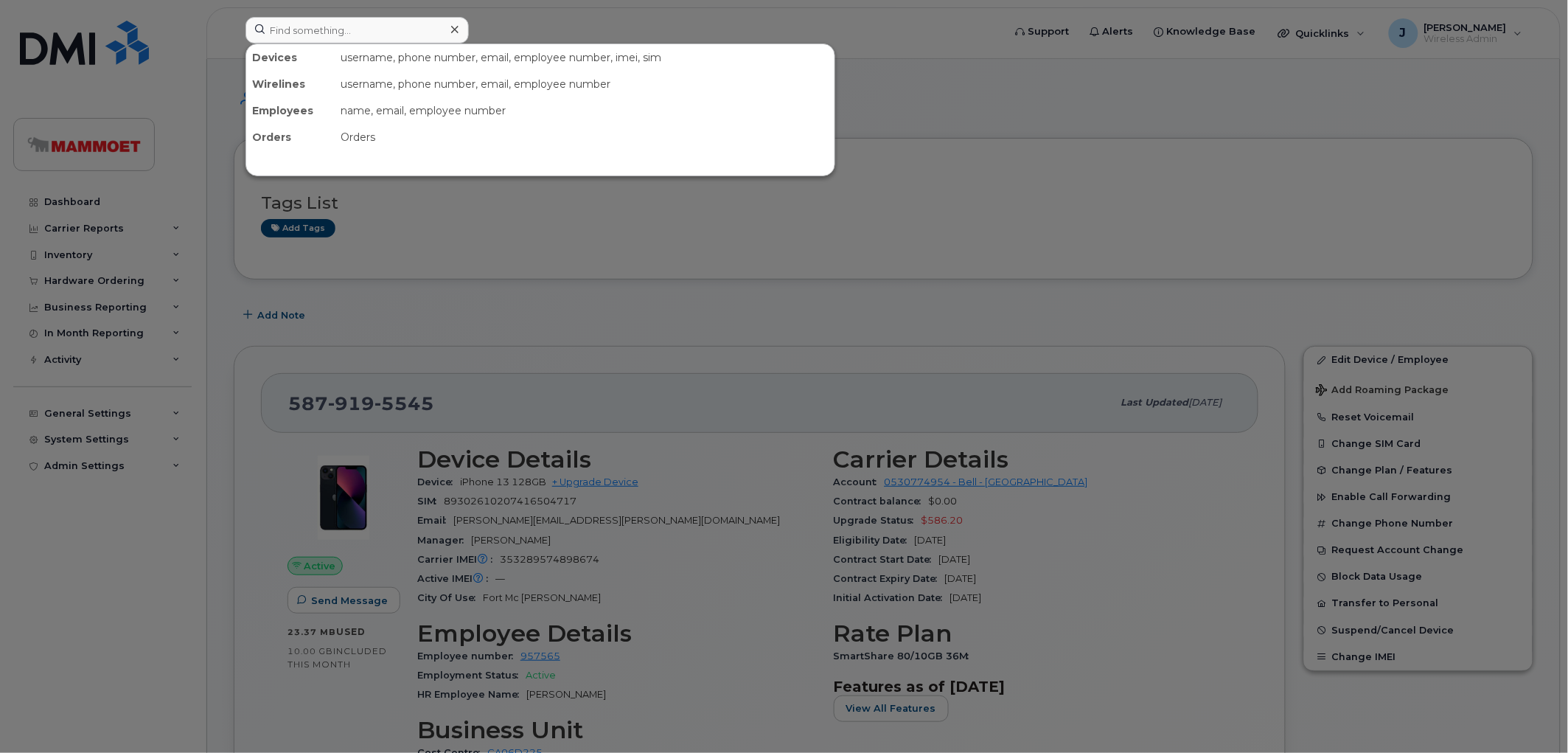
click at [638, 277] on div at bounding box center [784, 376] width 1568 height 753
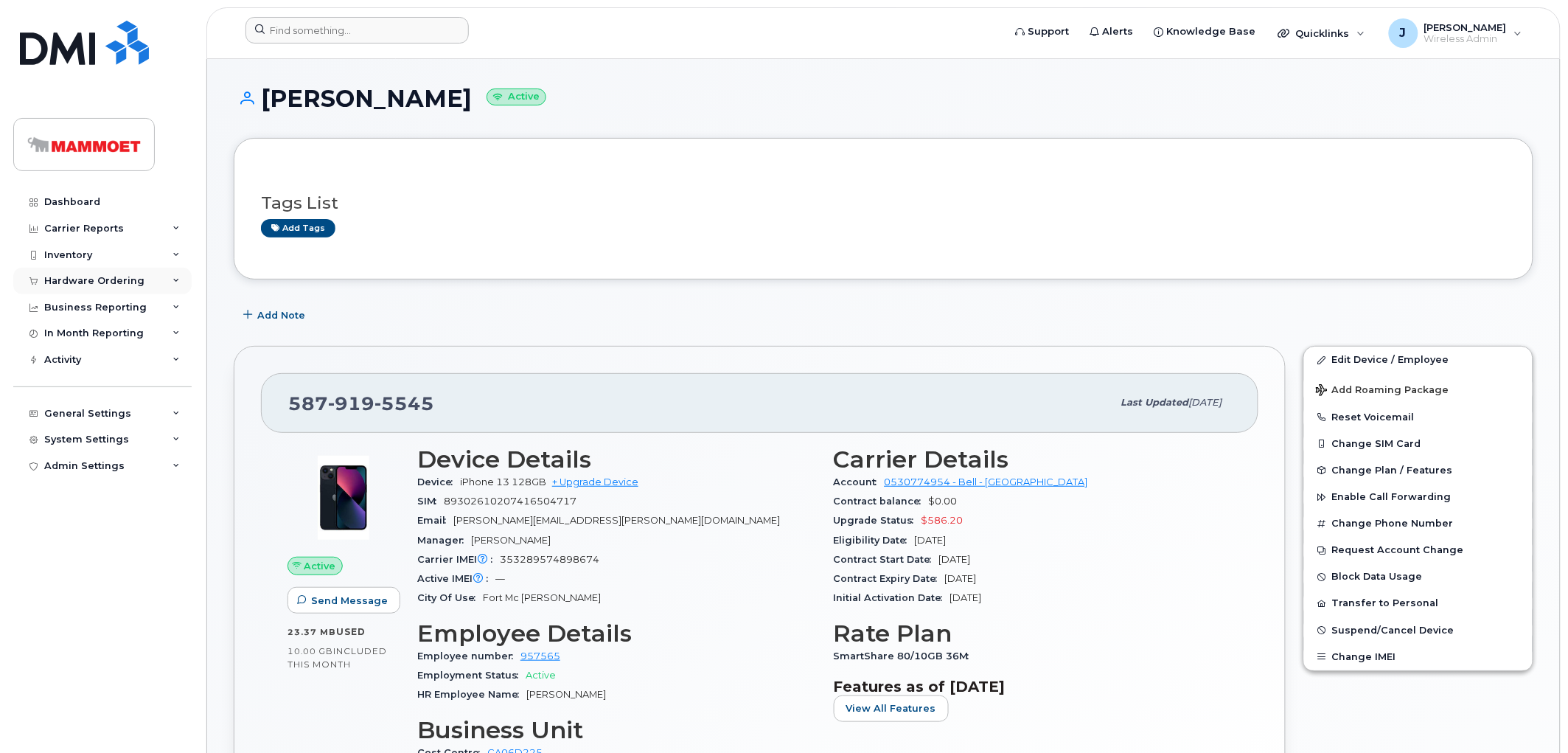
click at [89, 277] on div "Hardware Ordering" at bounding box center [95, 281] width 101 height 12
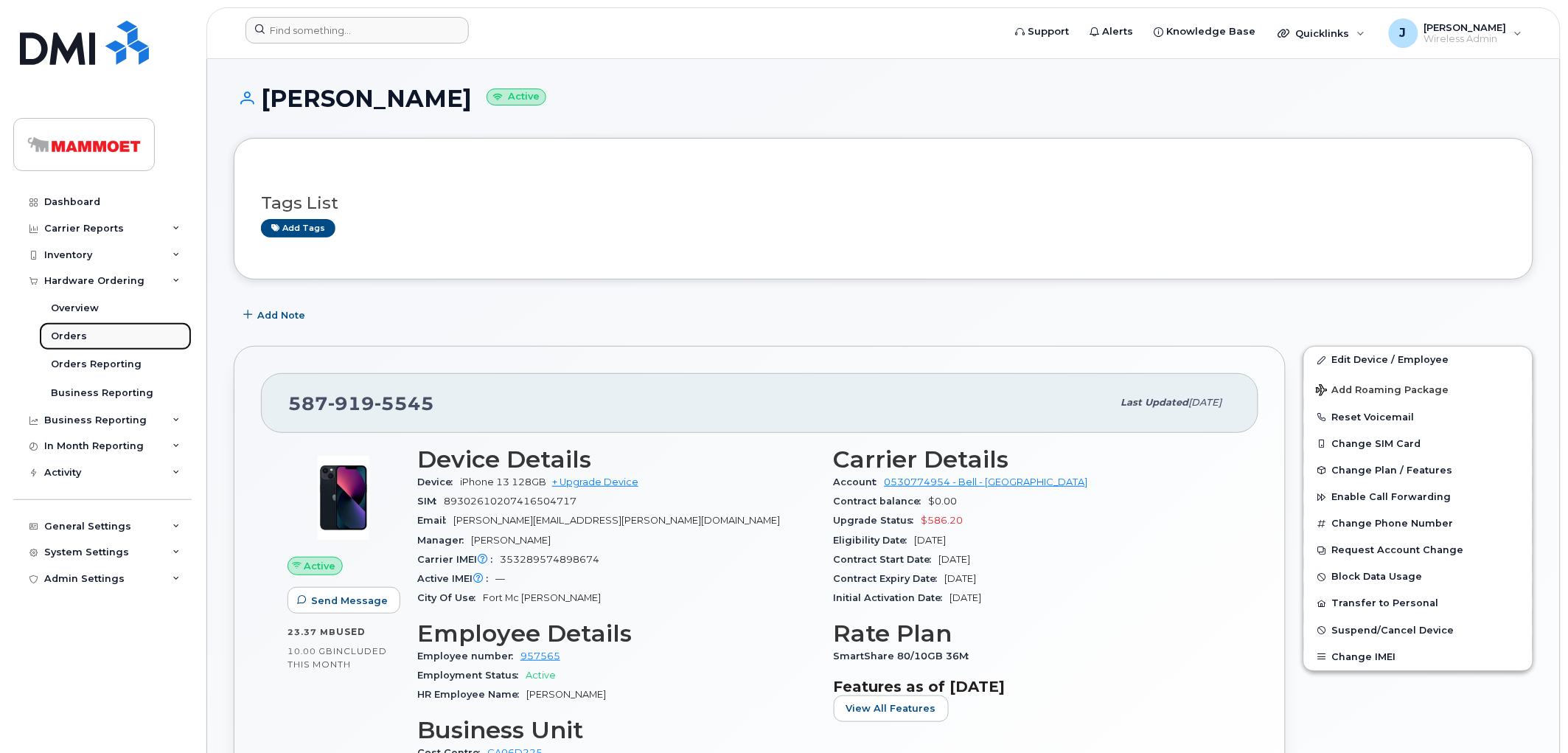
click at [71, 328] on link "Orders" at bounding box center [115, 337] width 152 height 28
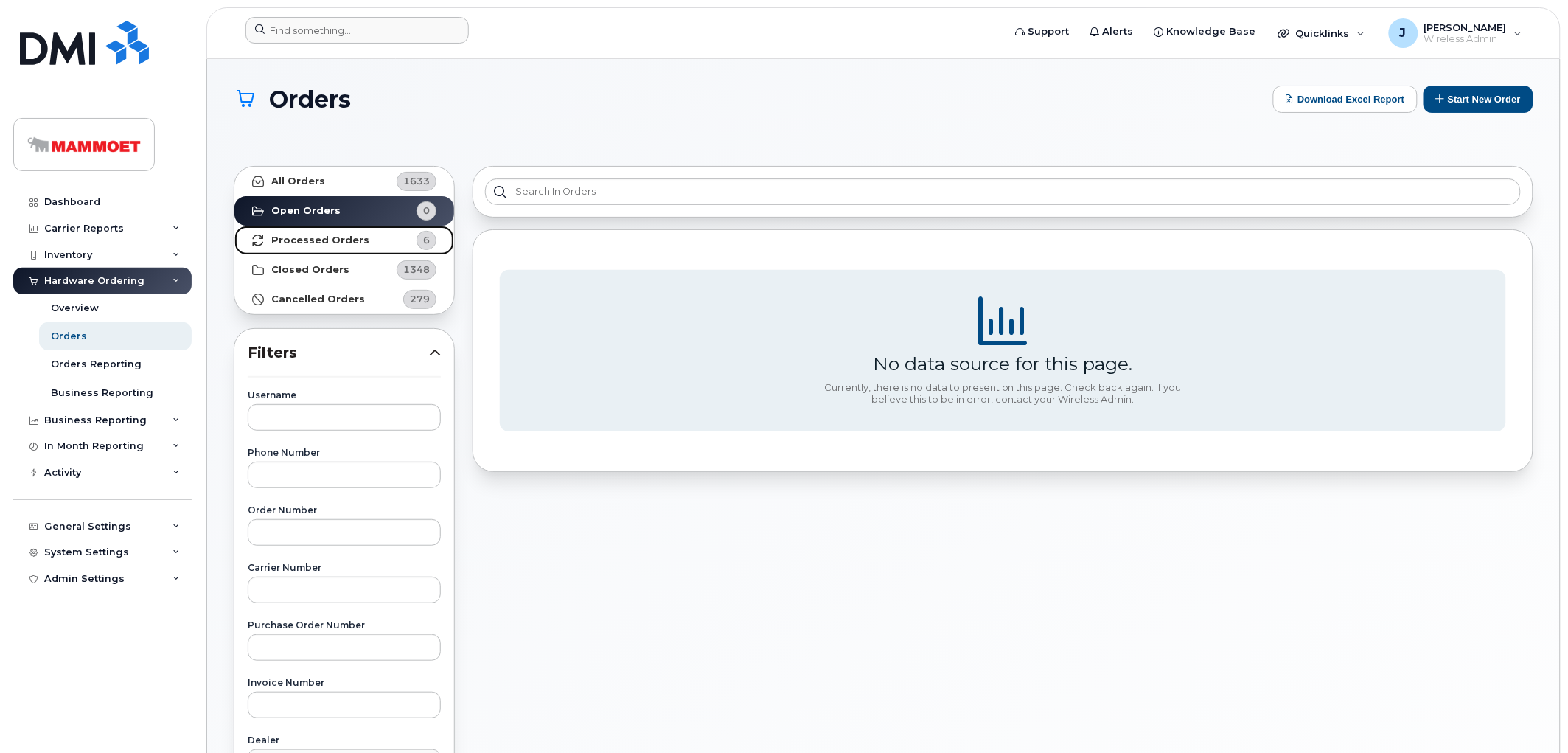
click at [330, 236] on strong "Processed Orders" at bounding box center [320, 240] width 98 height 12
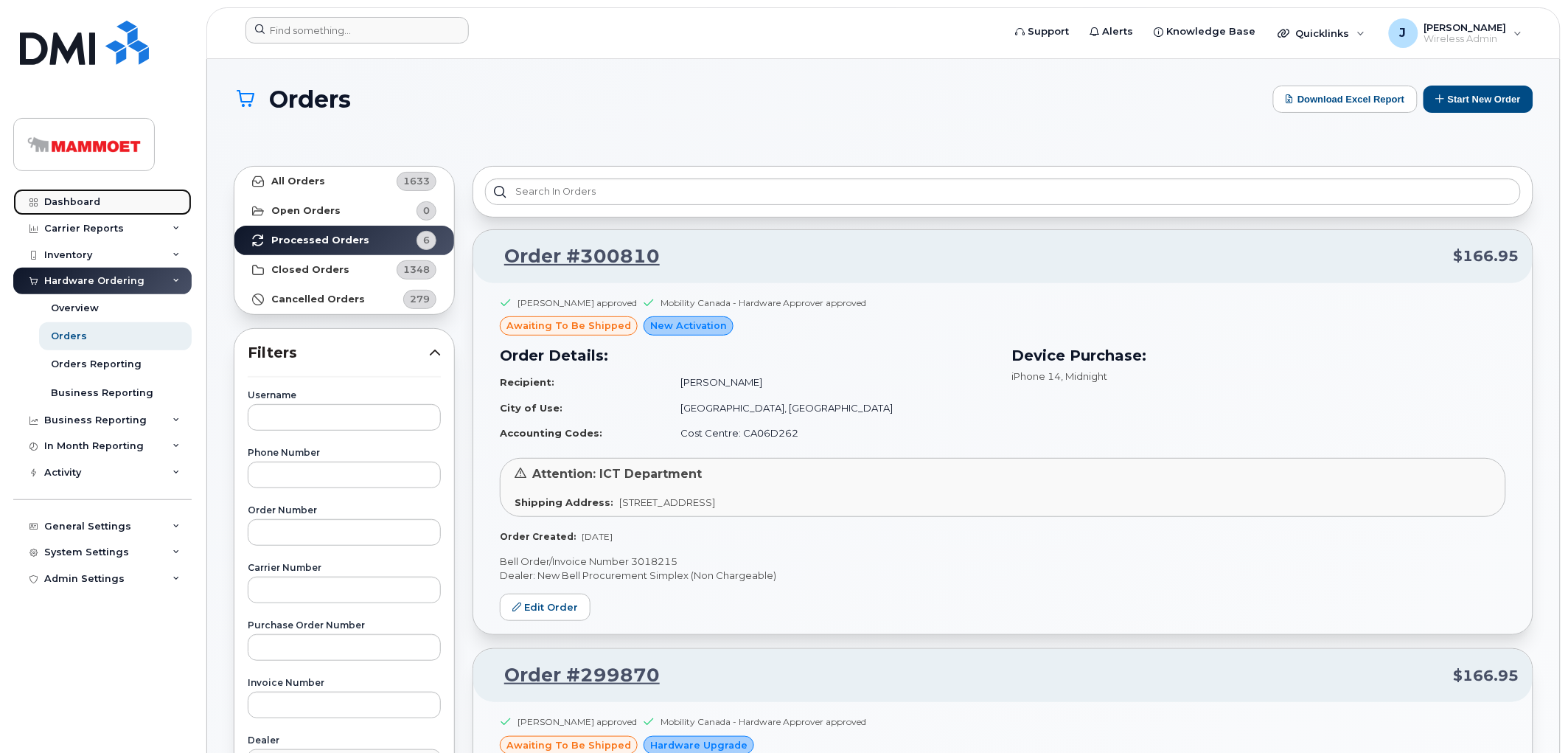
click at [84, 207] on div "Dashboard" at bounding box center [72, 202] width 56 height 12
